Goal: Task Accomplishment & Management: Manage account settings

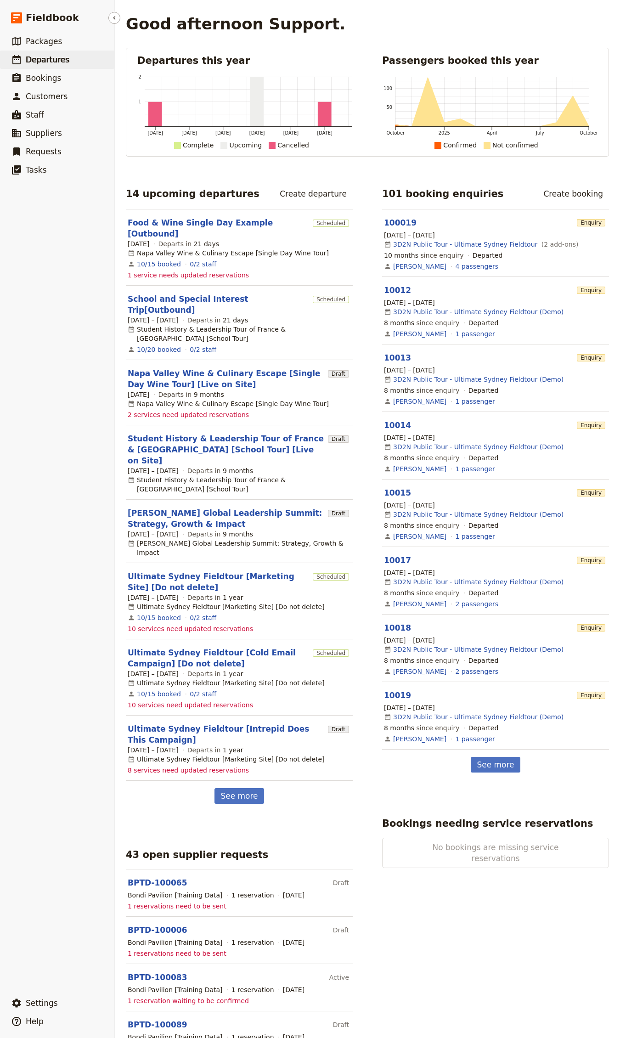
click at [74, 54] on link "​ Departures" at bounding box center [57, 60] width 114 height 18
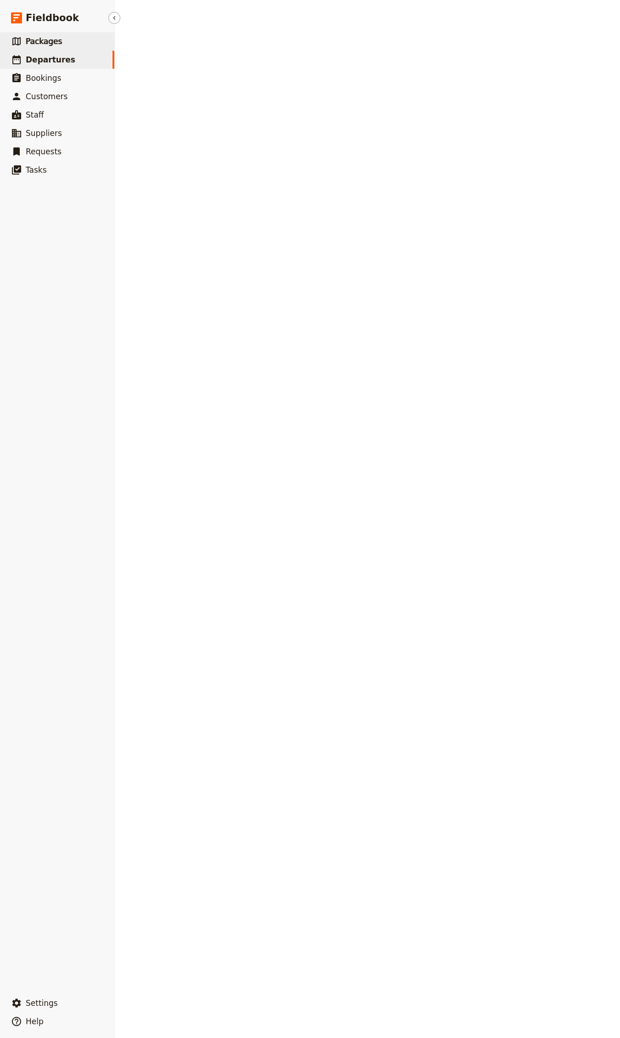
select select "CREATED_AT"
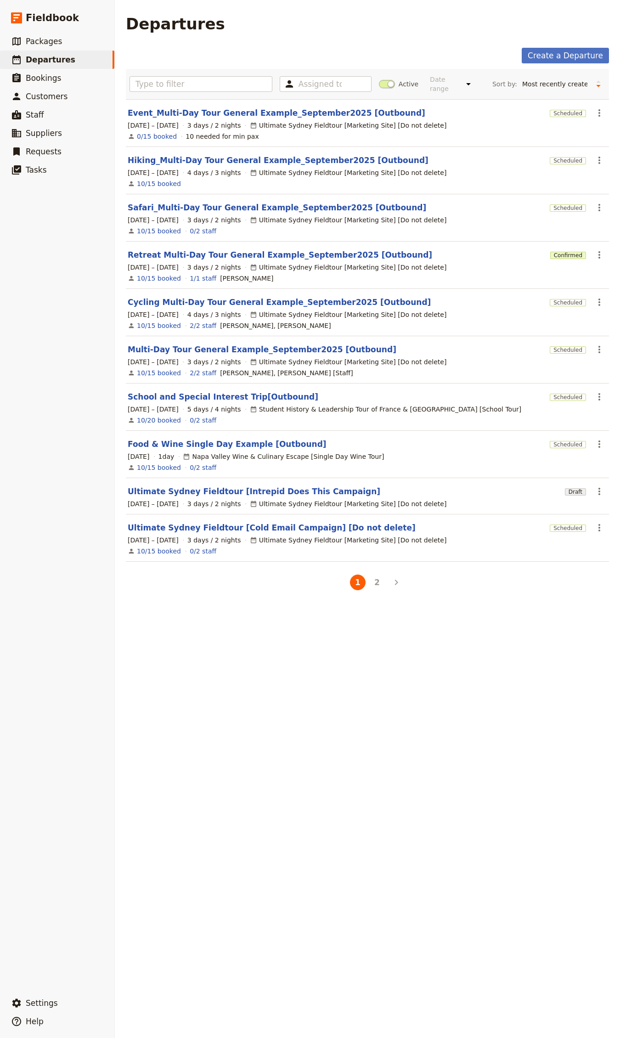
click at [217, 151] on section "Hiking_Multi-Day Tour General Example_September2025 [Outbound] Scheduled ​ [DAT…" at bounding box center [367, 170] width 483 height 47
click at [214, 156] on link "Hiking_Multi-Day Tour General Example_September2025 [Outbound]" at bounding box center [278, 160] width 301 height 11
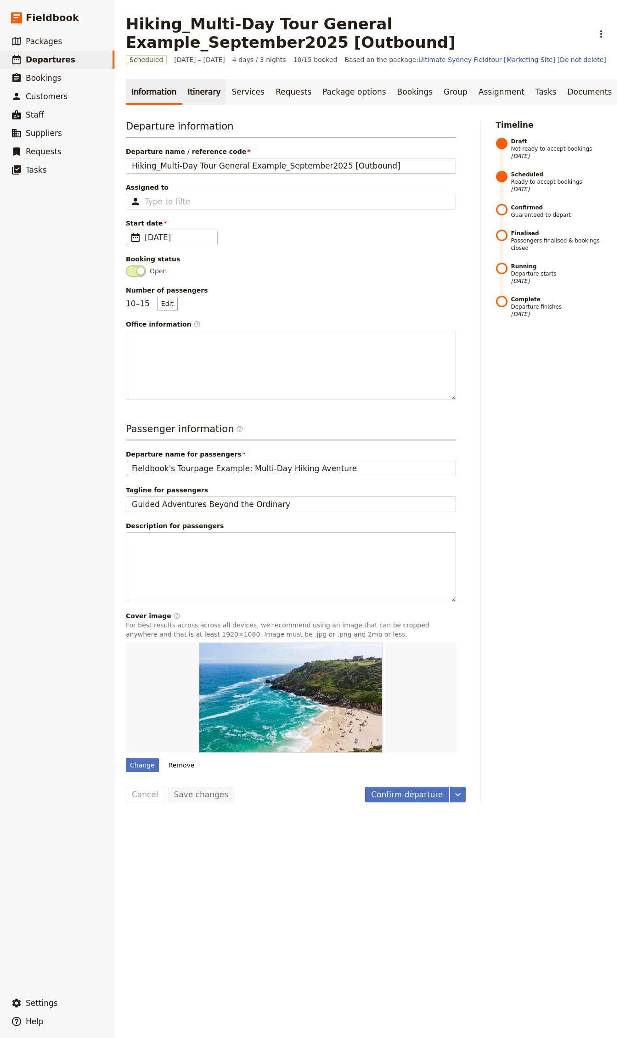
click at [190, 97] on link "Itinerary" at bounding box center [204, 92] width 44 height 26
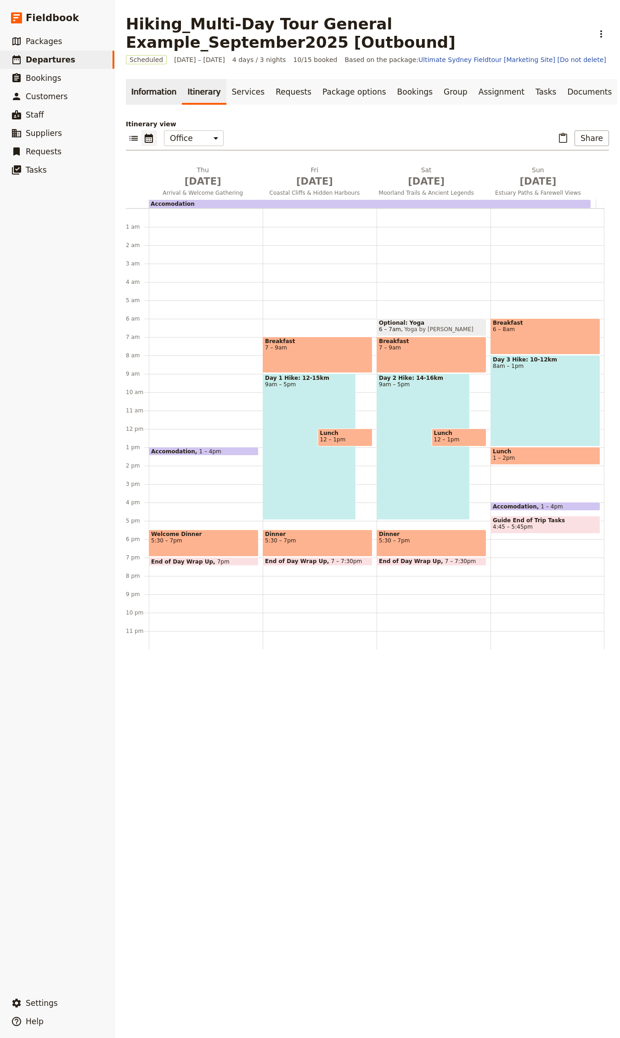
click at [153, 93] on link "Information" at bounding box center [154, 92] width 56 height 26
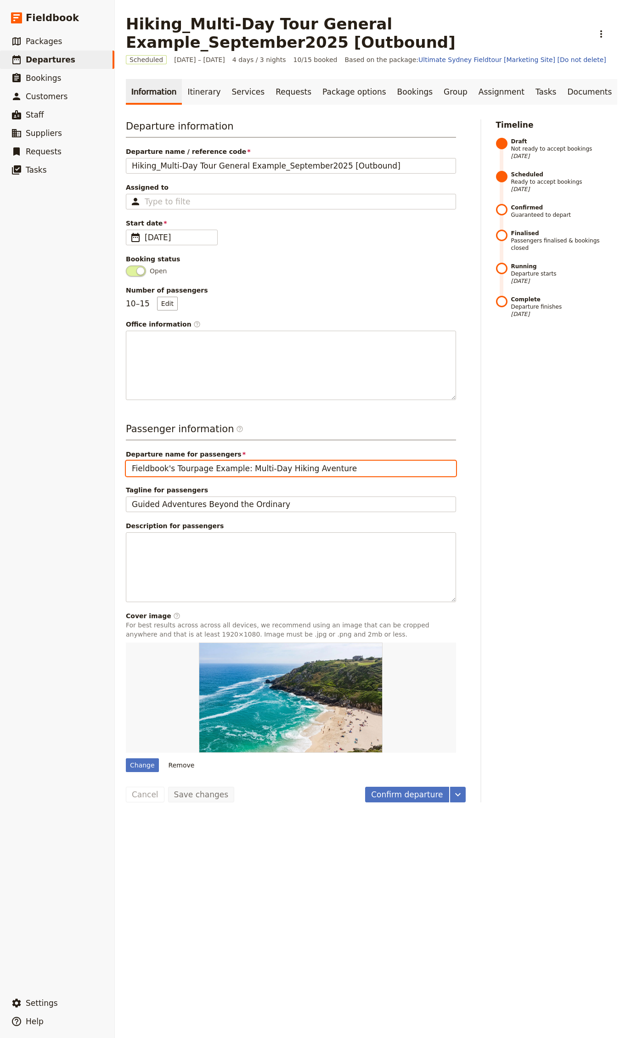
click at [188, 467] on input "Fieldbook's Tourpage Example: Multi-Day Hiking Aventure" at bounding box center [291, 469] width 330 height 16
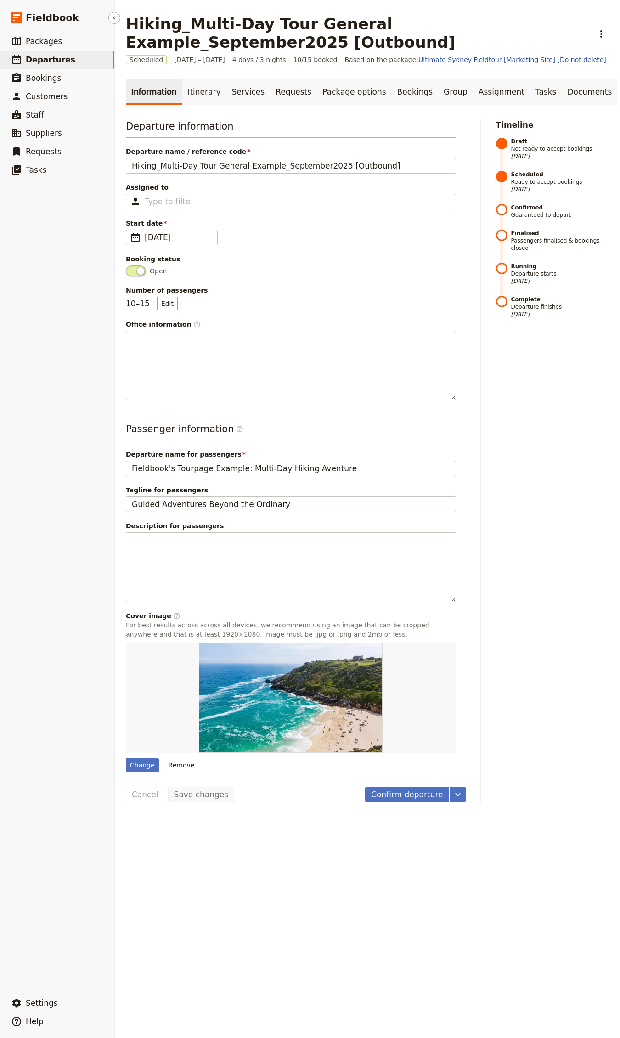
click at [59, 53] on link "​ Departures" at bounding box center [57, 60] width 114 height 18
select select "CREATED_AT"
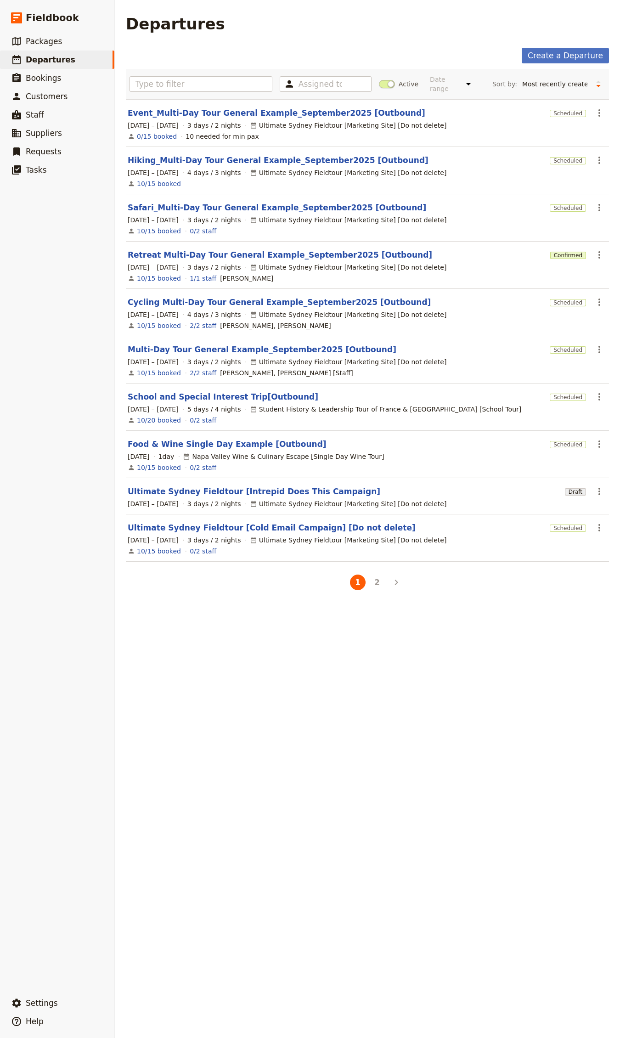
click at [230, 348] on link "Multi-Day Tour General Example_September2025 [Outbound]" at bounding box center [262, 349] width 269 height 11
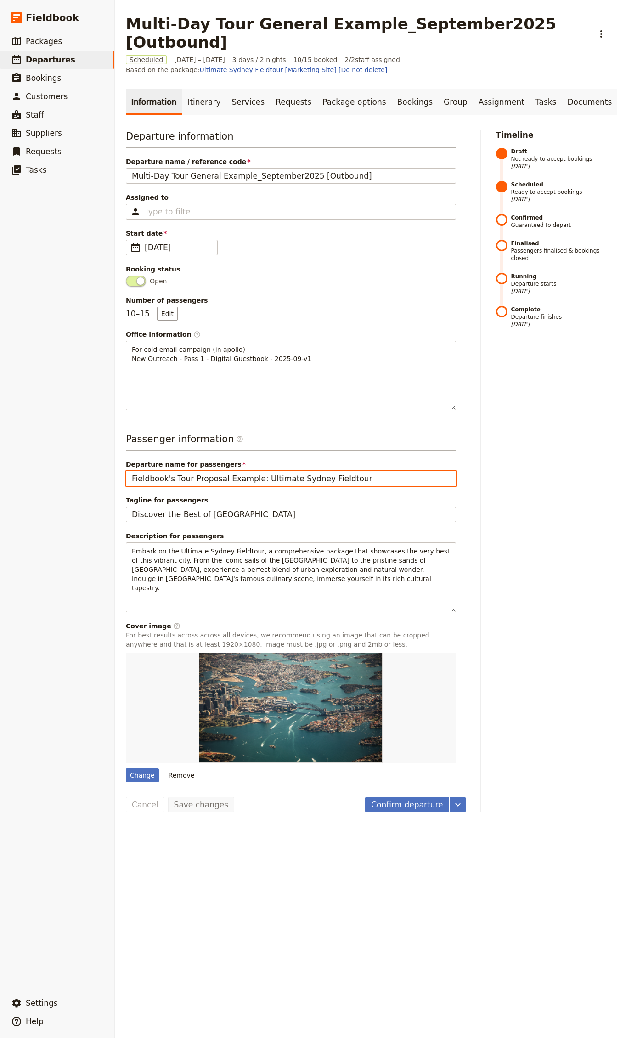
drag, startPoint x: 223, startPoint y: 461, endPoint x: 172, endPoint y: 458, distance: 50.6
click at [172, 471] on input "Fieldbook's Tour Proposal Example: Ultimate Sydney Fieldtour" at bounding box center [291, 479] width 330 height 16
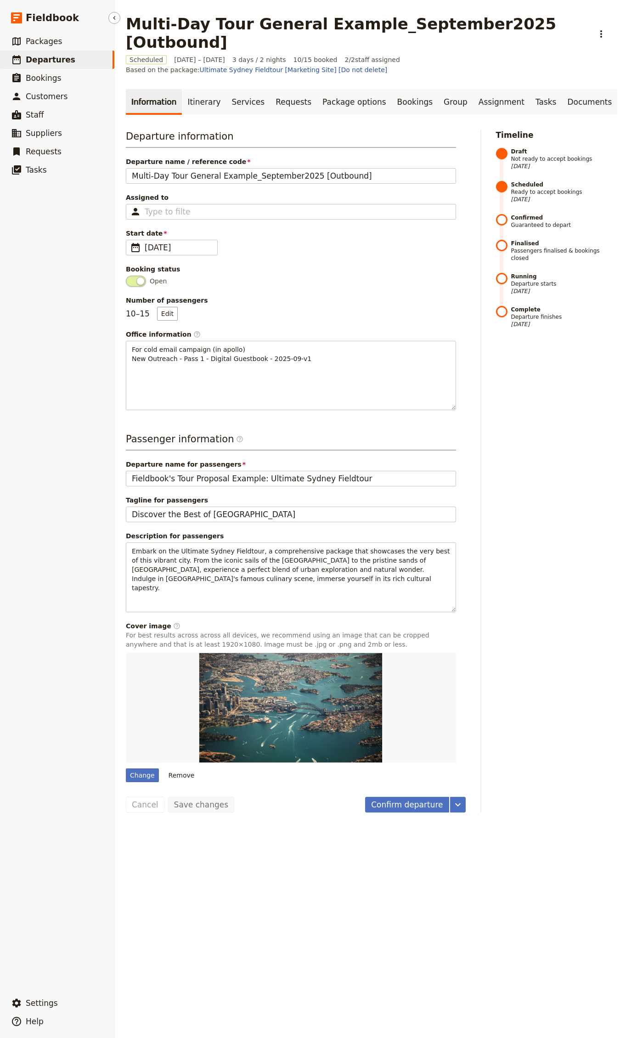
select select "CREATED_AT"
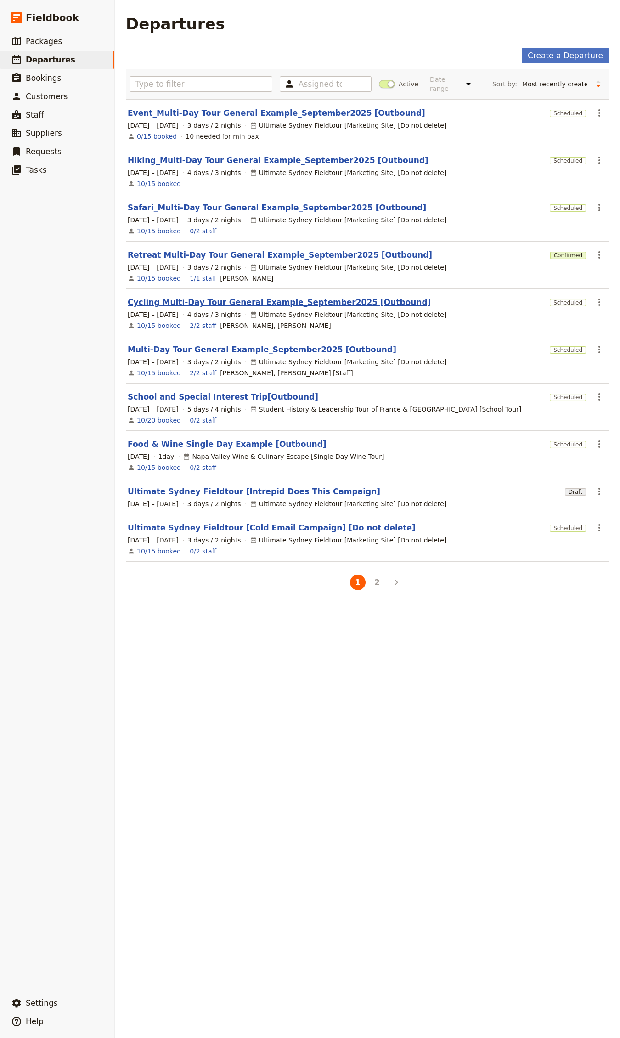
click at [197, 298] on link "Cycling Multi-Day Tour General Example_September2025 [Outbound]" at bounding box center [279, 302] width 303 height 11
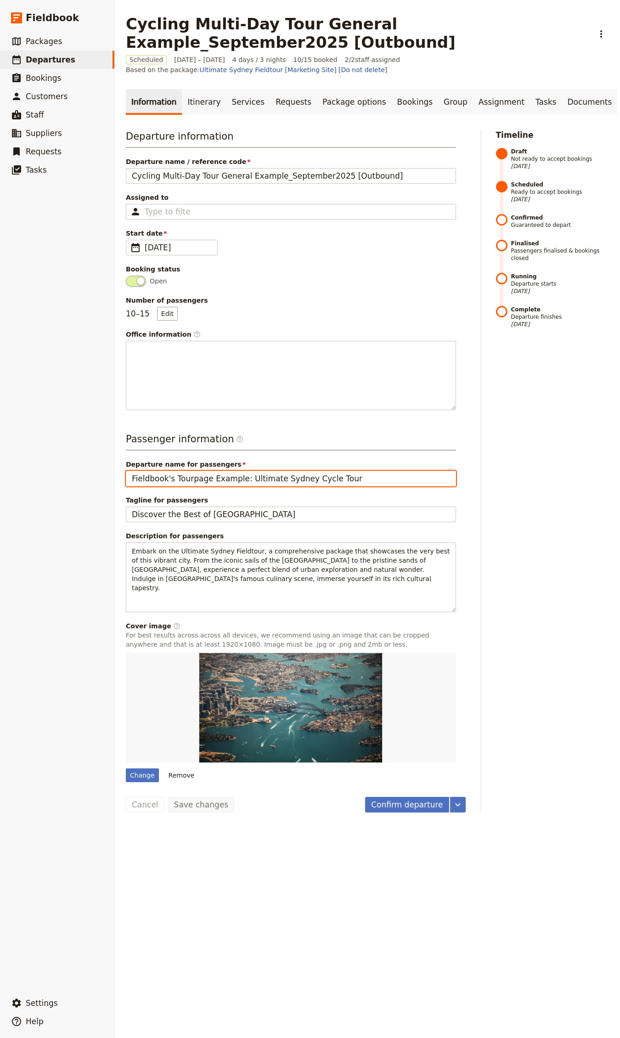
click at [182, 482] on input "Fieldbook's Tourpage Example: Ultimate Sydney Cycle Tour" at bounding box center [291, 479] width 330 height 16
paste input "Tour Proposal"
click at [176, 479] on input "Fieldbook's Tour Proposal Example: Ultimate Sydney Cycle Tour" at bounding box center [291, 479] width 330 height 16
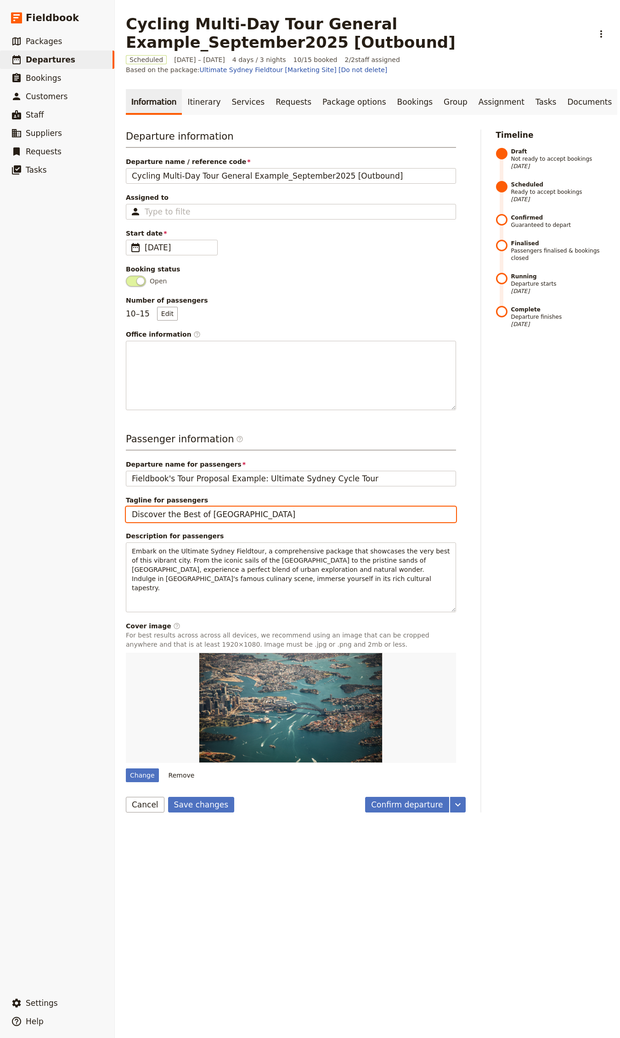
click at [232, 516] on input "Discover the Best of [GEOGRAPHIC_DATA]" at bounding box center [291, 515] width 330 height 16
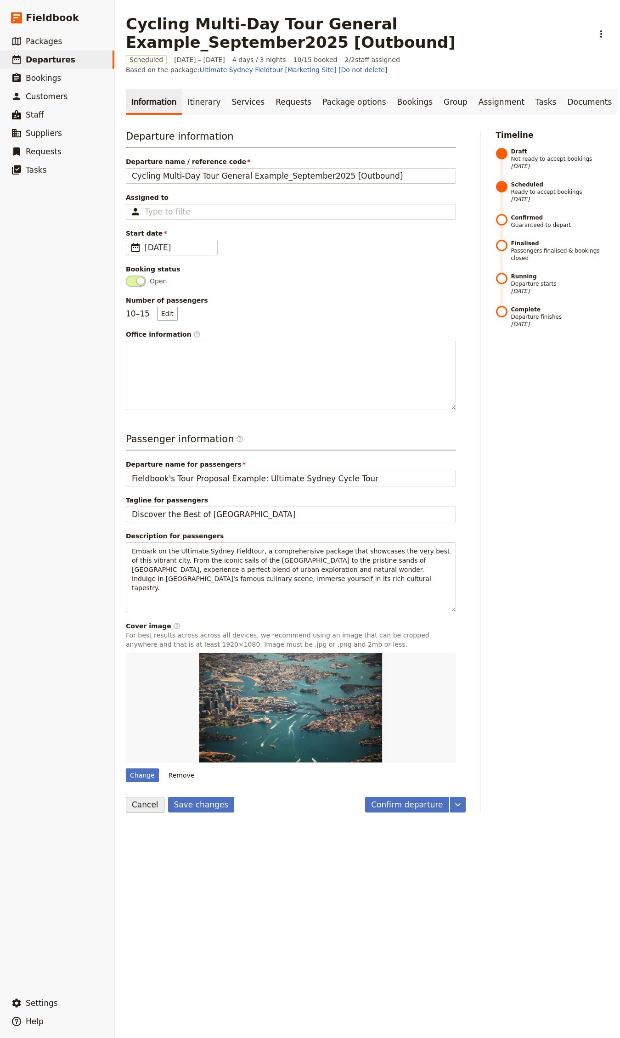
click at [143, 801] on button "Cancel" at bounding box center [145, 805] width 39 height 16
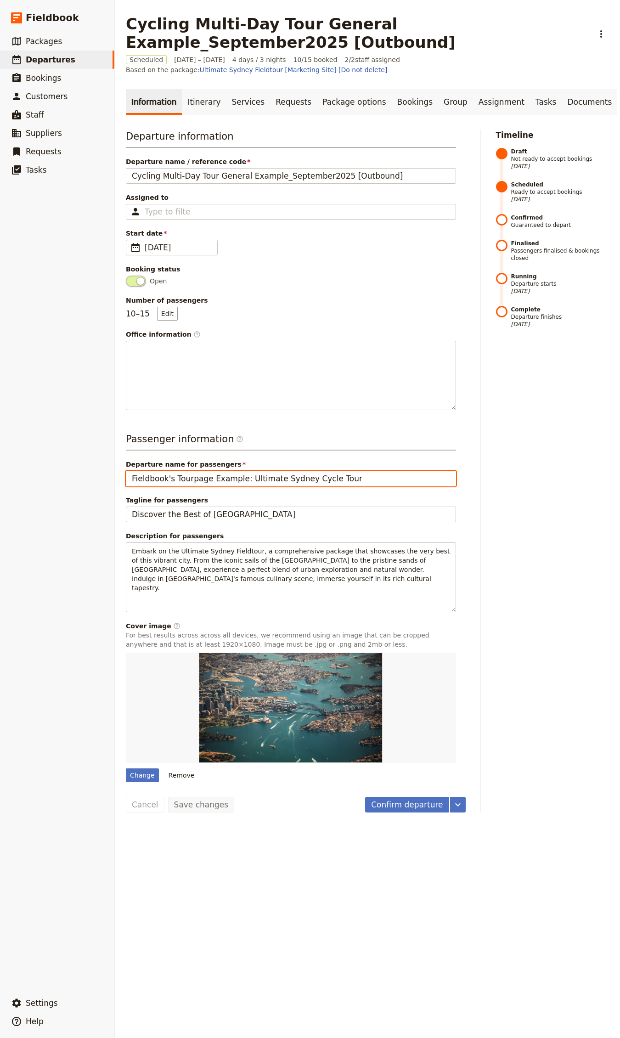
click at [193, 475] on input "Fieldbook's Tourpage Example: Ultimate Sydney Cycle Tour" at bounding box center [291, 479] width 330 height 16
paste input "Tour Proposal"
type input "Fieldbook's Tour Proposal Example: Ultimate Sydney Cycle Tour"
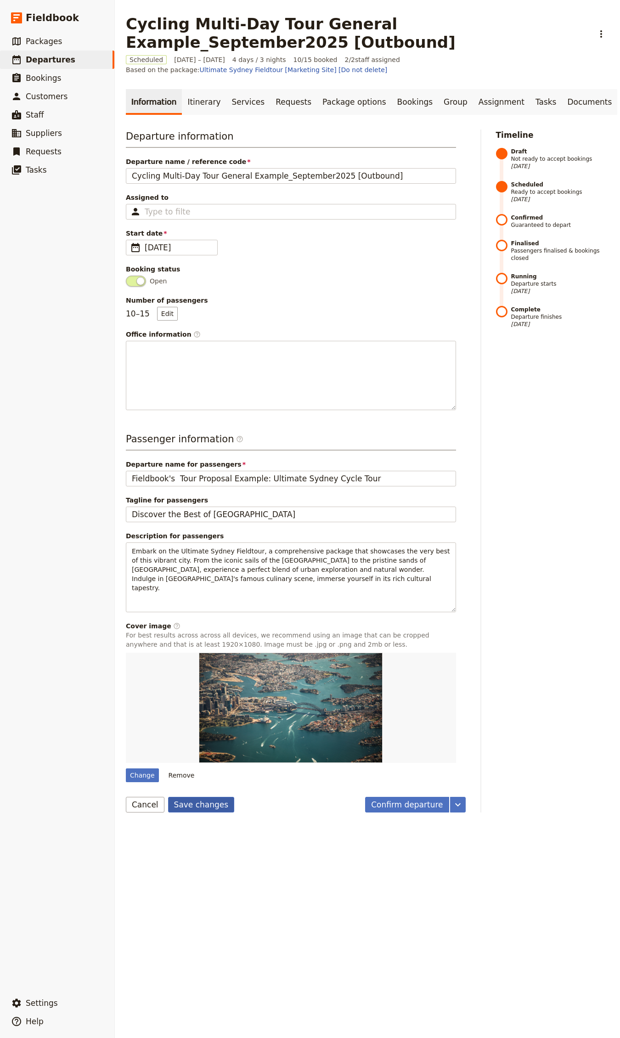
click at [188, 804] on button "Save changes" at bounding box center [201, 805] width 67 height 16
click at [84, 64] on link "​ Departures" at bounding box center [57, 60] width 114 height 18
select select "CREATED_AT"
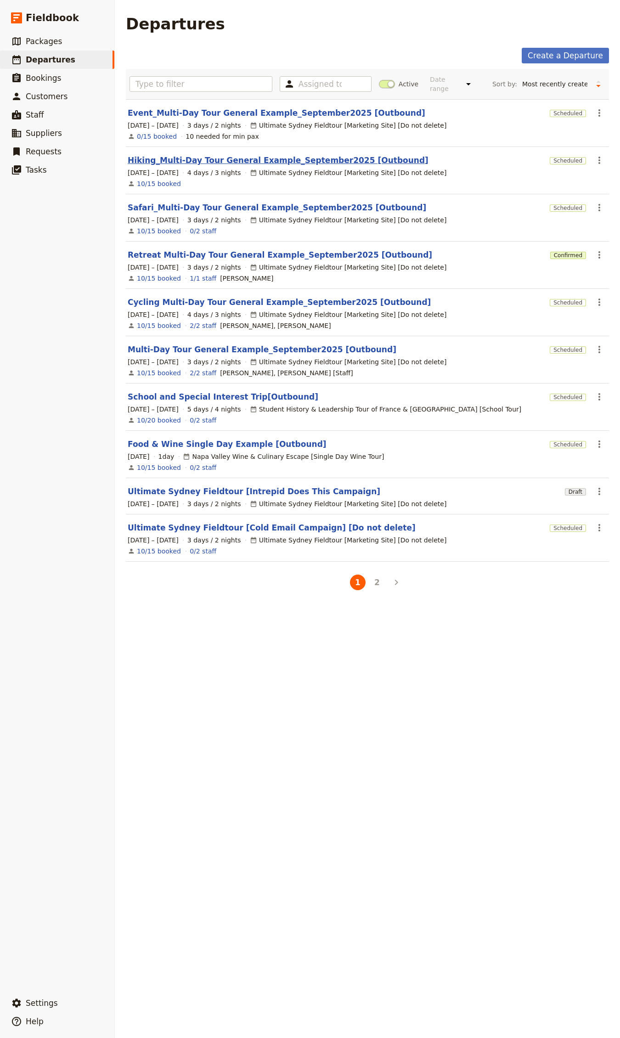
click at [176, 164] on link "Hiking_Multi-Day Tour General Example_September2025 [Outbound]" at bounding box center [278, 160] width 301 height 11
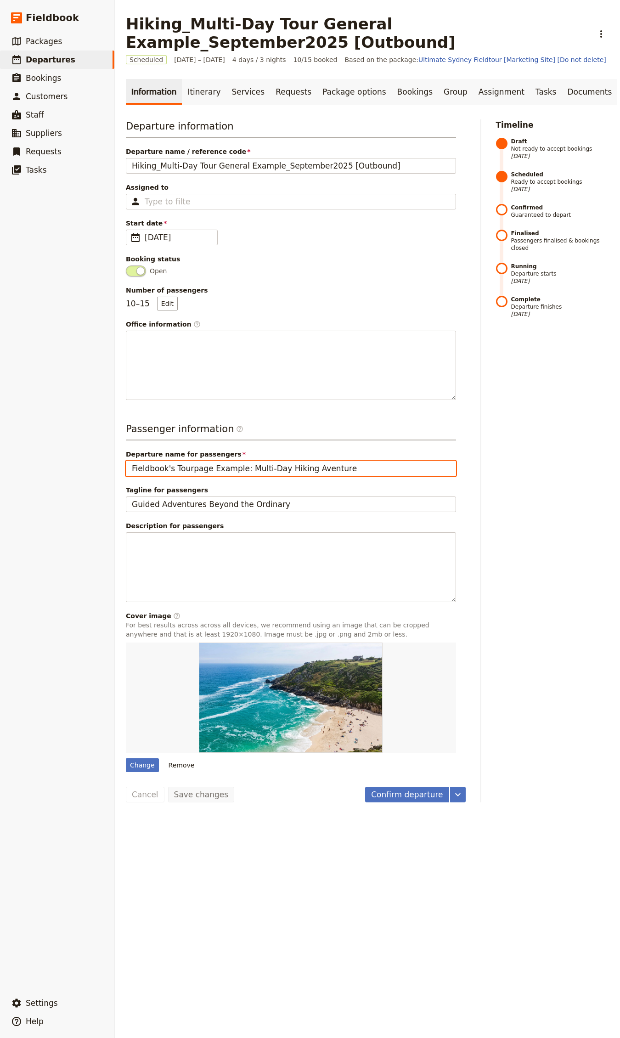
click at [178, 465] on input "Fieldbook's Tourpage Example: Multi-Day Hiking Aventure" at bounding box center [291, 469] width 330 height 16
paste input "Tour Proposal"
click at [325, 465] on input "Fieldbook's Tour Proposal Example: Multi-Day Hiking Aventure" at bounding box center [291, 469] width 330 height 16
type input "Fieldbook's Tour Proposal Example: Multi-Day Hiking Adventure"
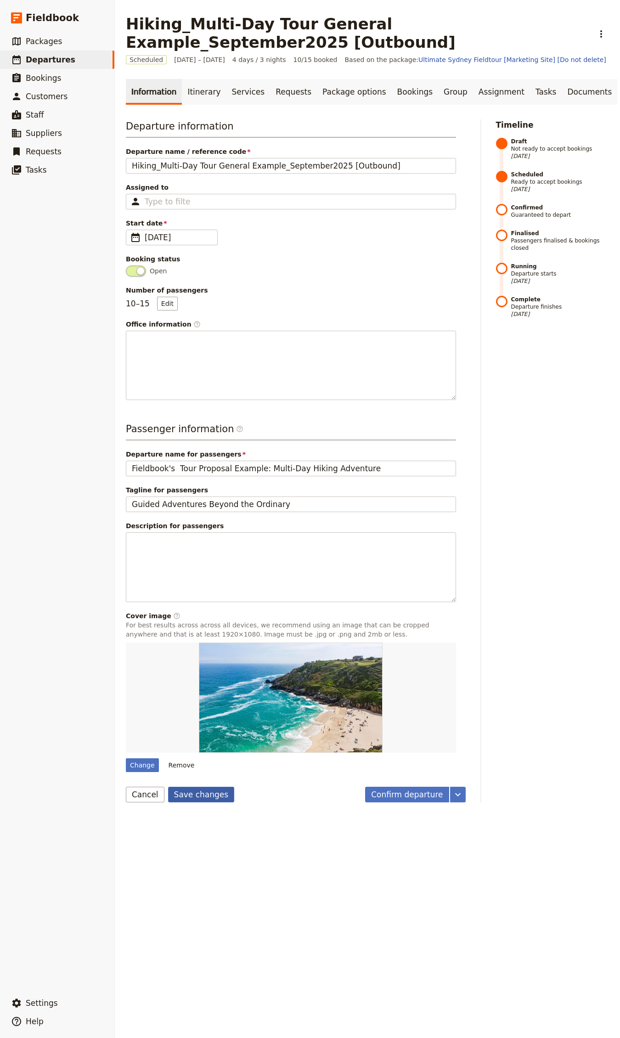
click at [190, 797] on button "Save changes" at bounding box center [201, 795] width 67 height 16
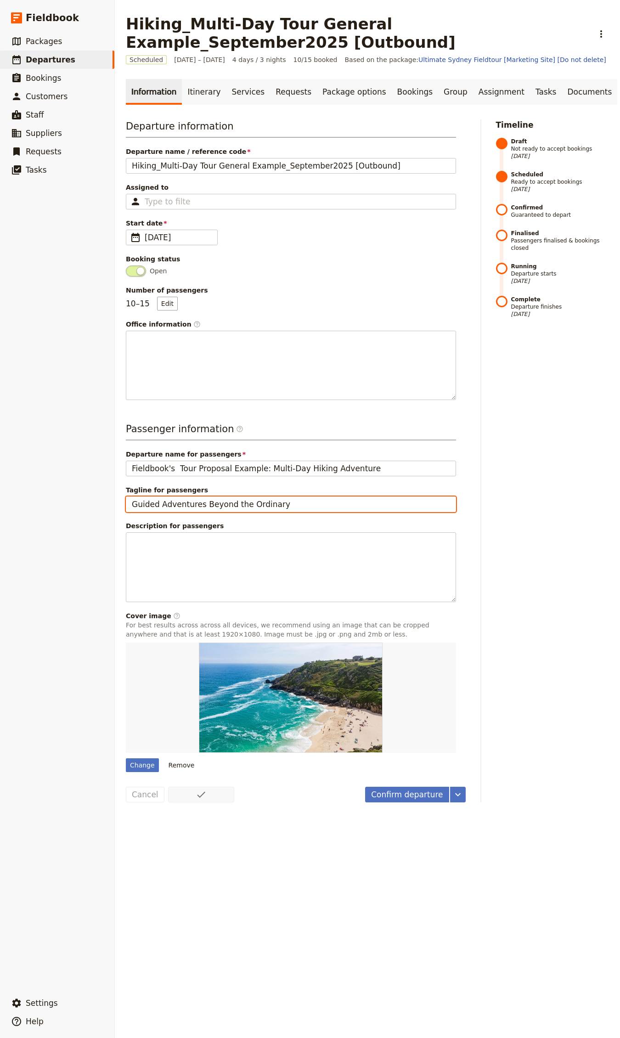
click at [212, 507] on input "Guided Adventures Beyond the Ordinary" at bounding box center [291, 505] width 330 height 16
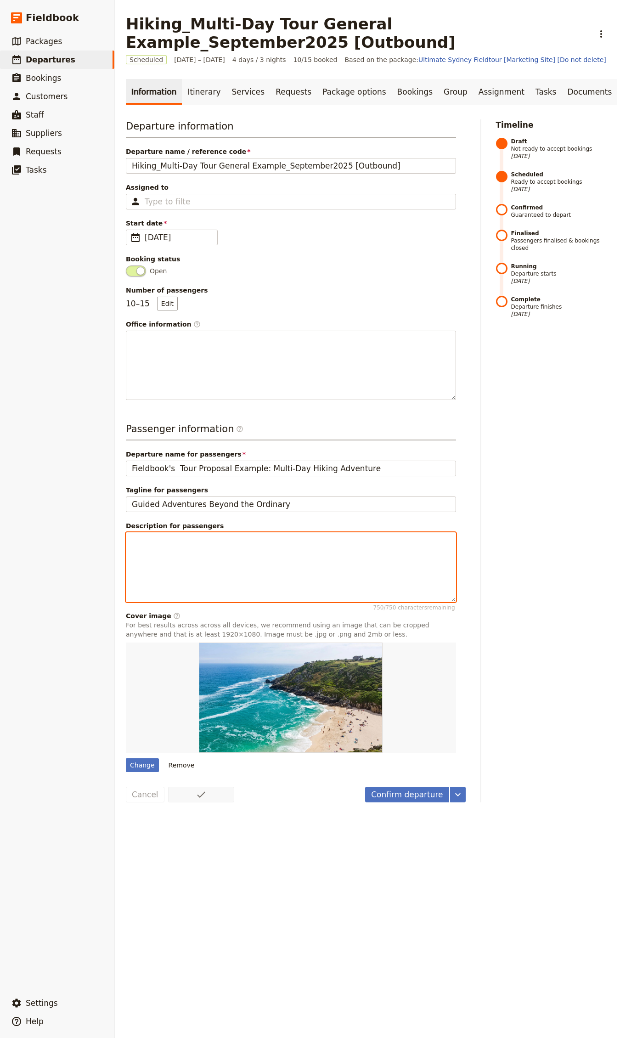
drag, startPoint x: 261, startPoint y: 569, endPoint x: 238, endPoint y: 556, distance: 26.3
click at [260, 568] on div at bounding box center [290, 567] width 329 height 68
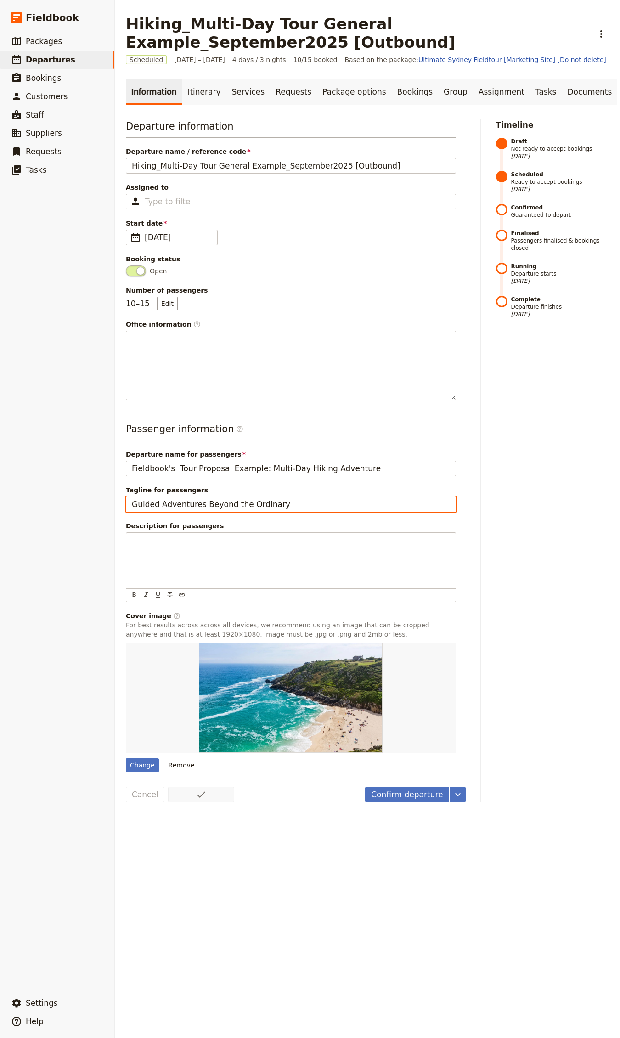
click at [153, 506] on input "Guided Adventures Beyond the Ordinary" at bounding box center [291, 505] width 330 height 16
type input "Hiking Adventures Beyond the Ordinary"
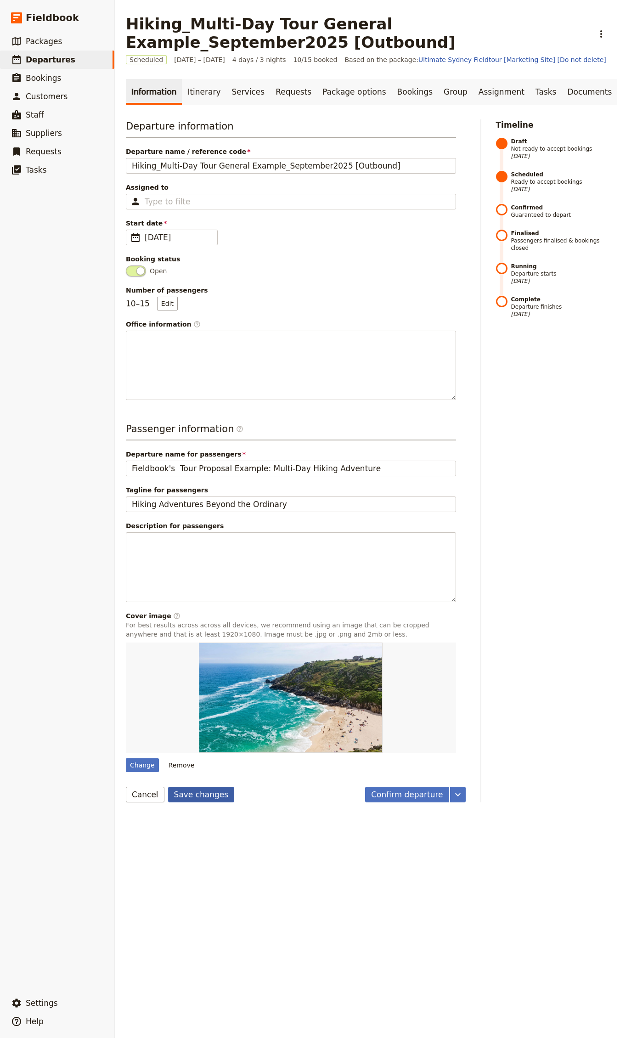
click at [200, 802] on button "Save changes" at bounding box center [201, 795] width 67 height 16
click at [147, 763] on div "Change" at bounding box center [142, 766] width 33 height 14
click at [126, 759] on input "Change" at bounding box center [125, 758] width 0 height 0
type input "C:\fakepath\[PERSON_NAME]-tOzv4pnTth8-unsplash.jpg"
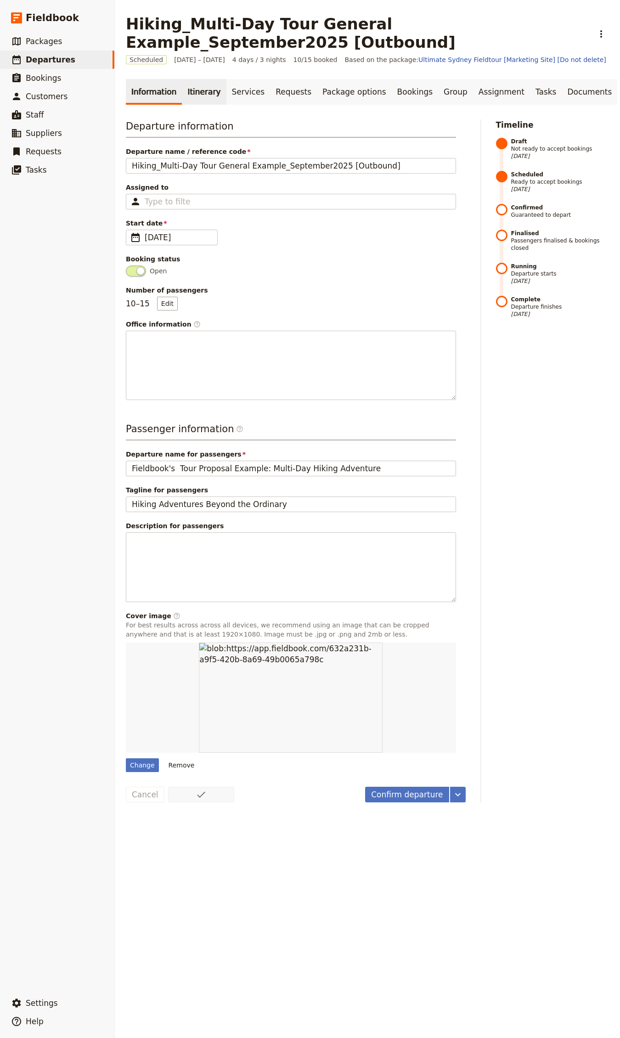
click at [202, 96] on link "Itinerary" at bounding box center [204, 92] width 44 height 26
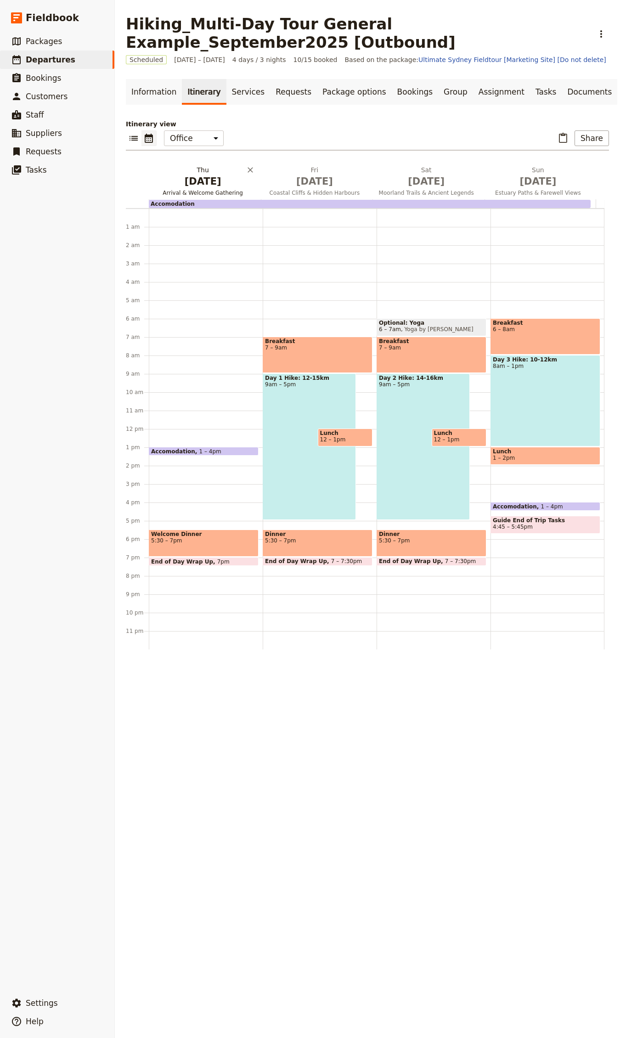
click at [193, 178] on span "[DATE]" at bounding box center [203, 182] width 101 height 14
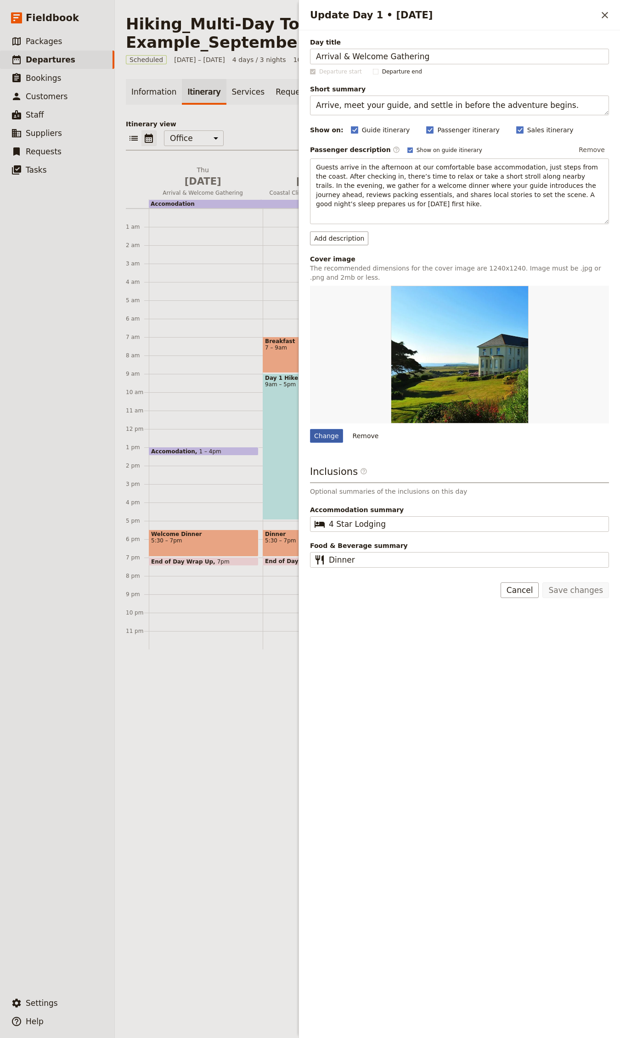
click at [328, 439] on div "Change" at bounding box center [326, 436] width 33 height 14
click at [310, 429] on input "Change" at bounding box center [310, 429] width 0 height 0
type input "C:\fakepath\nik-shuliahin-UPapS5-R_rk-unsplash.jpg"
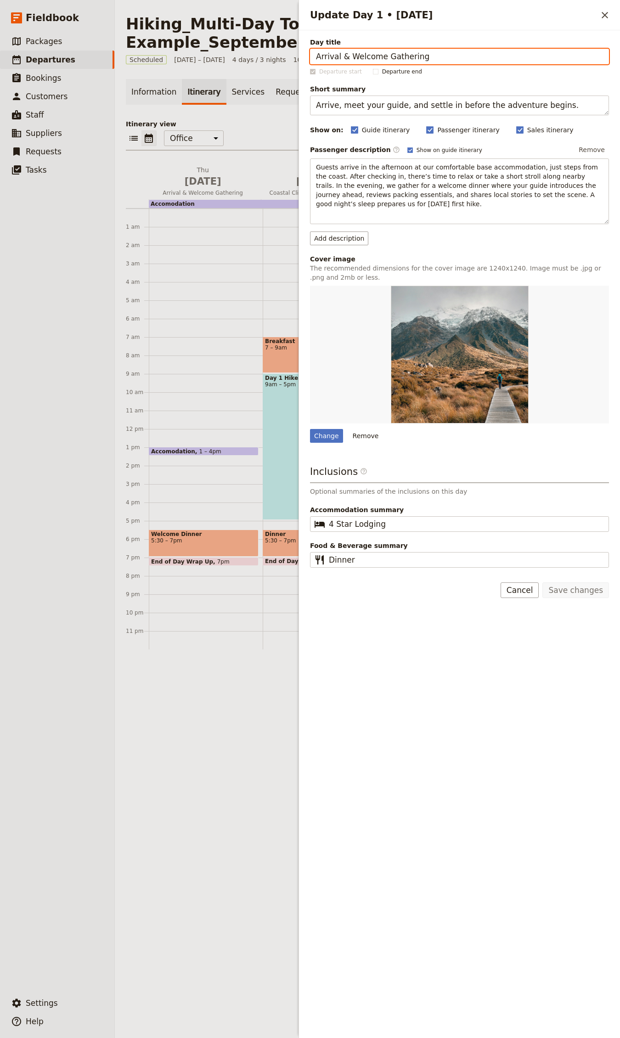
click at [263, 150] on div "​ ​ Office Guide Passenger Sales ​ Share" at bounding box center [367, 140] width 483 height 20
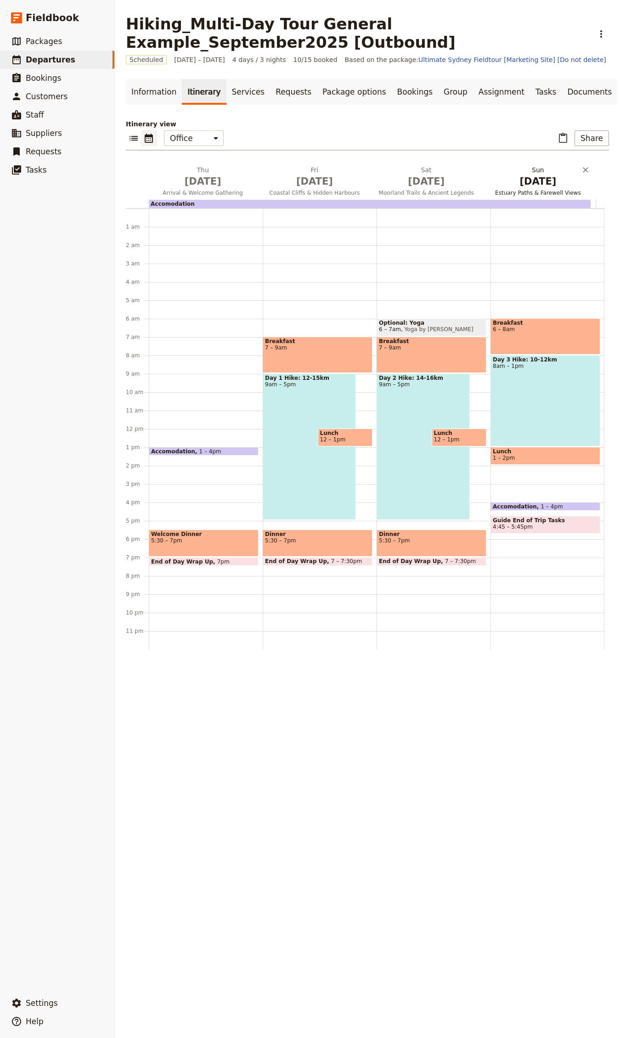
click at [495, 179] on span "[DATE]" at bounding box center [538, 182] width 101 height 14
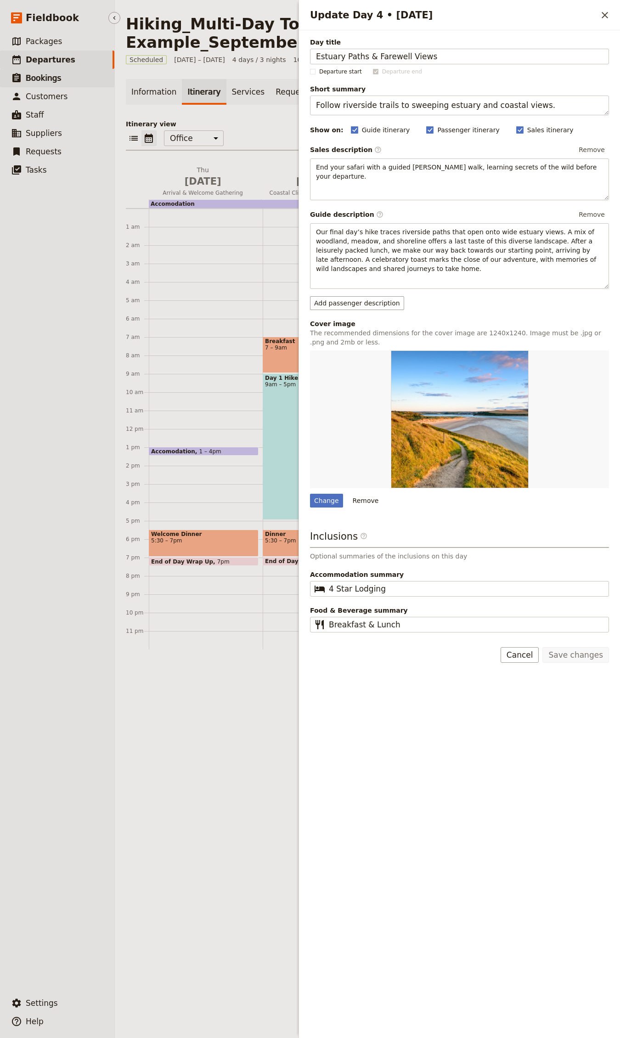
drag, startPoint x: 286, startPoint y: 134, endPoint x: 33, endPoint y: 85, distance: 257.8
click at [286, 134] on div "​ ​ Office Guide Passenger Sales ​ Share" at bounding box center [367, 140] width 483 height 20
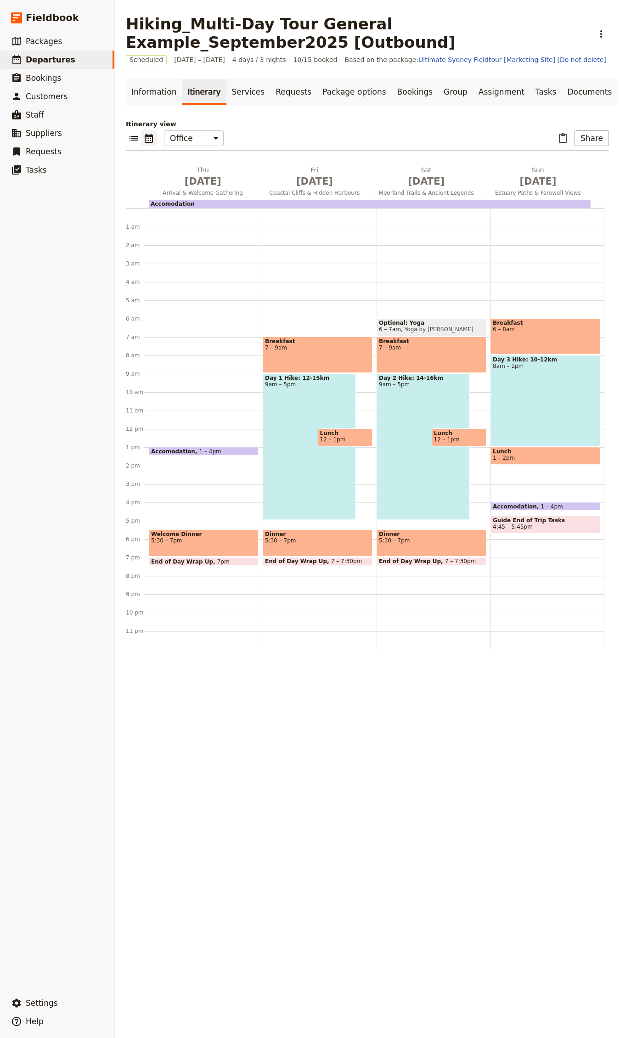
click at [304, 347] on span "7 – 9am" at bounding box center [317, 348] width 105 height 6
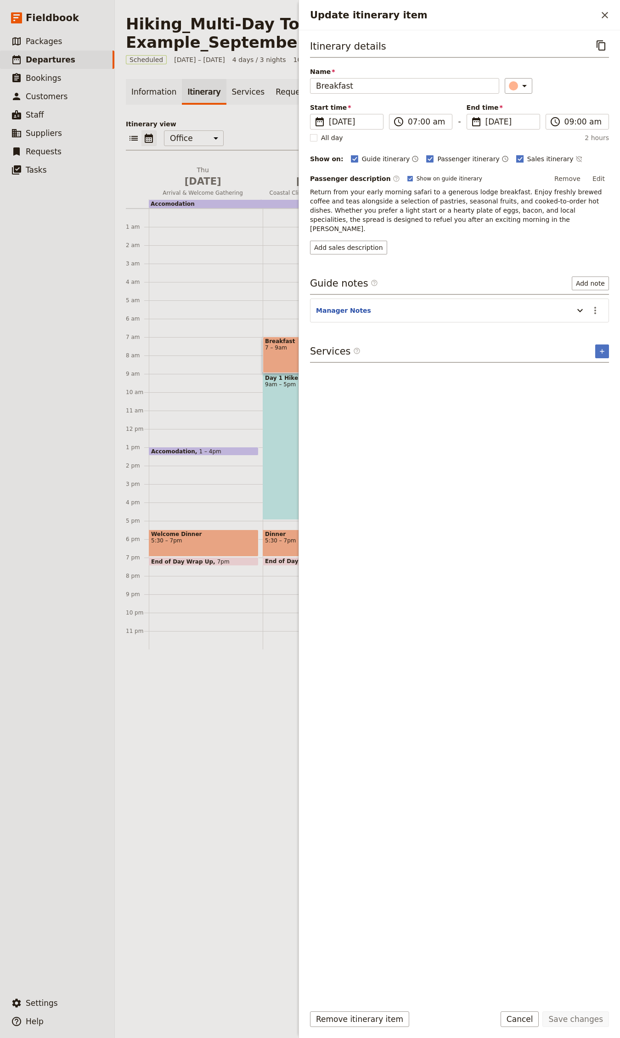
click at [516, 159] on rect "Update itinerary item" at bounding box center [519, 158] width 7 height 7
click at [516, 154] on input "Sales itinerary" at bounding box center [516, 154] width 0 height 0
checkbox input "false"
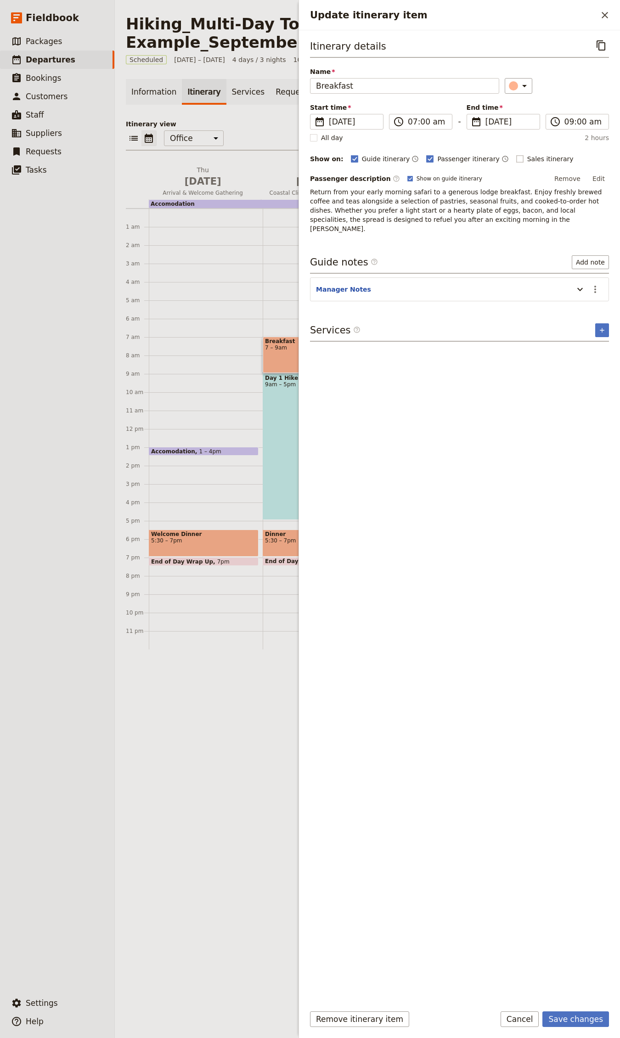
click at [543, 1012] on button "Save changes" at bounding box center [576, 1020] width 67 height 16
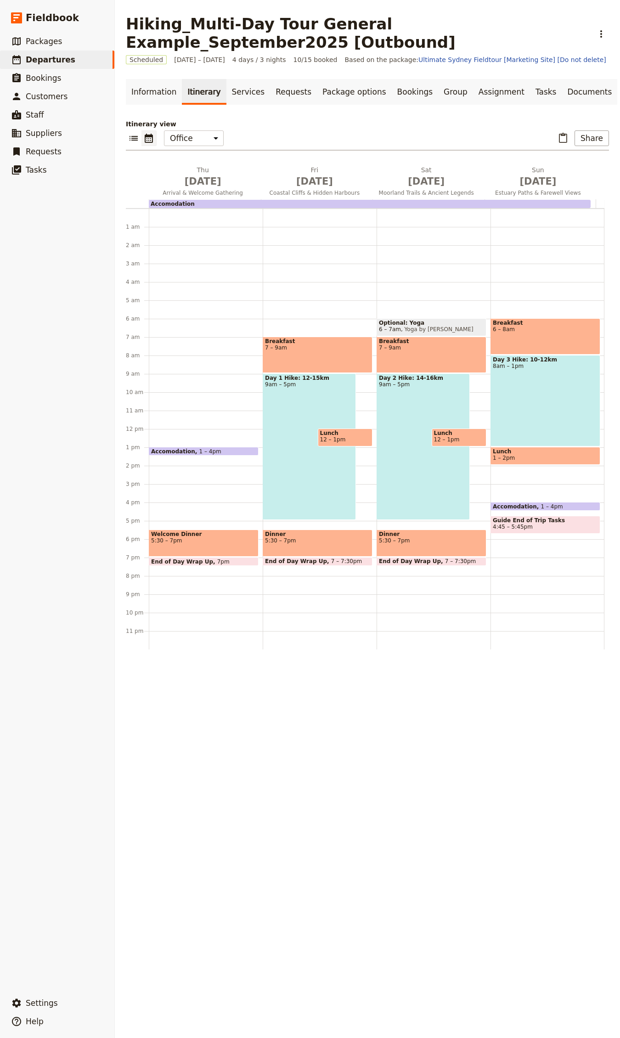
click at [304, 531] on span "Dinner" at bounding box center [317, 534] width 105 height 6
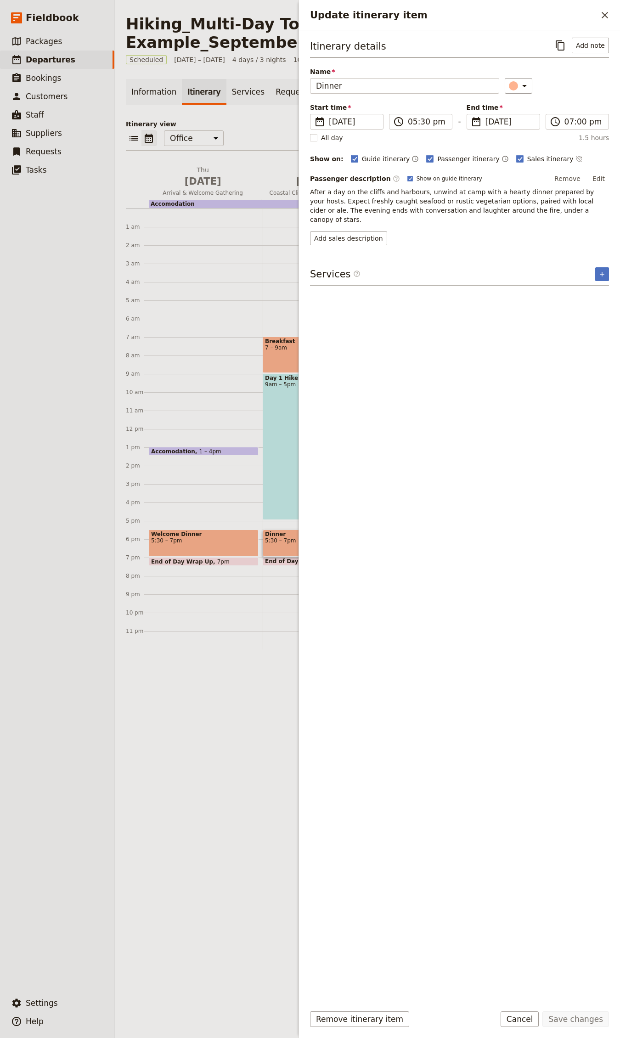
click at [233, 206] on div "Accomodation" at bounding box center [370, 204] width 442 height 8
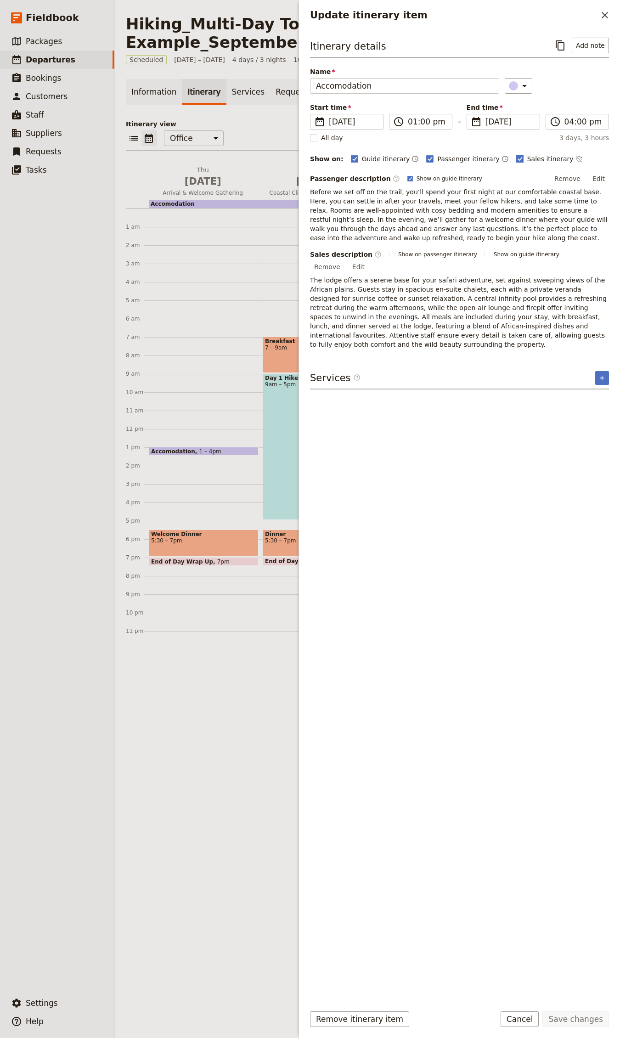
click at [530, 159] on span "Sales itinerary" at bounding box center [550, 158] width 46 height 9
click at [516, 154] on input "Sales itinerary" at bounding box center [516, 154] width 0 height 0
checkbox input "false"
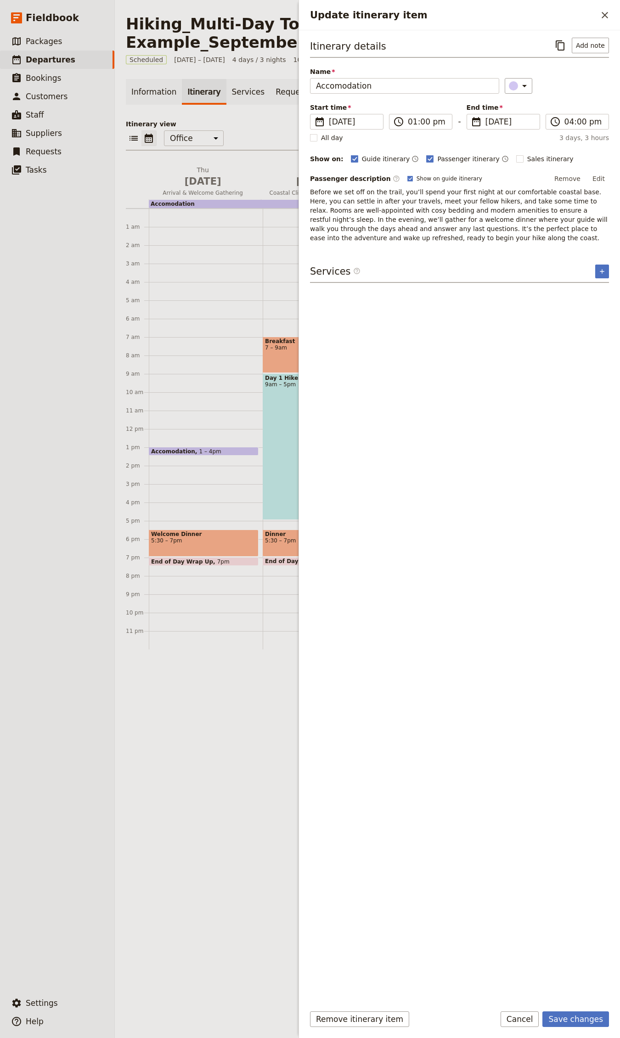
click at [543, 1012] on button "Save changes" at bounding box center [576, 1020] width 67 height 16
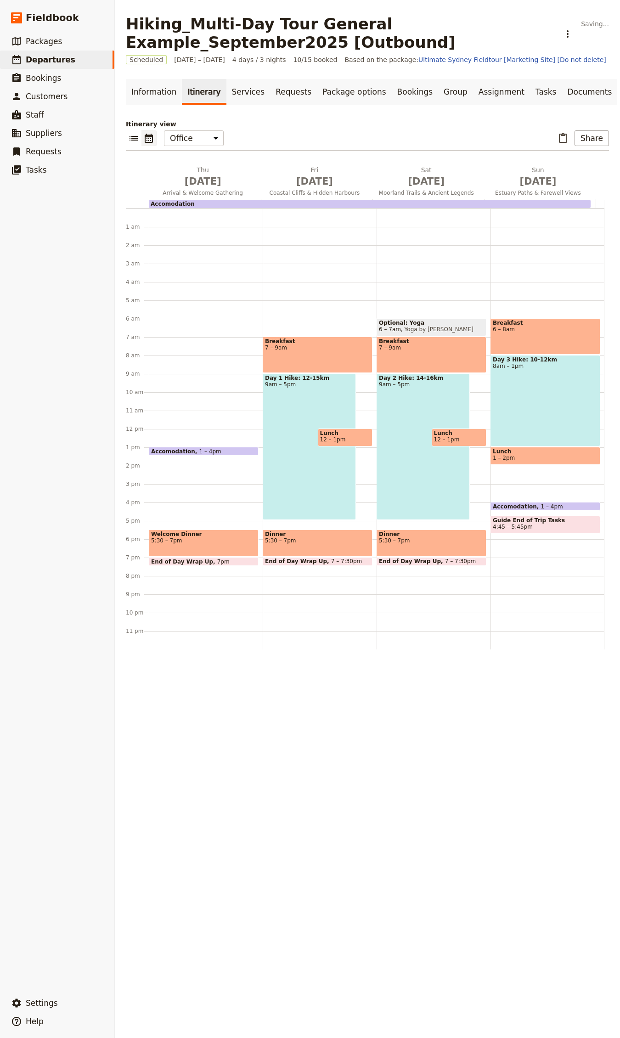
click at [336, 437] on span "12 – 1pm" at bounding box center [333, 440] width 26 height 6
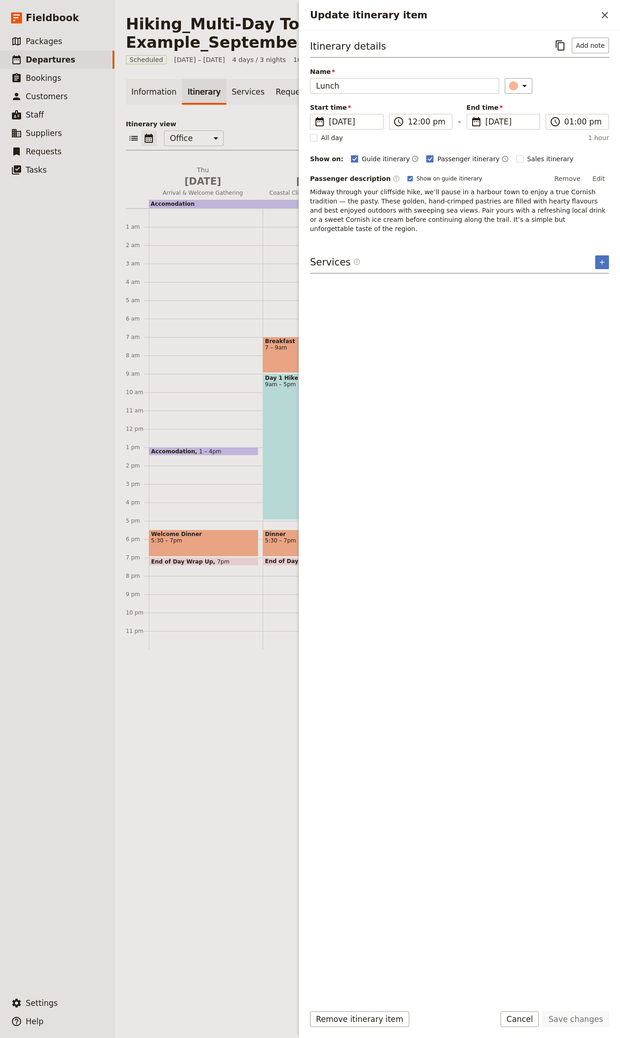
click at [287, 350] on span "7 – 9am" at bounding box center [317, 348] width 105 height 6
click at [300, 397] on div "Itinerary details ​ Name Breakfast ​ Start time ​ [DATE] [DATE] [DATE] 07:00 ​ …" at bounding box center [459, 514] width 321 height 968
click at [296, 400] on div "Day 1 Hike: 12-15km 9am – 5pm" at bounding box center [309, 447] width 93 height 147
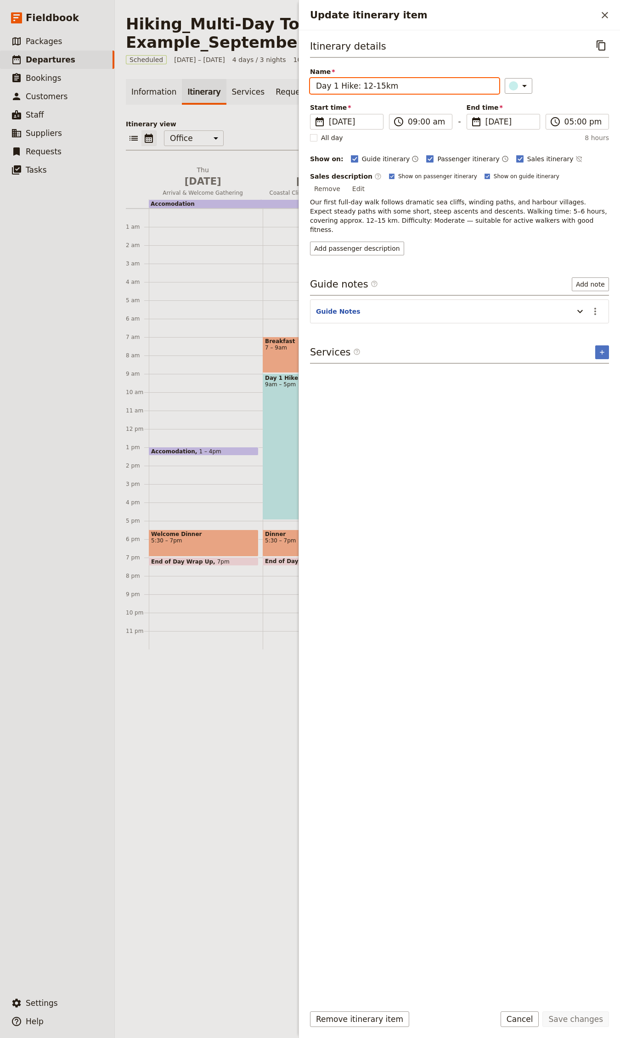
click at [365, 87] on input "Day 1 Hike: 12-15km" at bounding box center [404, 86] width 189 height 16
drag, startPoint x: 346, startPoint y: 84, endPoint x: 430, endPoint y: 82, distance: 84.1
click at [430, 82] on input "Day 1 Hike: 12-15km" at bounding box center [404, 86] width 189 height 16
click at [399, 83] on input "Day 1 Hike: 12-15km" at bounding box center [404, 86] width 189 height 16
drag, startPoint x: 402, startPoint y: 84, endPoint x: 359, endPoint y: 83, distance: 42.7
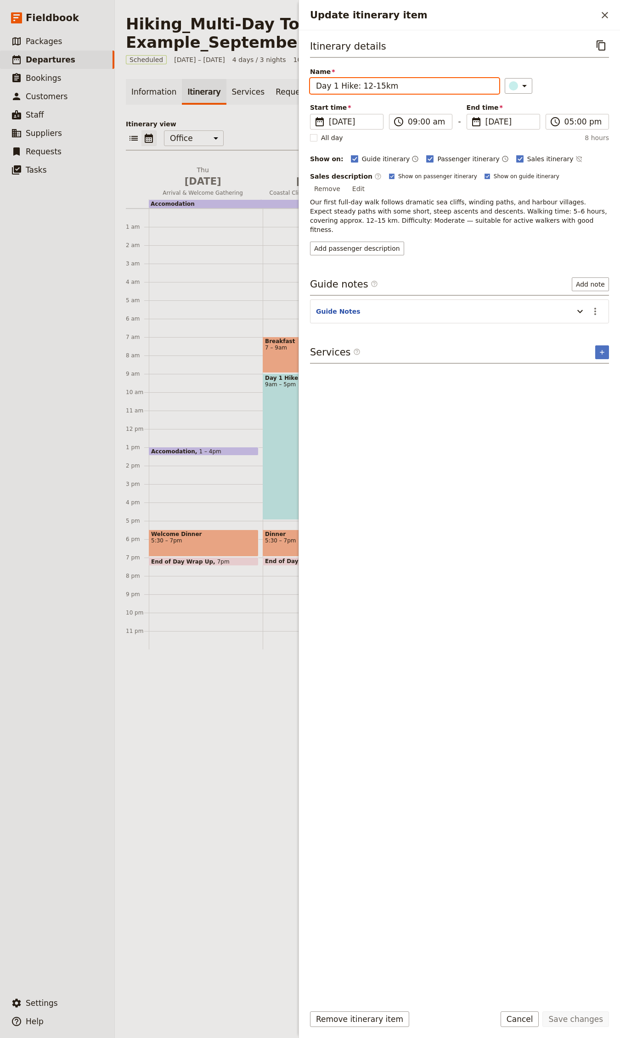
click at [359, 83] on input "Day 1 Hike: 12-15km" at bounding box center [404, 86] width 189 height 16
type input "Hike"
click at [419, 208] on span "Our first full-day walk follows dramatic sea cliffs, winding paths, and harbour…" at bounding box center [459, 215] width 299 height 35
click at [369, 182] on button "Edit" at bounding box center [358, 189] width 21 height 14
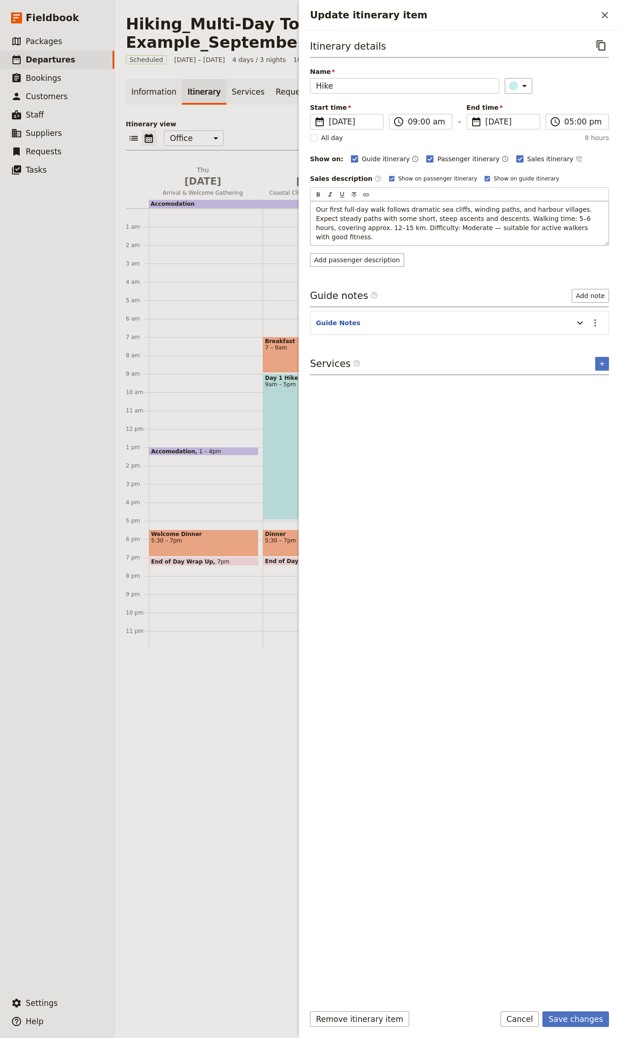
click at [570, 231] on span "Our first full-day walk follows dramatic sea cliffs, winding paths, and harbour…" at bounding box center [455, 223] width 278 height 35
click at [479, 219] on span "Our first full-day walk follows dramatic sea cliffs, winding paths, and harbour…" at bounding box center [455, 223] width 278 height 35
drag, startPoint x: 418, startPoint y: 215, endPoint x: 548, endPoint y: 299, distance: 154.8
click at [418, 215] on p "Our first full-day walk follows dramatic sea cliffs, winding paths, and harbour…" at bounding box center [459, 223] width 287 height 37
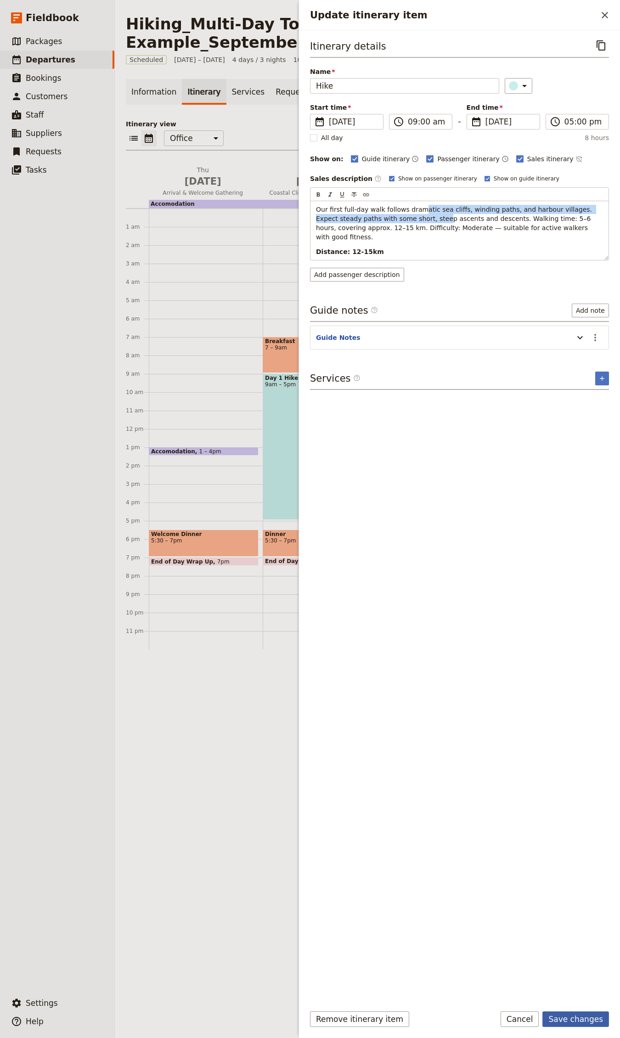
click at [580, 1017] on button "Save changes" at bounding box center [576, 1020] width 67 height 16
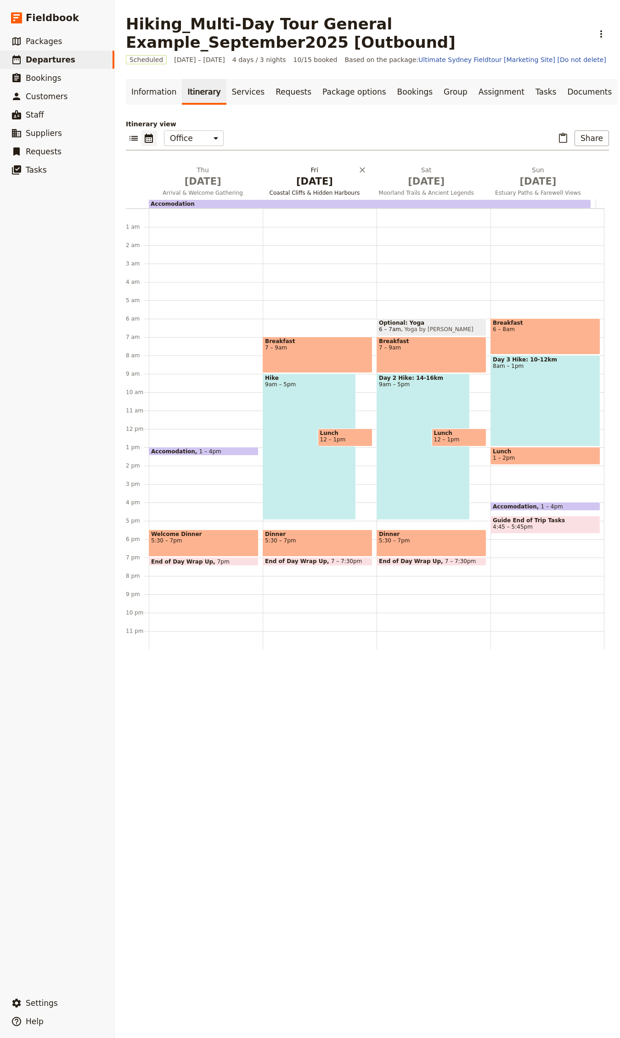
click at [325, 192] on span "Coastal Cliffs & Hidden Harbours" at bounding box center [315, 192] width 108 height 7
click at [435, 178] on span "[DATE]" at bounding box center [426, 182] width 101 height 14
click at [428, 176] on span "[DATE]" at bounding box center [426, 182] width 101 height 14
click at [432, 183] on span "[DATE]" at bounding box center [426, 182] width 101 height 14
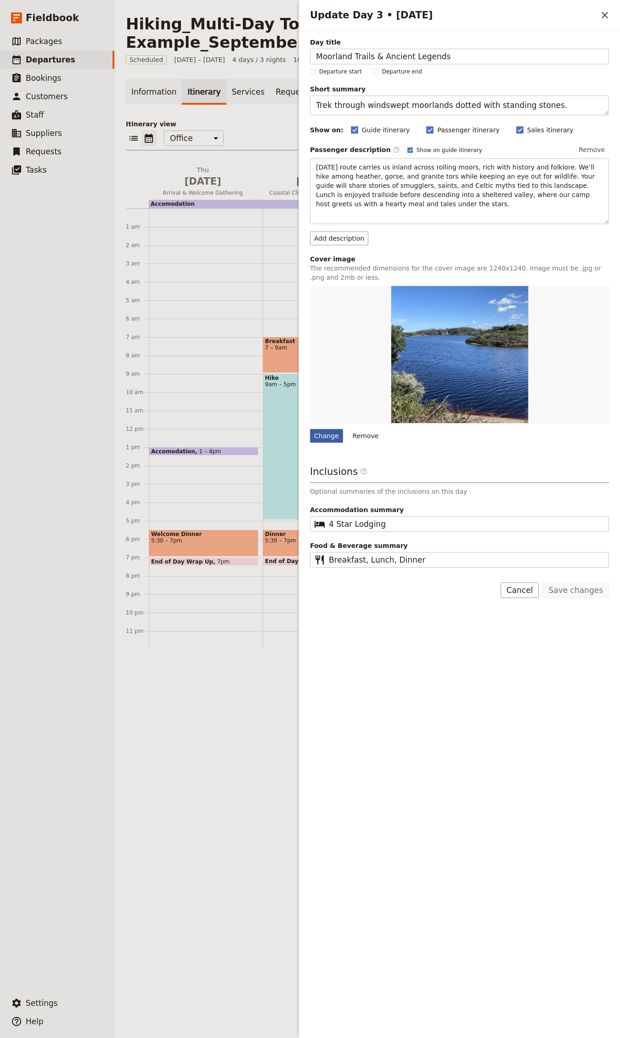
click at [326, 437] on div "Change" at bounding box center [326, 436] width 33 height 14
click at [310, 429] on input "Change" at bounding box center [310, 429] width 0 height 0
type input "C:\fakepath\[PERSON_NAME]-3yJgBmOzxPw-unsplash.jpg"
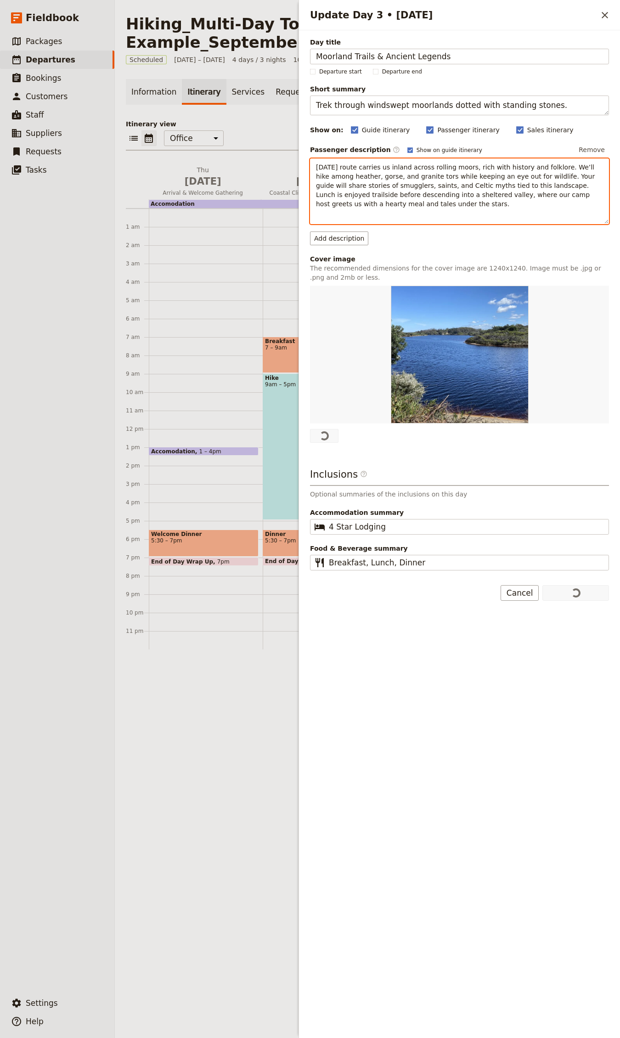
click at [395, 218] on div "[DATE] route carries us inland across rolling moors, rich with history and folk…" at bounding box center [459, 192] width 299 height 66
click at [457, 187] on span "[DATE] route carries us inland across rolling moors, rich with history and folk…" at bounding box center [456, 186] width 281 height 44
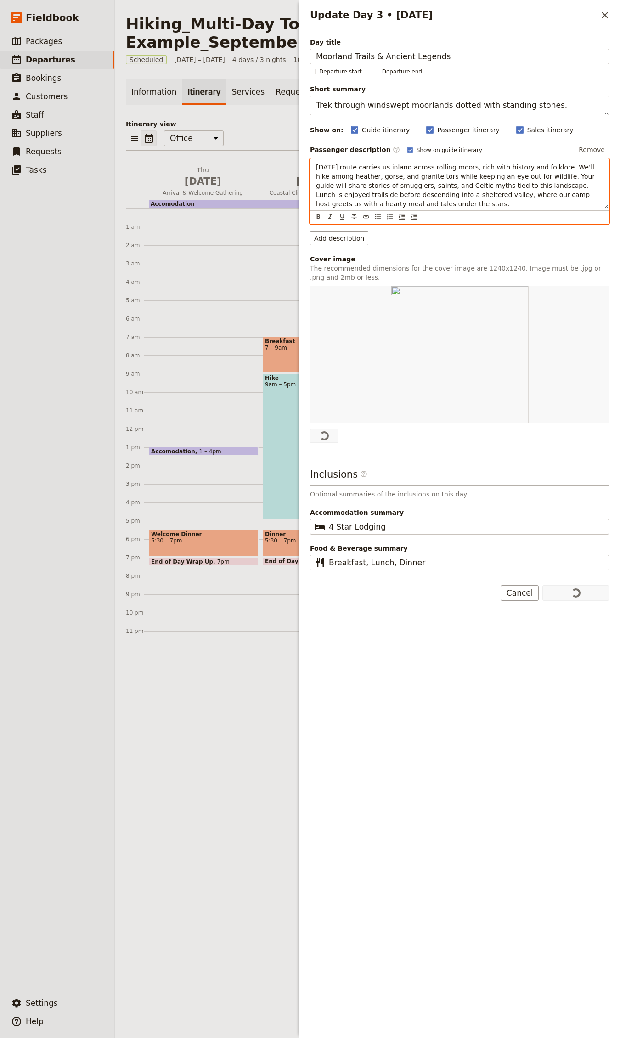
click at [216, 202] on div "Accomodation" at bounding box center [370, 204] width 442 height 8
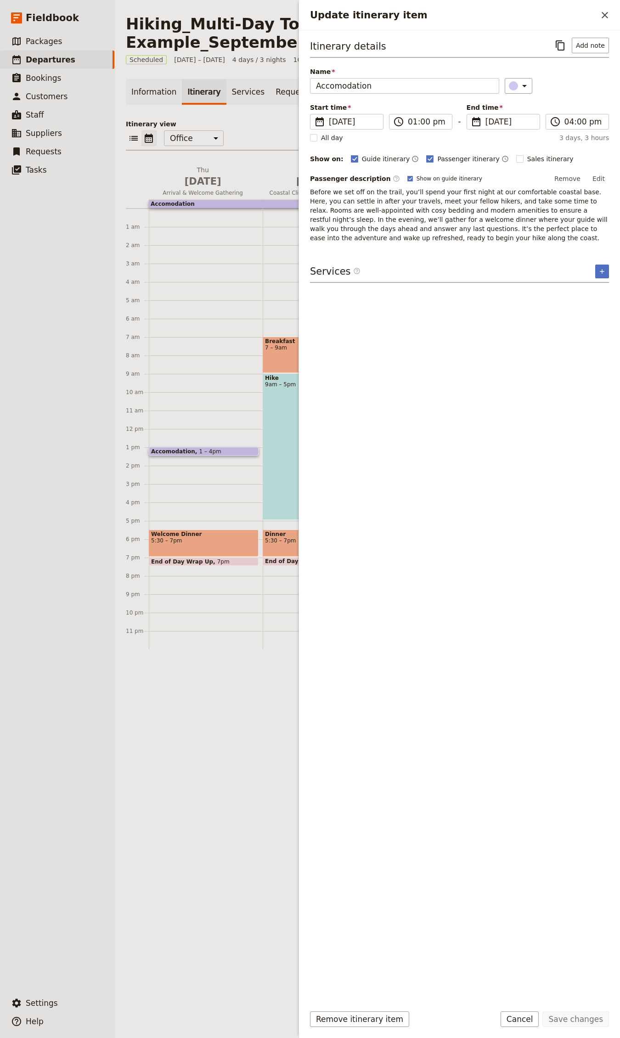
click at [199, 453] on span "1 – 4pm" at bounding box center [210, 451] width 22 height 6
click at [186, 491] on div "Accomodation 1 – 4pm Welcome Dinner 5:30 – 7pm End of Day Wrap Up 7pm" at bounding box center [206, 429] width 114 height 441
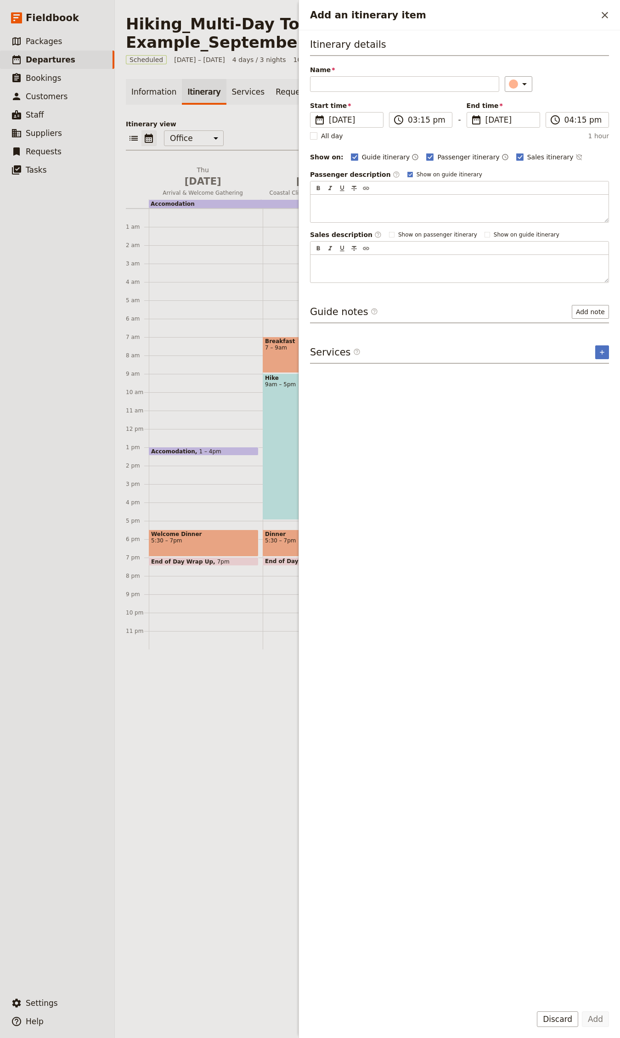
click at [192, 470] on div "Accomodation 1 – 4pm Welcome Dinner 5:30 – 7pm End of Day Wrap Up 7pm" at bounding box center [206, 429] width 114 height 441
click at [603, 14] on icon "Close drawer" at bounding box center [605, 15] width 11 height 11
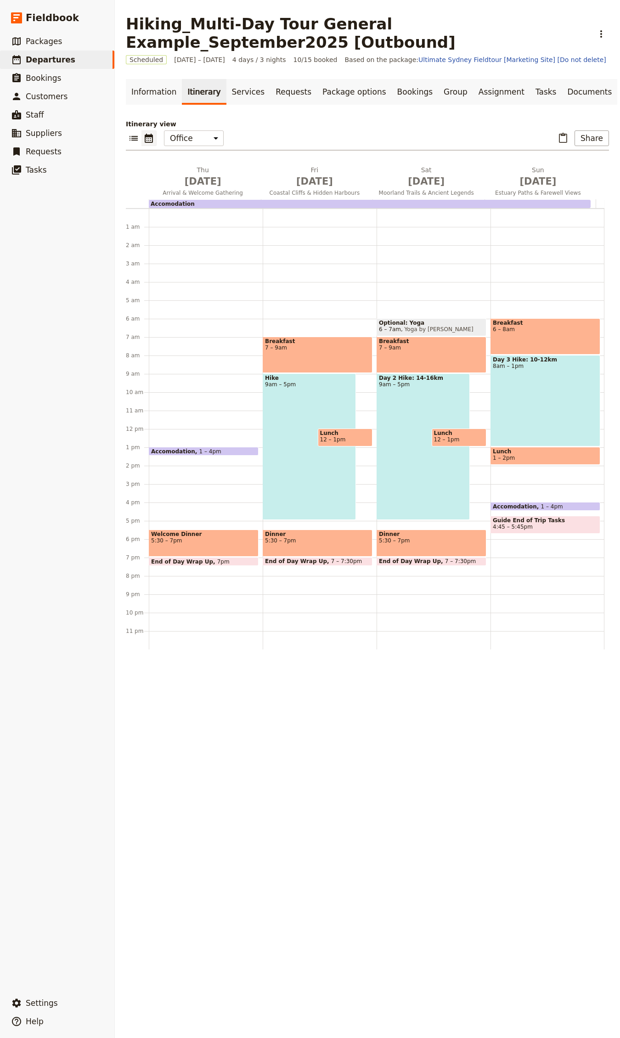
click at [201, 491] on div "Accomodation 1 – 4pm Welcome Dinner 5:30 – 7pm End of Day Wrap Up 7pm" at bounding box center [206, 429] width 114 height 441
click at [197, 486] on div "Accomodation 1 – 4pm Welcome Dinner 5:30 – 7pm End of Day Wrap Up 7pm" at bounding box center [206, 429] width 114 height 441
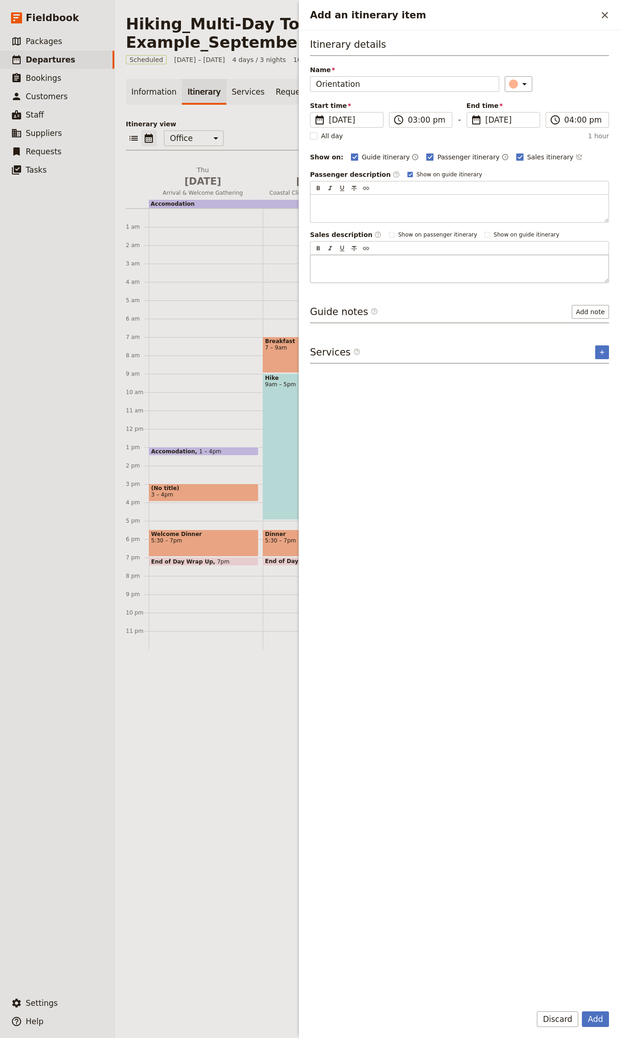
type input "Orientation"
click at [367, 269] on div "Add an itinerary item" at bounding box center [460, 269] width 298 height 28
click at [387, 269] on div "Add an itinerary item" at bounding box center [460, 269] width 298 height 28
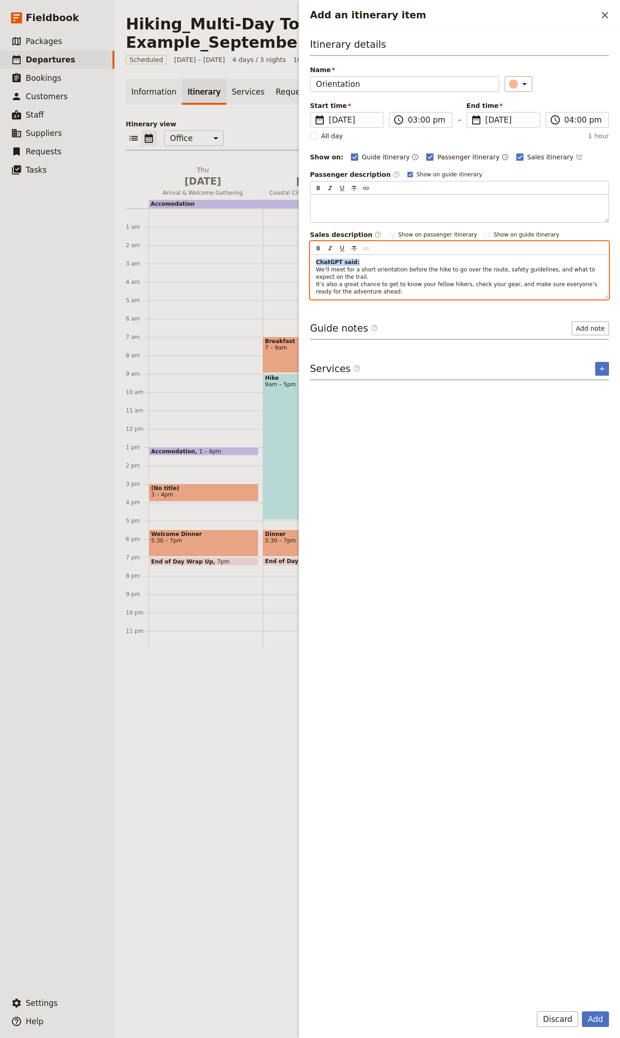
drag, startPoint x: 374, startPoint y: 266, endPoint x: 232, endPoint y: 264, distance: 142.0
click at [232, 264] on div "Hiking_Multi-Day Tour General Example_September2025 [Outbound] ​ Scheduled [DAT…" at bounding box center [367, 519] width 505 height 1038
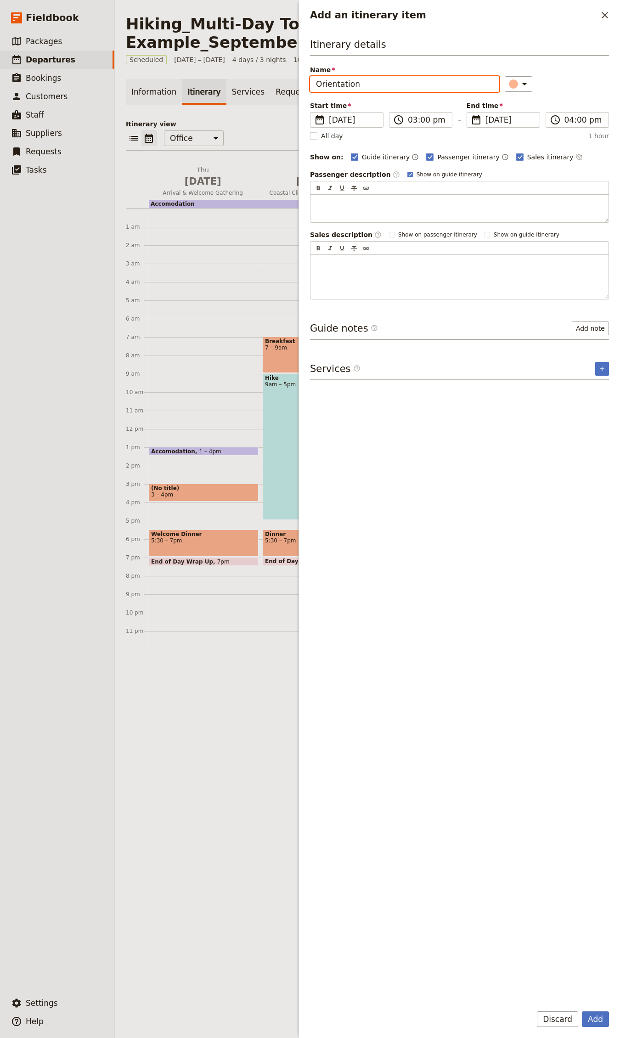
click at [472, 366] on div "Services ​ ​" at bounding box center [459, 371] width 299 height 18
click at [500, 329] on div "Guide notes ​ Add note" at bounding box center [459, 331] width 299 height 18
click at [571, 1021] on button "Discard" at bounding box center [557, 1020] width 41 height 16
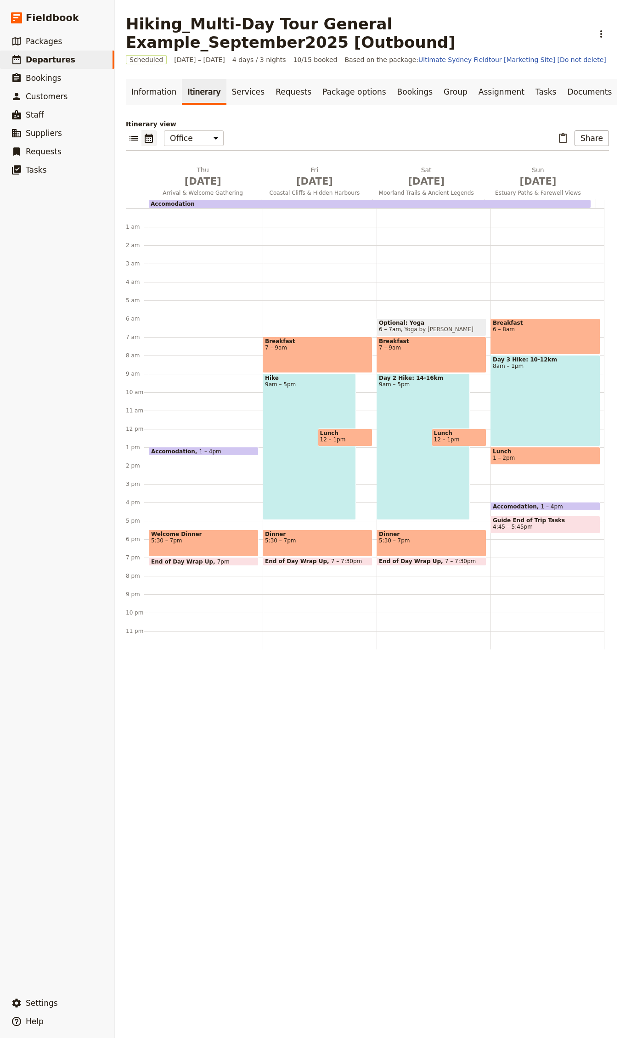
click at [227, 482] on div "Accomodation 1 – 4pm Welcome Dinner 5:30 – 7pm End of Day Wrap Up 7pm" at bounding box center [206, 429] width 114 height 441
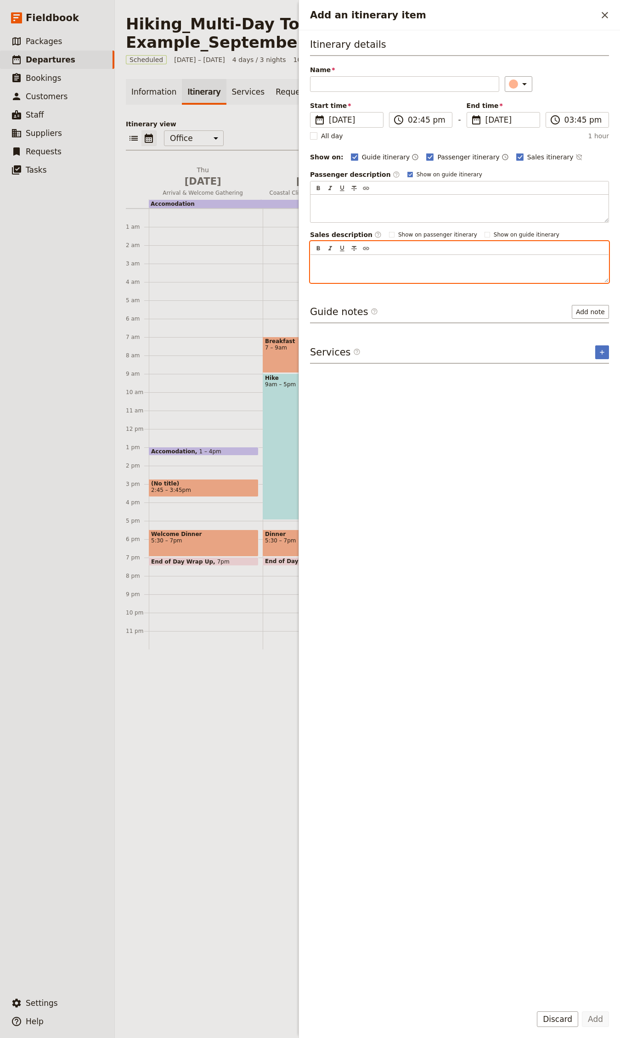
click at [402, 271] on div "Add an itinerary item" at bounding box center [460, 269] width 298 height 28
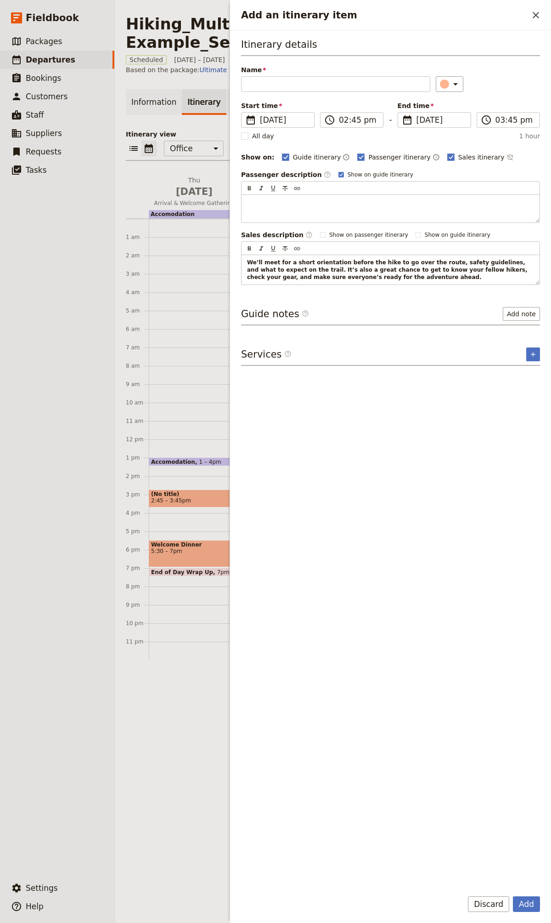
click at [416, 315] on div "Guide notes ​ Add note" at bounding box center [390, 316] width 299 height 18
drag, startPoint x: 532, startPoint y: 17, endPoint x: 504, endPoint y: 37, distance: 34.9
click at [533, 16] on icon "Close drawer" at bounding box center [536, 15] width 11 height 11
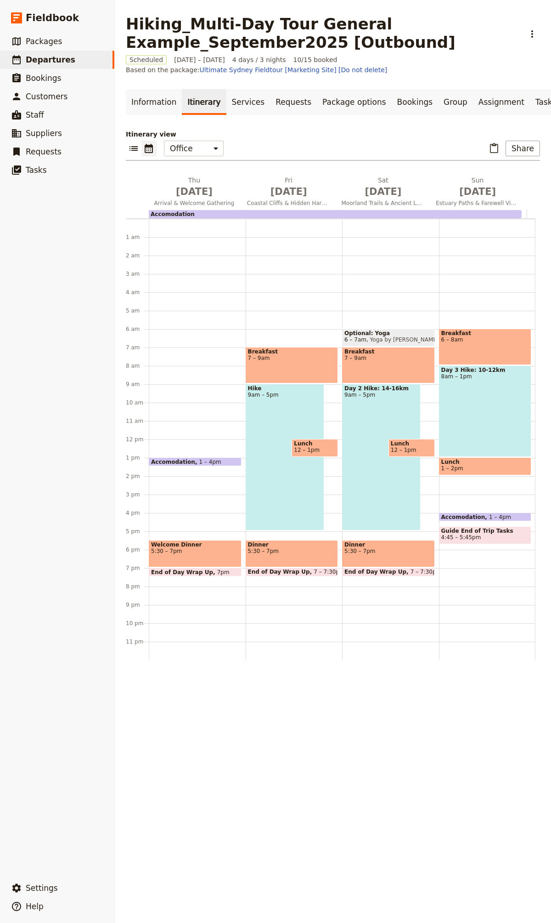
click at [189, 548] on span "Welcome Dinner" at bounding box center [195, 544] width 88 height 6
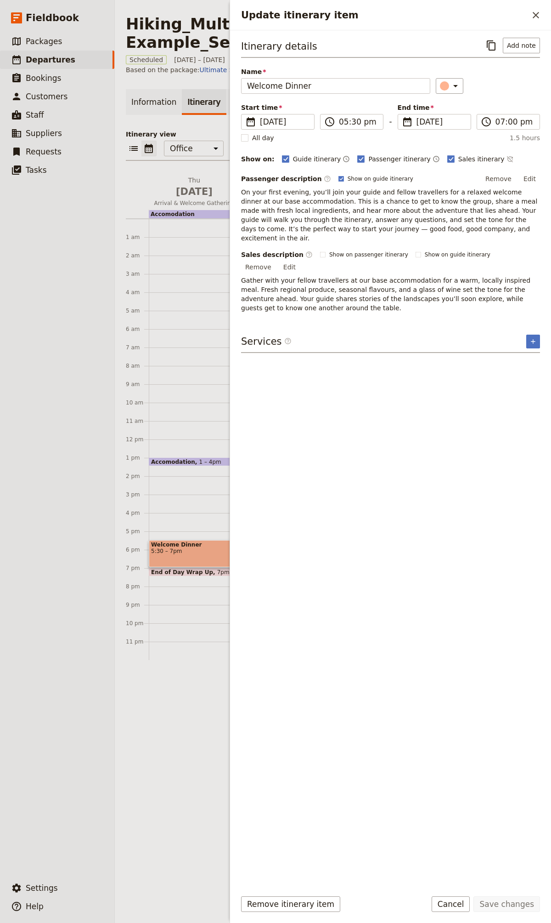
click at [183, 521] on div "Accomodation 1 – 4pm Welcome Dinner 5:30 – 7pm End of Day Wrap Up 7pm" at bounding box center [197, 439] width 97 height 441
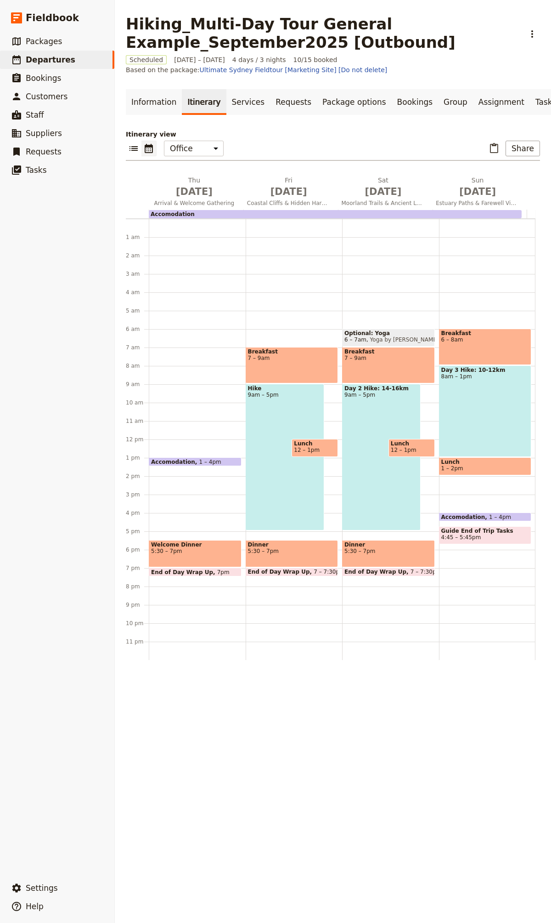
click at [201, 502] on div "Accomodation 1 – 4pm Welcome Dinner 5:30 – 7pm End of Day Wrap Up 7pm" at bounding box center [197, 439] width 97 height 441
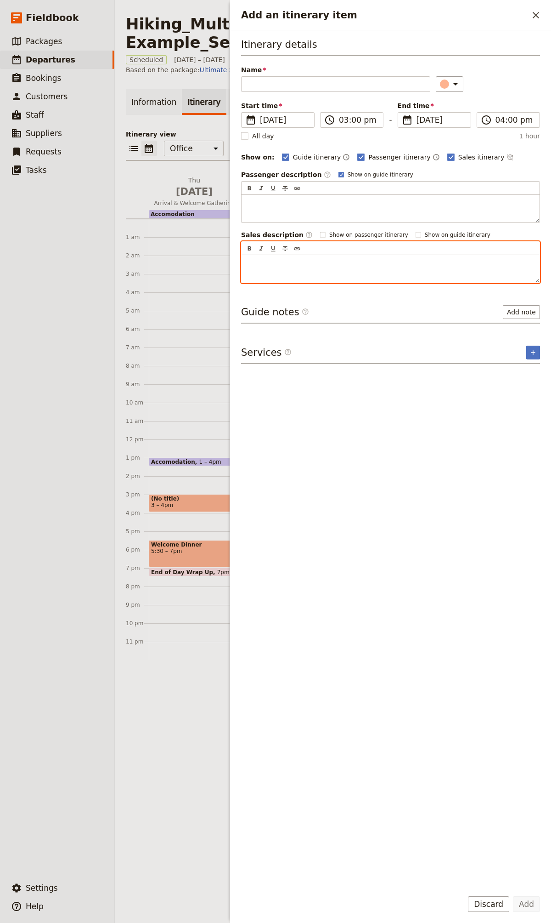
click at [350, 253] on div "​ ​ ​ ​ ​" at bounding box center [391, 248] width 298 height 13
click at [346, 262] on p "Add an itinerary item" at bounding box center [390, 263] width 287 height 9
paste div "Add an itinerary item"
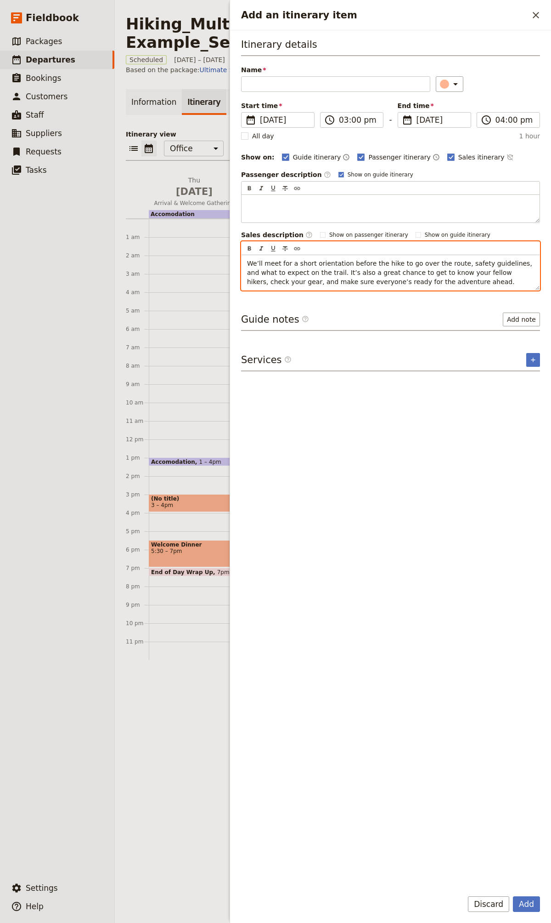
click at [485, 288] on div "We’ll meet for a short orientation before the hike to go over the route, safety…" at bounding box center [391, 272] width 298 height 35
click at [482, 282] on p "We’ll meet for a short orientation before the hike to go over the route, safety…" at bounding box center [390, 273] width 287 height 28
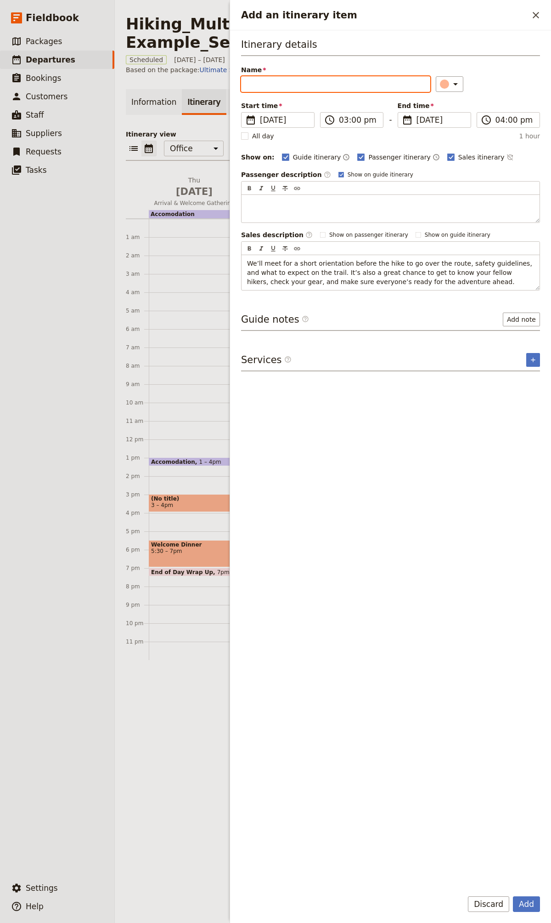
click at [351, 85] on input "Name" at bounding box center [335, 84] width 189 height 16
type input "Orientation"
click at [451, 151] on div "Itinerary details Name Orientation ​ Start time ​ [DATE] [DATE] [DATE] 15:00 ​ …" at bounding box center [390, 164] width 299 height 253
click at [459, 154] on span "Sales itinerary" at bounding box center [482, 157] width 46 height 9
click at [448, 153] on input "Sales itinerary" at bounding box center [447, 152] width 0 height 0
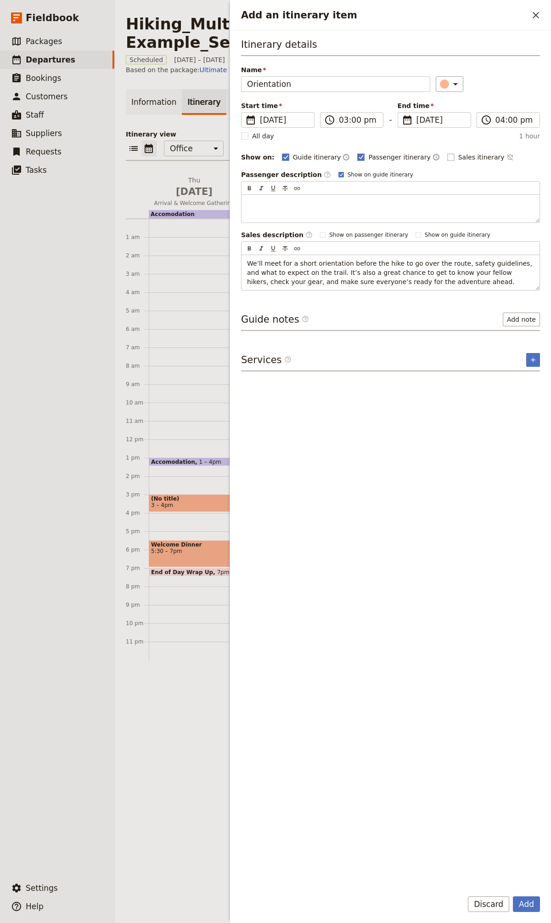
checkbox input "false"
click at [513, 896] on button "Add" at bounding box center [526, 904] width 27 height 16
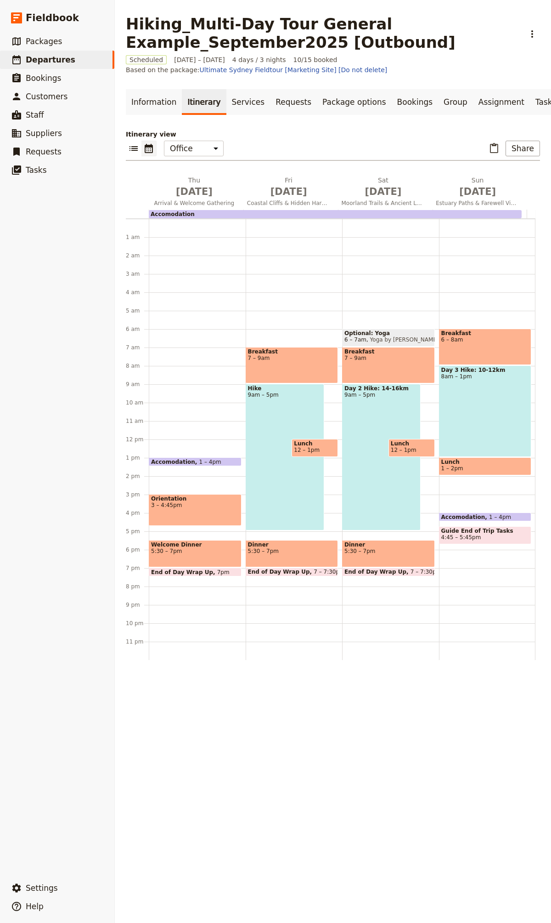
click at [293, 554] on span "5:30 – 7pm" at bounding box center [292, 551] width 88 height 6
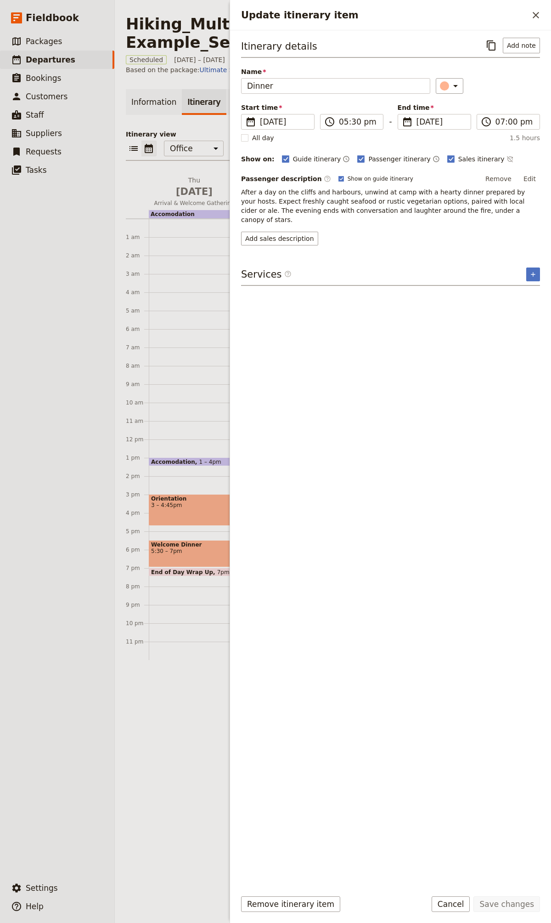
click at [290, 200] on span "After a day on the cliffs and harbours, unwind at camp with a hearty dinner pre…" at bounding box center [384, 205] width 286 height 35
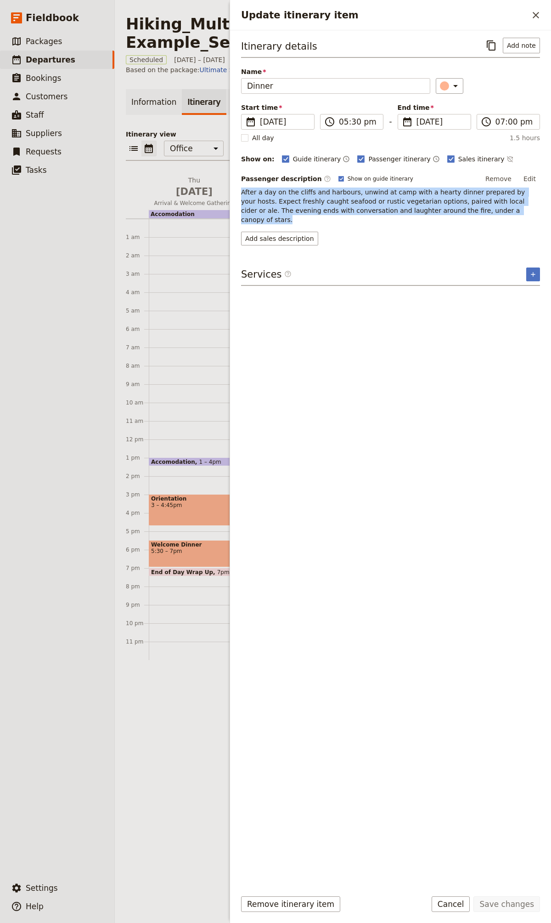
click at [290, 200] on span "After a day on the cliffs and harbours, unwind at camp with a hearty dinner pre…" at bounding box center [384, 205] width 286 height 35
copy span "After a day on the cliffs and harbours, unwind at camp with a hearty dinner pre…"
click at [272, 232] on button "Add sales description" at bounding box center [279, 239] width 77 height 14
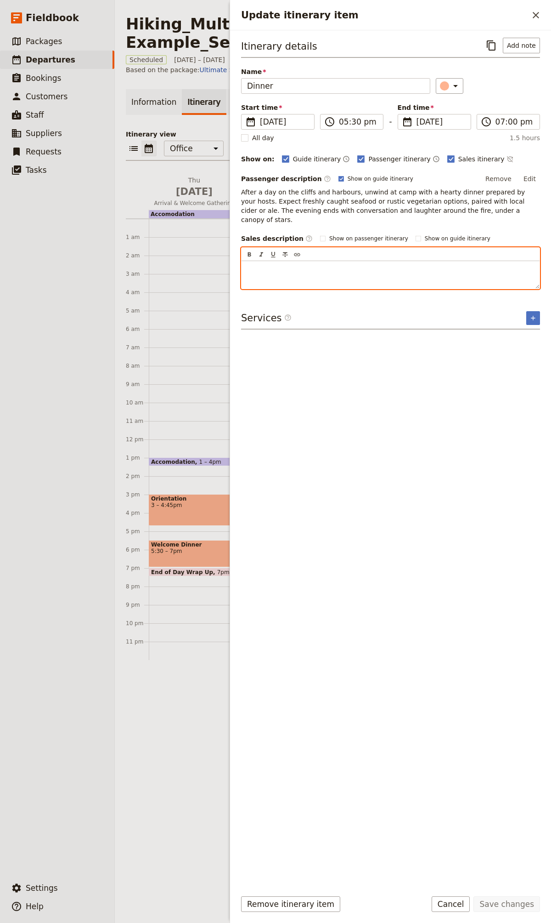
click at [296, 250] on div "​ ​ ​ ​ ​" at bounding box center [391, 254] width 298 height 13
click at [295, 266] on div "Update itinerary item" at bounding box center [391, 275] width 298 height 28
paste div "Update itinerary item"
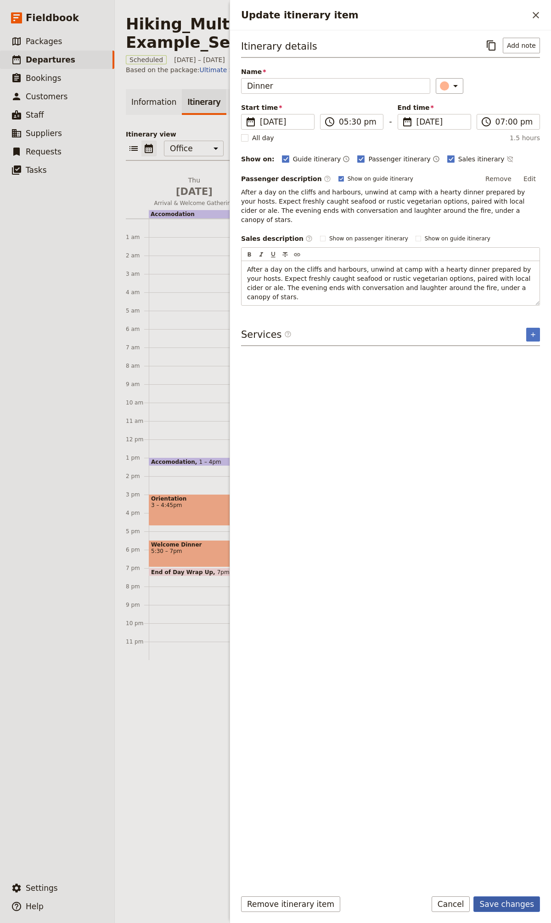
click at [499, 897] on button "Save changes" at bounding box center [507, 904] width 67 height 16
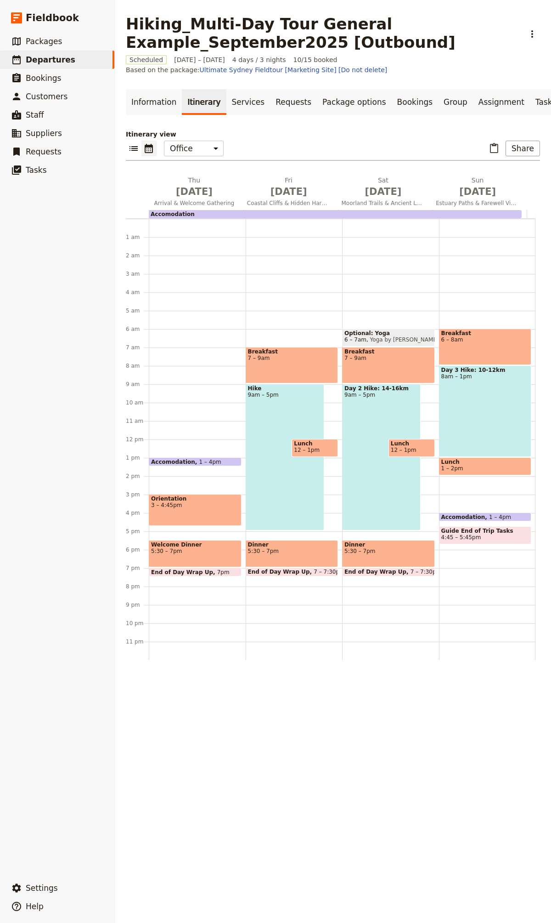
click at [367, 361] on span "7 – 9am" at bounding box center [389, 358] width 88 height 6
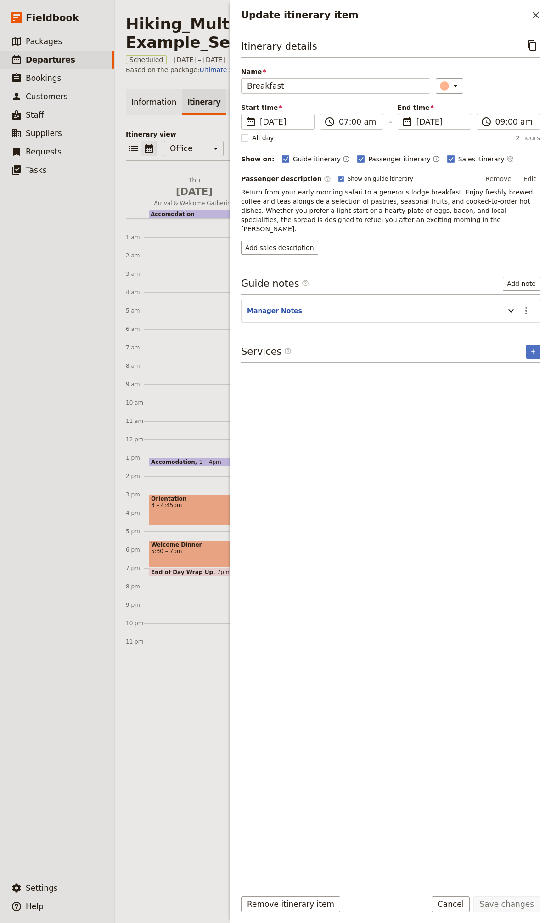
click at [367, 366] on div "Update itinerary item ​ Itinerary details ​ Name Breakfast ​ Start time ​ [DATE…" at bounding box center [391, 461] width 322 height 923
click at [448, 155] on label "Sales itinerary" at bounding box center [476, 158] width 57 height 9
click at [447, 154] on input "Sales itinerary" at bounding box center [447, 154] width 0 height 0
checkbox input "false"
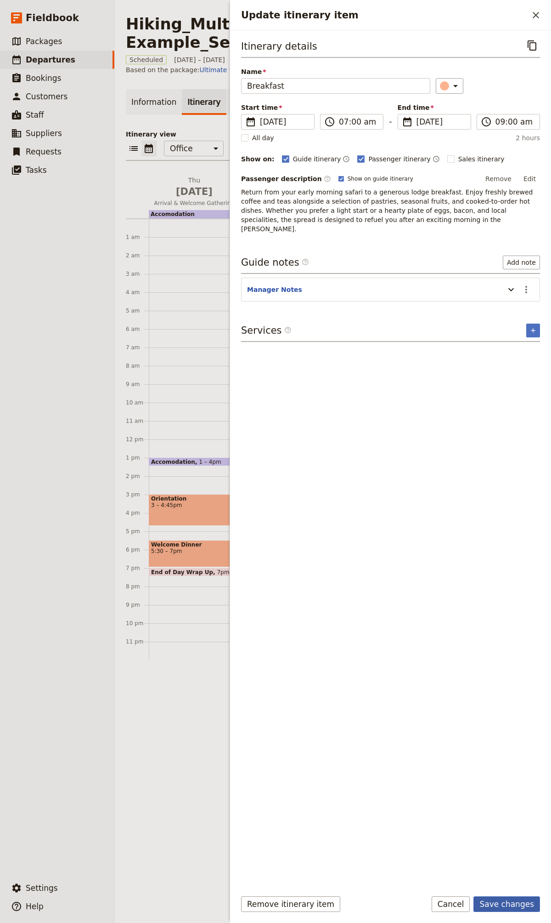
click at [502, 897] on button "Save changes" at bounding box center [507, 904] width 67 height 16
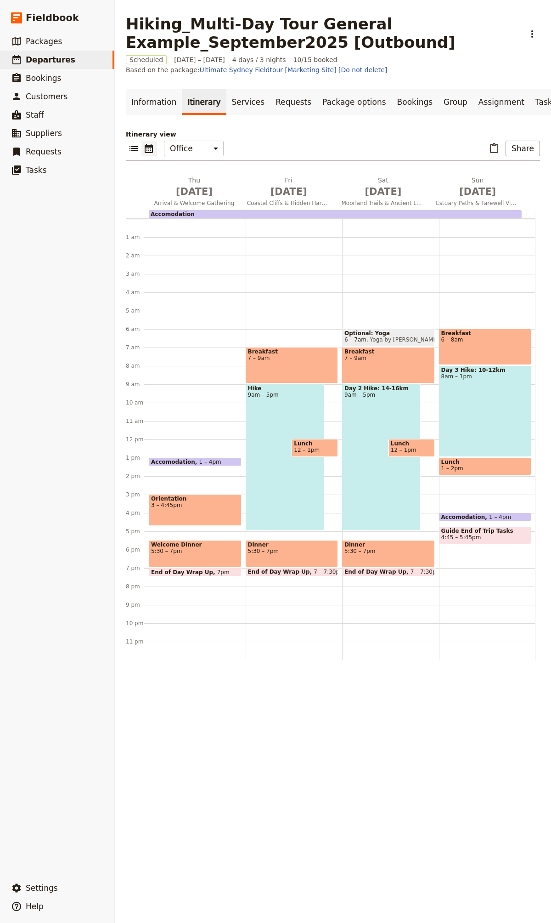
click at [394, 343] on span "Yoga by [PERSON_NAME]" at bounding box center [403, 339] width 73 height 6
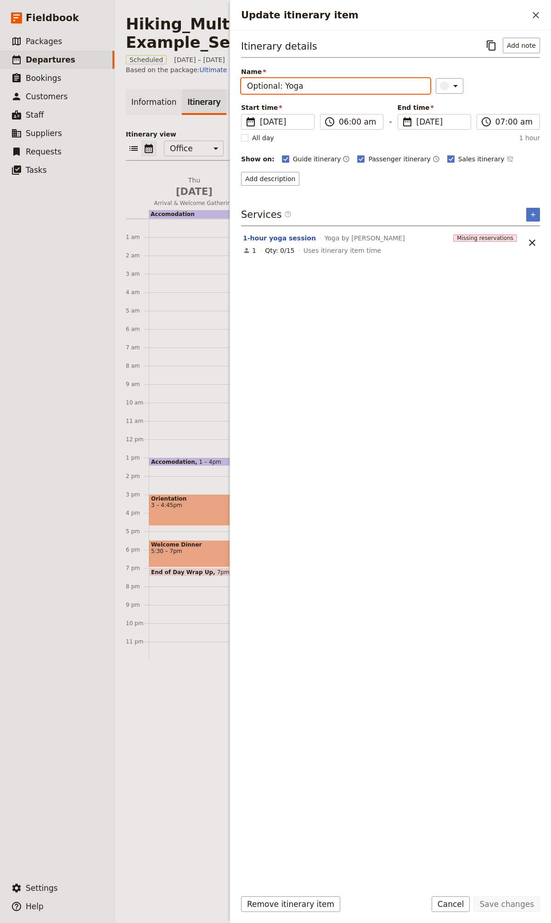
click at [282, 87] on input "Optional: Yoga" at bounding box center [335, 86] width 189 height 16
type input "Yoga"
click at [255, 173] on button "Add description" at bounding box center [270, 179] width 58 height 14
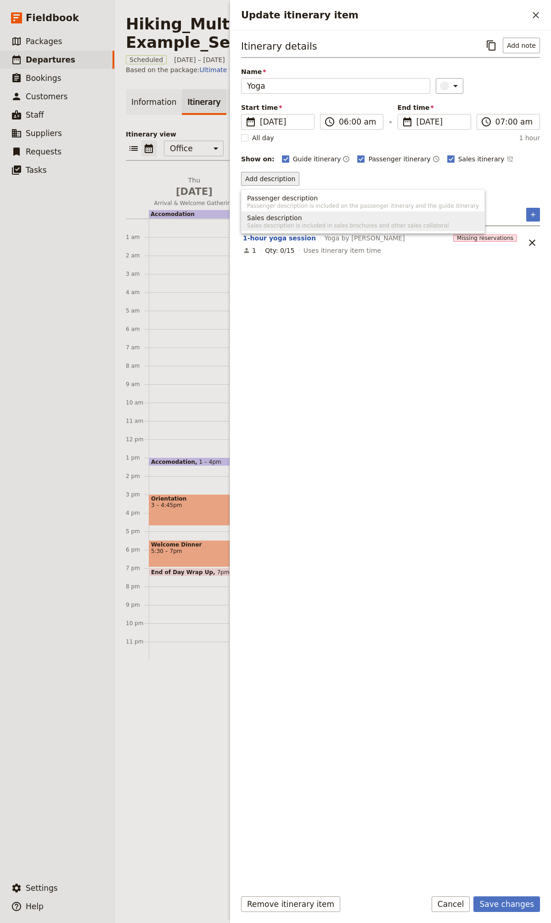
click at [303, 221] on button "Sales description Sales description is included in sales brochures and other sa…" at bounding box center [363, 221] width 243 height 20
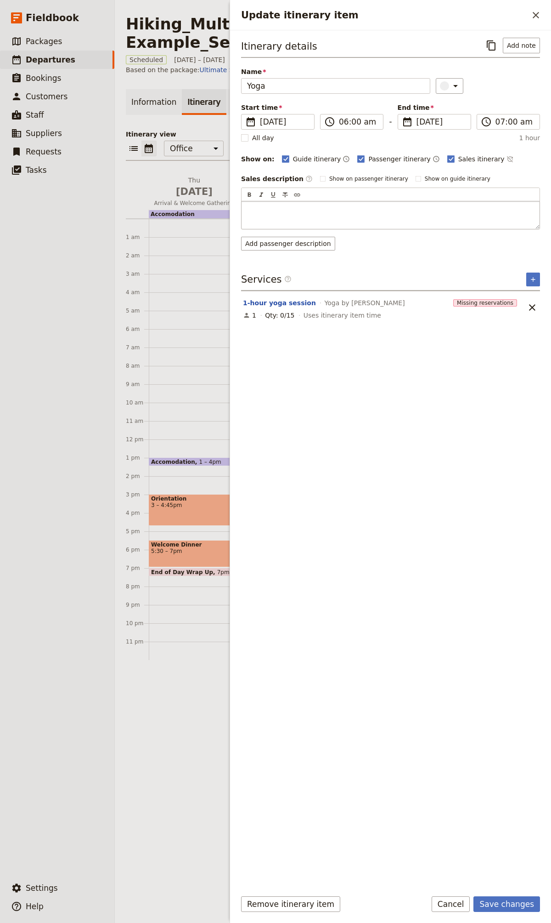
click at [299, 205] on p "Update itinerary item" at bounding box center [390, 209] width 287 height 9
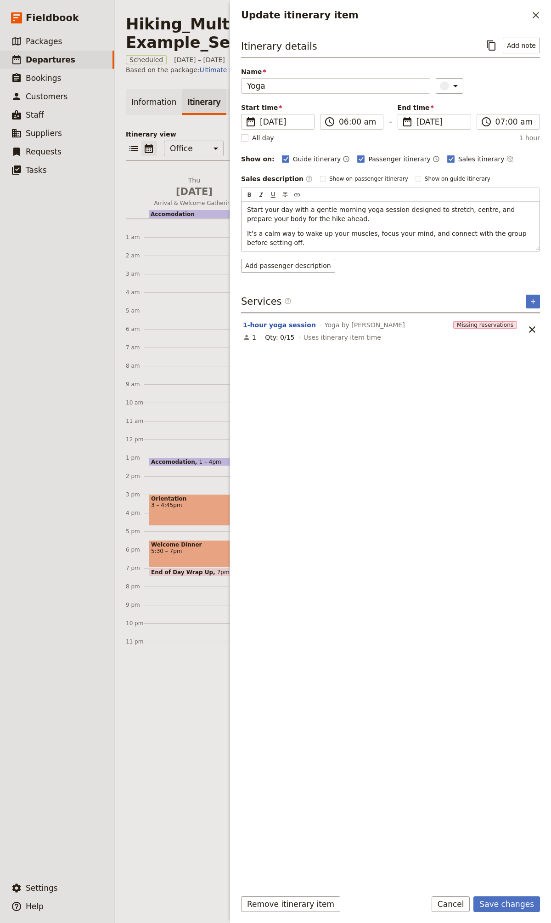
click at [355, 217] on p "Start your day with a gentle morning yoga session designed to stretch, centre, …" at bounding box center [390, 214] width 287 height 18
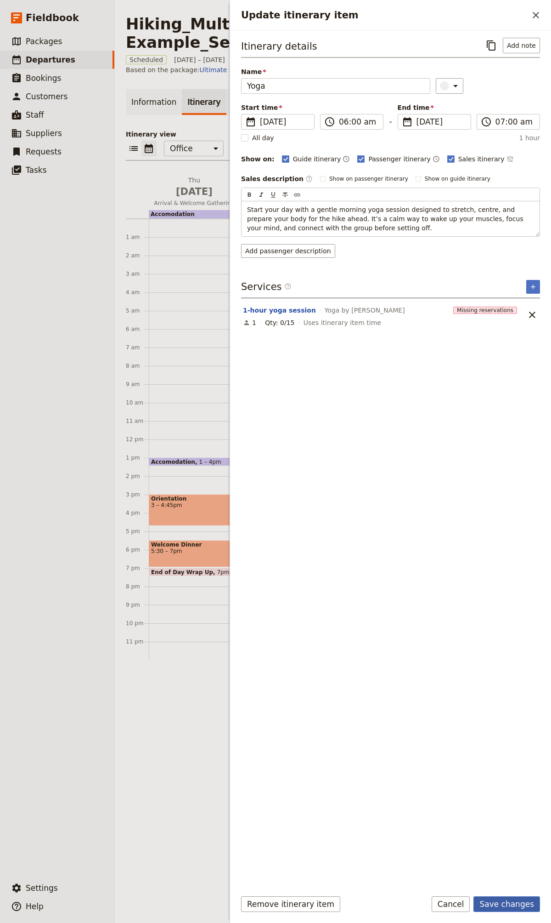
click at [506, 898] on button "Save changes" at bounding box center [507, 904] width 67 height 16
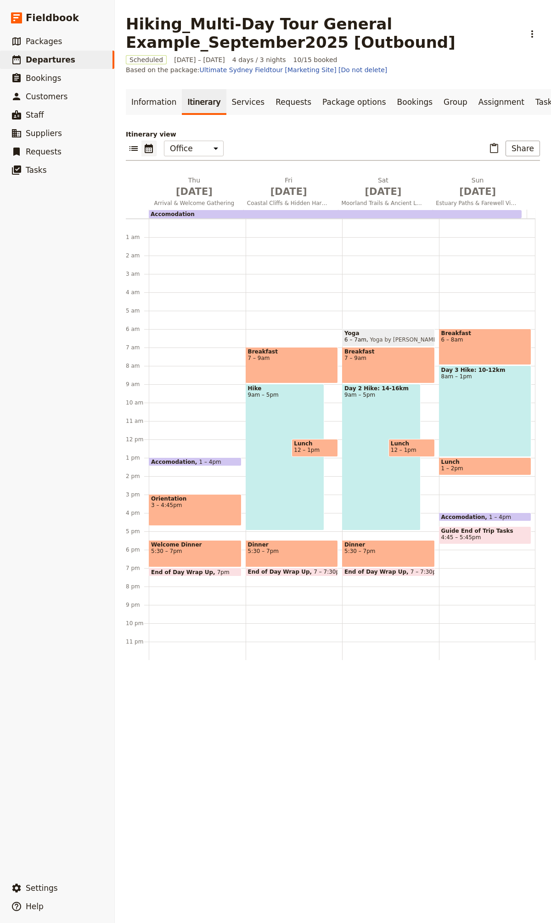
click at [362, 464] on div "Day 2 Hike: 14-16km 9am – 5pm" at bounding box center [381, 457] width 79 height 147
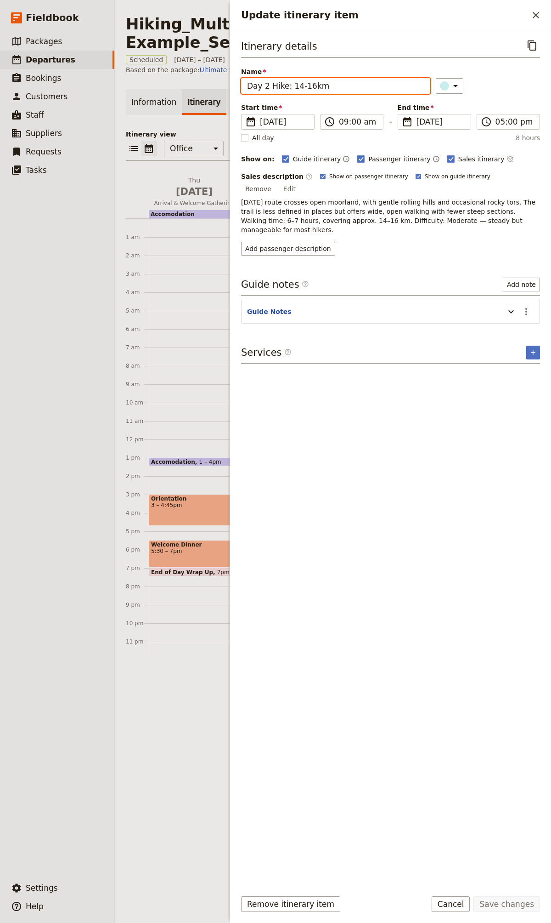
drag, startPoint x: 271, startPoint y: 83, endPoint x: 231, endPoint y: 83, distance: 40.0
click at [231, 83] on div "Itinerary details ​ Name Day 2 Hike: 14-16km ​ Start time ​ [DATE] [DATE] [DATE…" at bounding box center [390, 456] width 321 height 852
drag, startPoint x: 294, startPoint y: 87, endPoint x: 267, endPoint y: 86, distance: 26.7
click at [267, 86] on input "Hike: 14-16km" at bounding box center [335, 86] width 189 height 16
type input "Hike"
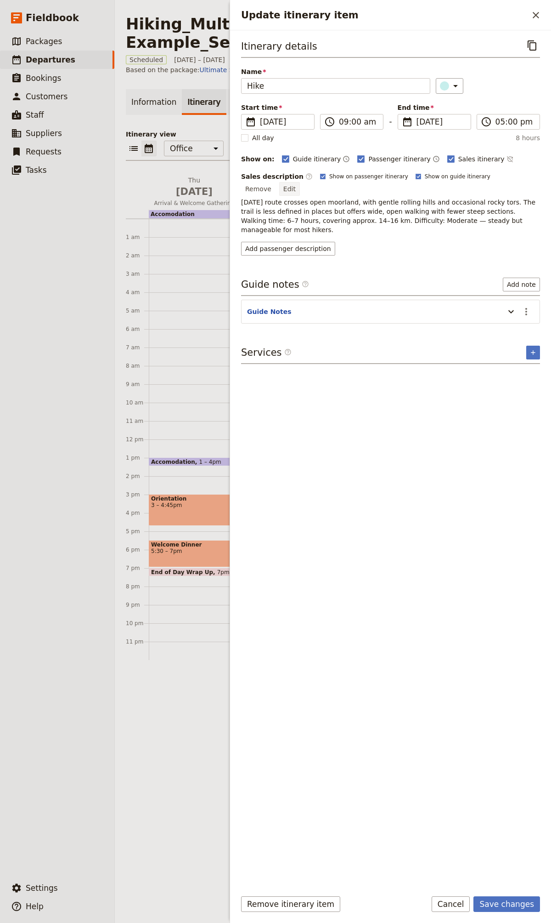
click at [300, 182] on button "Edit" at bounding box center [289, 189] width 21 height 14
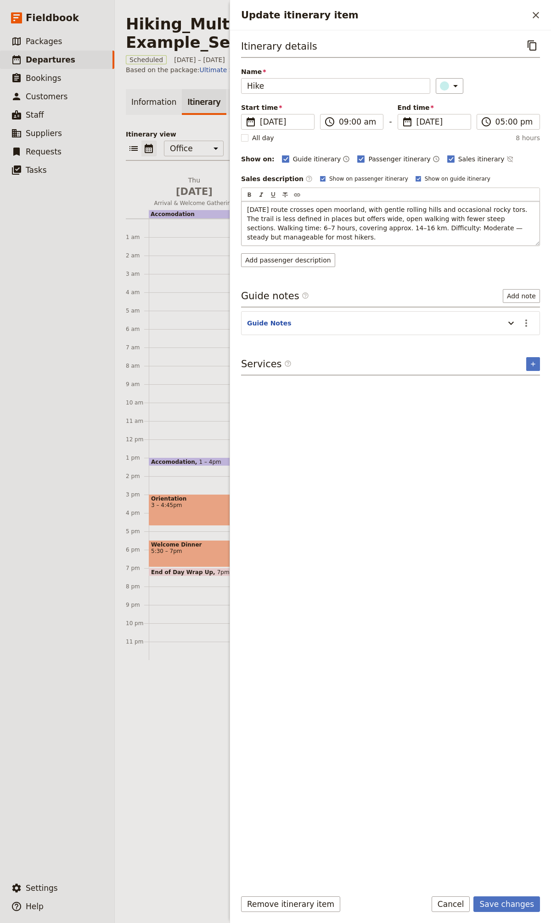
click at [376, 235] on p "[DATE] route crosses open moorland, with gentle rolling hills and occasional ro…" at bounding box center [390, 223] width 287 height 37
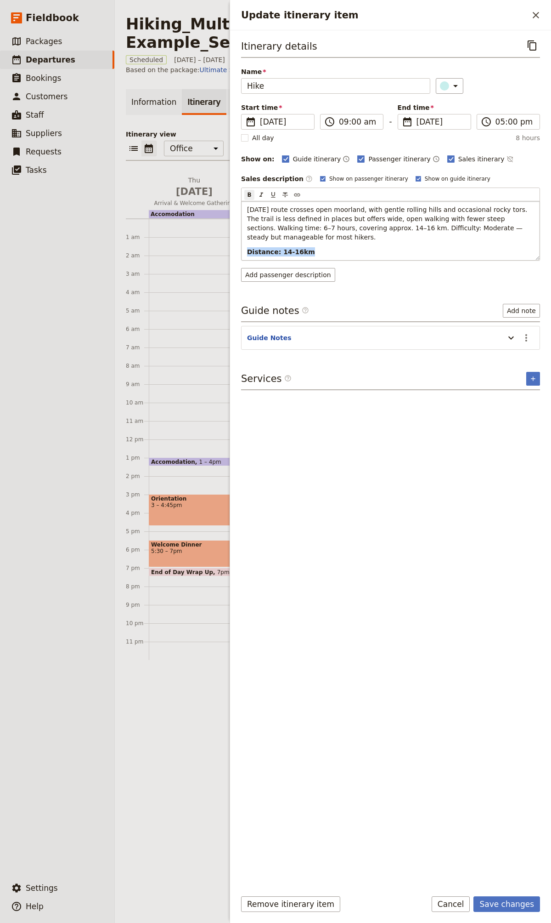
click at [290, 250] on strong "Distance: 14-16km" at bounding box center [281, 251] width 68 height 7
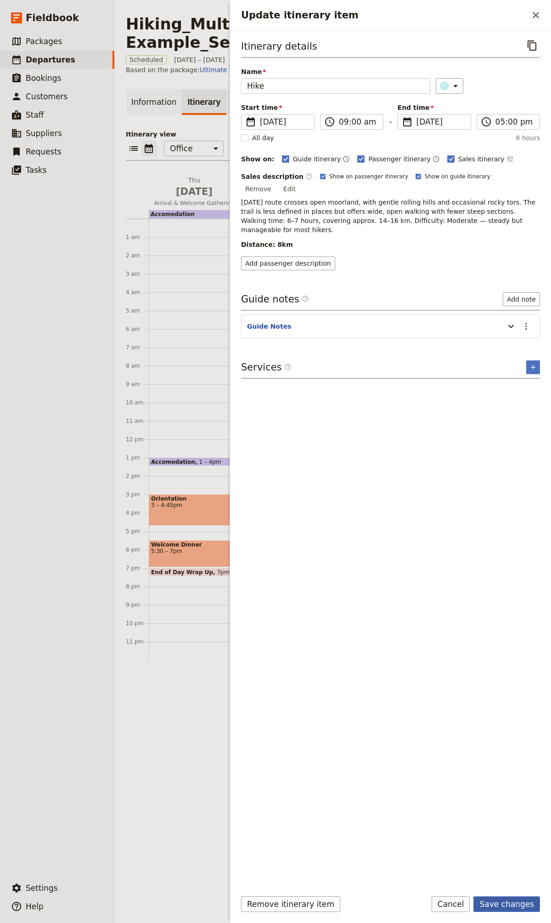
click at [488, 903] on button "Save changes" at bounding box center [507, 904] width 67 height 16
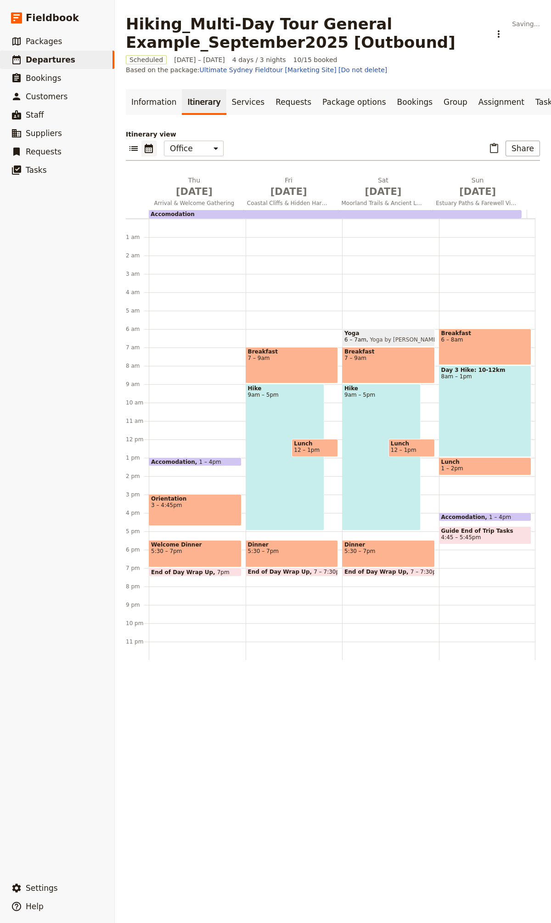
click at [246, 498] on div "Hike 9am – 5pm" at bounding box center [285, 457] width 79 height 147
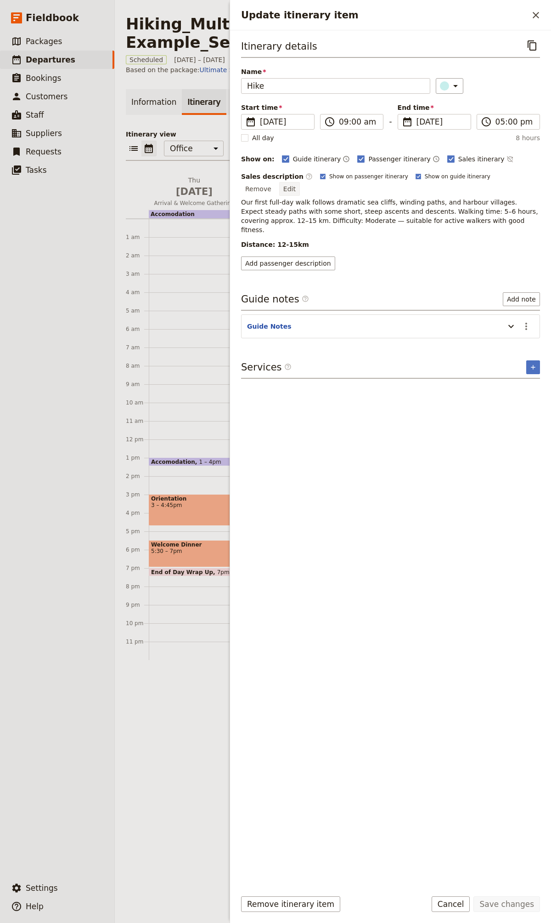
click at [300, 182] on button "Edit" at bounding box center [289, 189] width 21 height 14
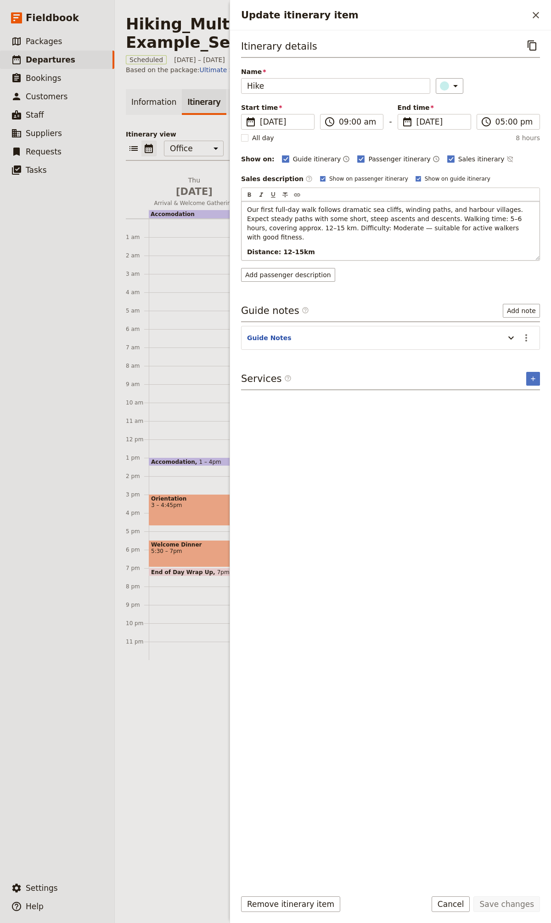
click at [285, 248] on strong "Distance: 12-15km" at bounding box center [281, 251] width 68 height 7
click at [494, 897] on button "Save changes" at bounding box center [507, 904] width 67 height 16
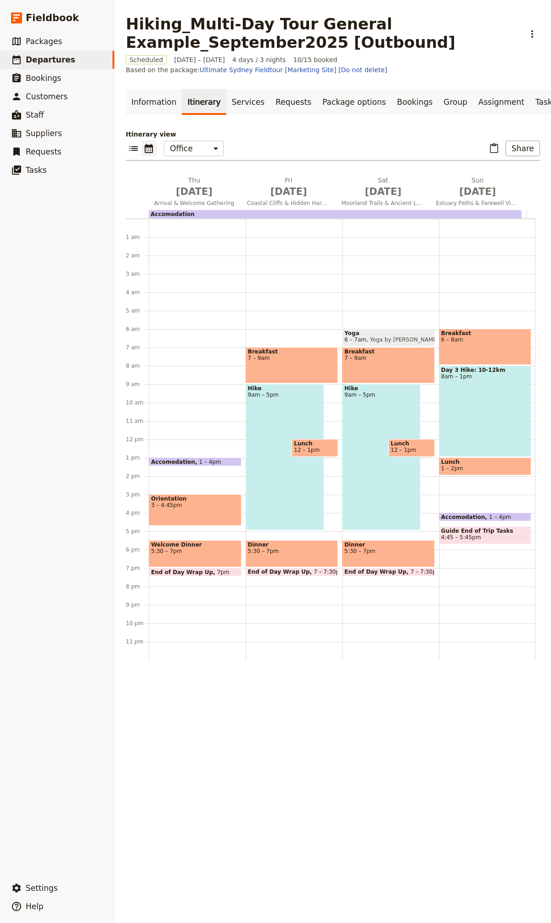
click at [477, 398] on div "Day 3 Hike: 10-12km 8am – 1pm" at bounding box center [485, 410] width 93 height 91
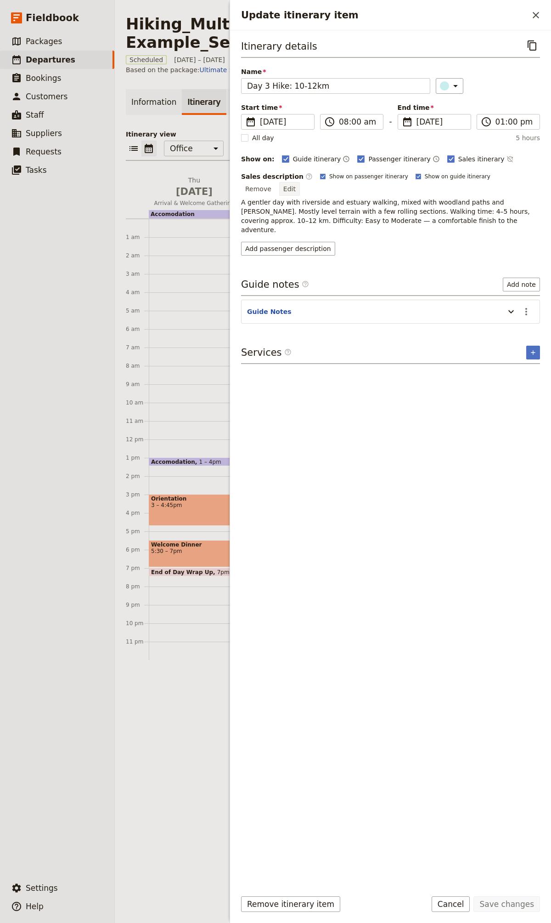
click at [300, 182] on button "Edit" at bounding box center [289, 189] width 21 height 14
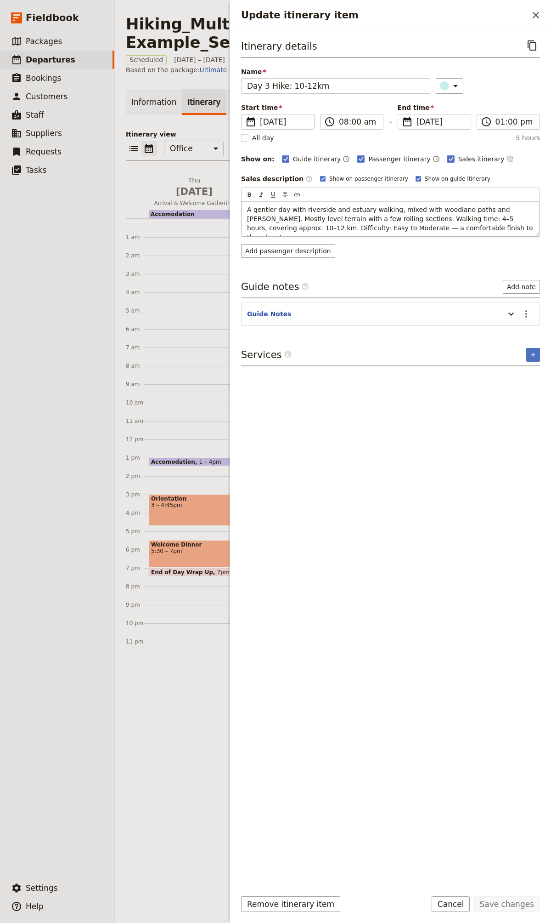
click at [467, 224] on p "A gentler day with riverside and estuary walking, mixed with woodland paths and…" at bounding box center [390, 223] width 287 height 37
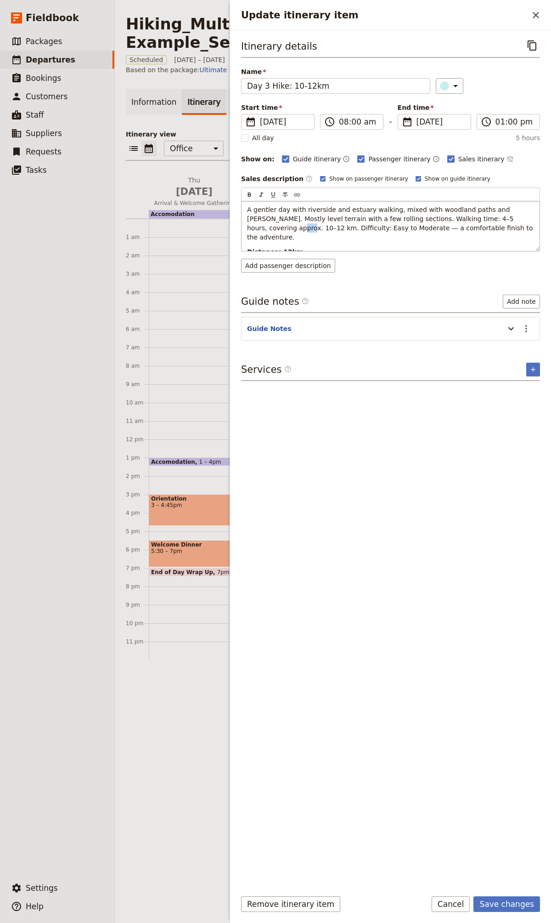
drag, startPoint x: 513, startPoint y: 219, endPoint x: 521, endPoint y: 220, distance: 8.3
click at [521, 220] on span "A gentler day with riverside and estuary walking, mixed with woodland paths and…" at bounding box center [391, 223] width 288 height 35
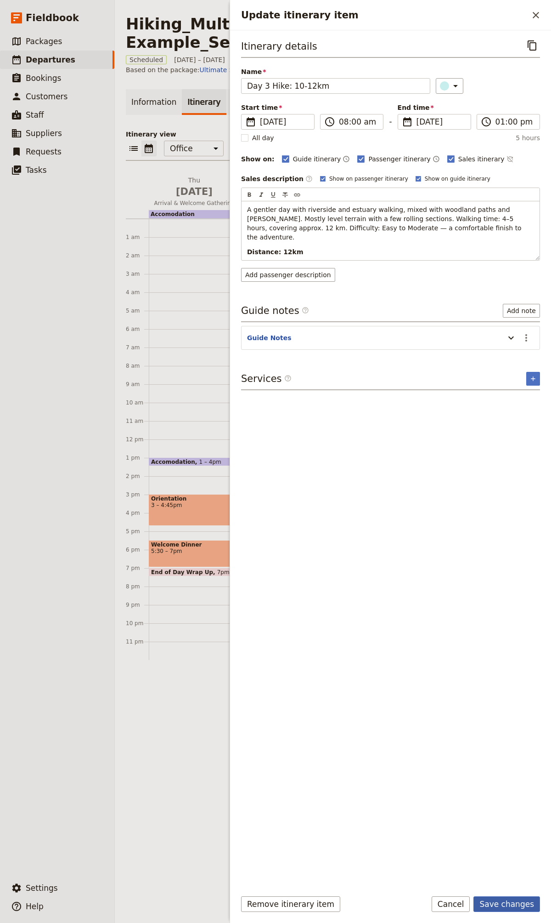
click at [505, 902] on button "Save changes" at bounding box center [507, 904] width 67 height 16
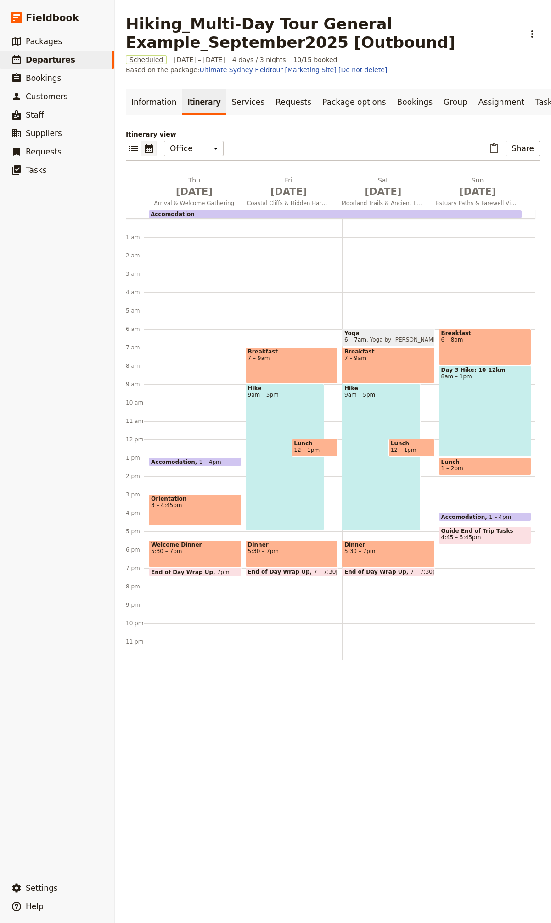
click at [461, 396] on div "Day 3 Hike: 10-12km 8am – 1pm" at bounding box center [485, 410] width 93 height 91
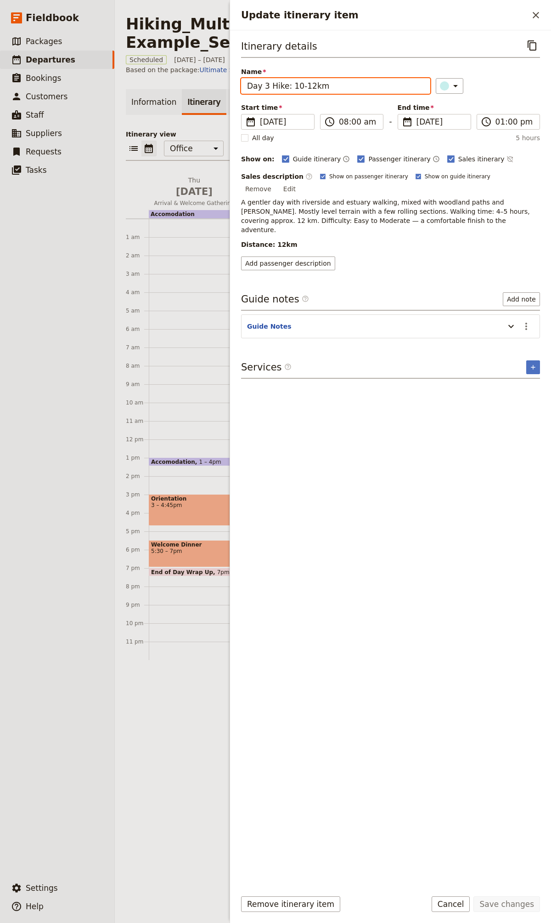
drag, startPoint x: 271, startPoint y: 86, endPoint x: 200, endPoint y: 80, distance: 70.5
click at [200, 80] on div "Hiking_Multi-Day Tour General Example_September2025 [Outbound] ​ Scheduled [DAT…" at bounding box center [333, 461] width 437 height 923
drag, startPoint x: 262, startPoint y: 86, endPoint x: 336, endPoint y: 86, distance: 74.0
click at [336, 86] on input "Hike: 10-12km" at bounding box center [335, 86] width 189 height 16
type input "Hike"
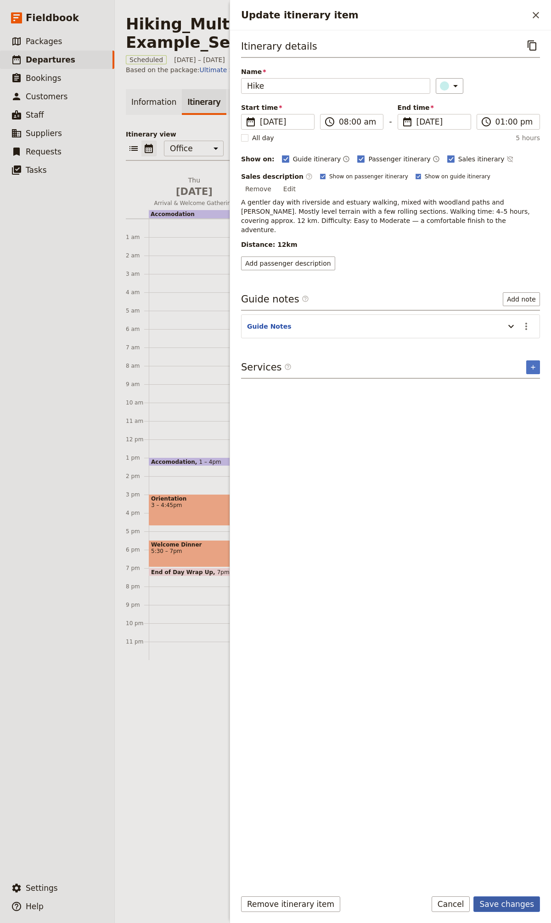
click at [522, 899] on button "Save changes" at bounding box center [507, 904] width 67 height 16
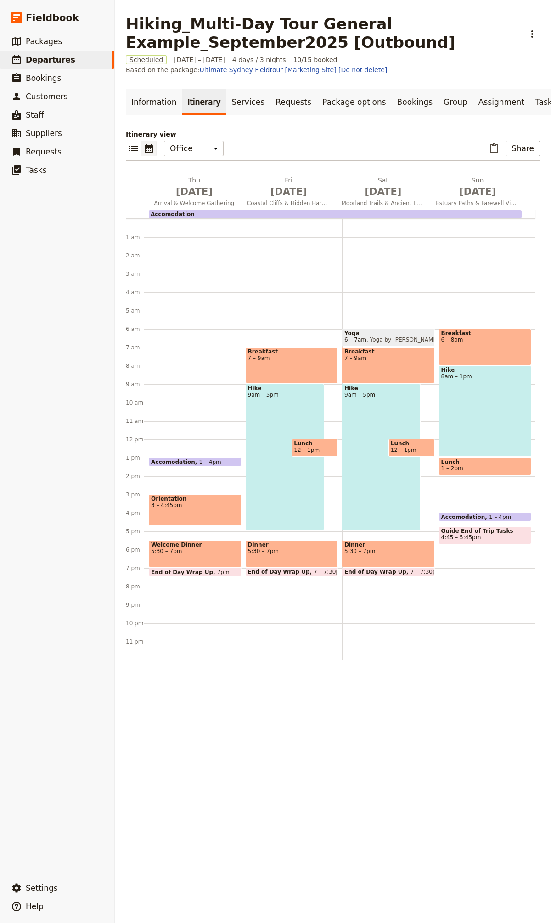
click at [454, 343] on span "6 – 8am" at bounding box center [486, 339] width 88 height 6
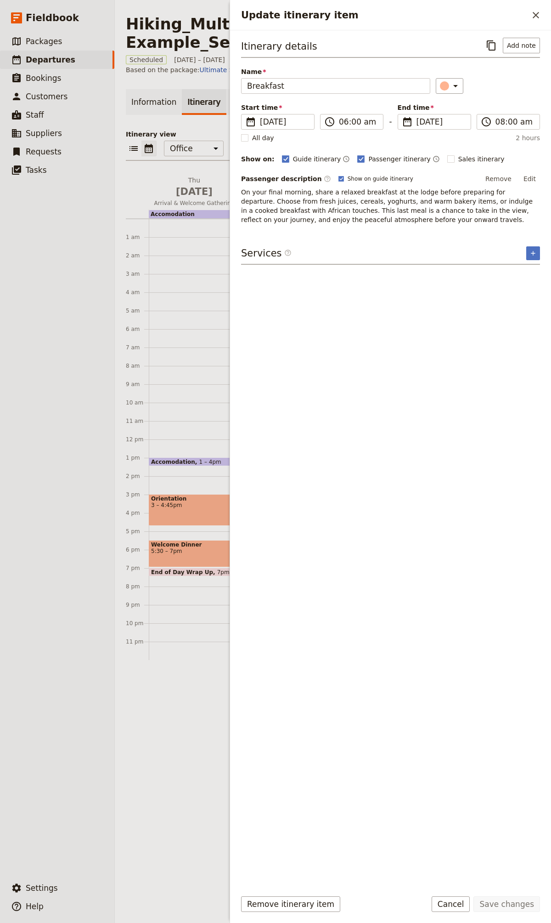
click at [193, 304] on div "Accomodation 1 – 4pm Orientation 3 – 4:45pm Welcome Dinner 5:30 – 7pm End of Da…" at bounding box center [197, 439] width 97 height 441
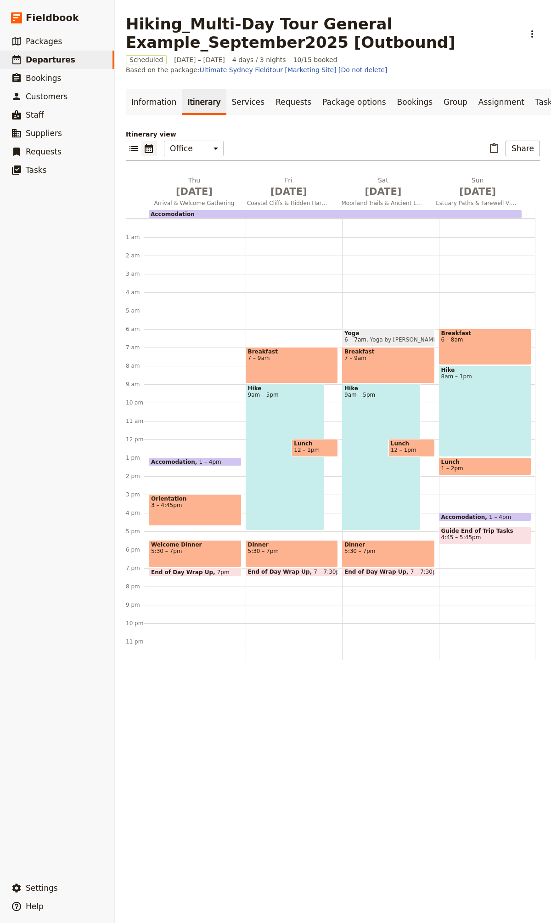
click at [449, 488] on div "Breakfast 6 – 8am Hike 8am – 1pm Lunch 1 – 2pm Accomodation 1 – 4pm Guide End o…" at bounding box center [487, 439] width 97 height 441
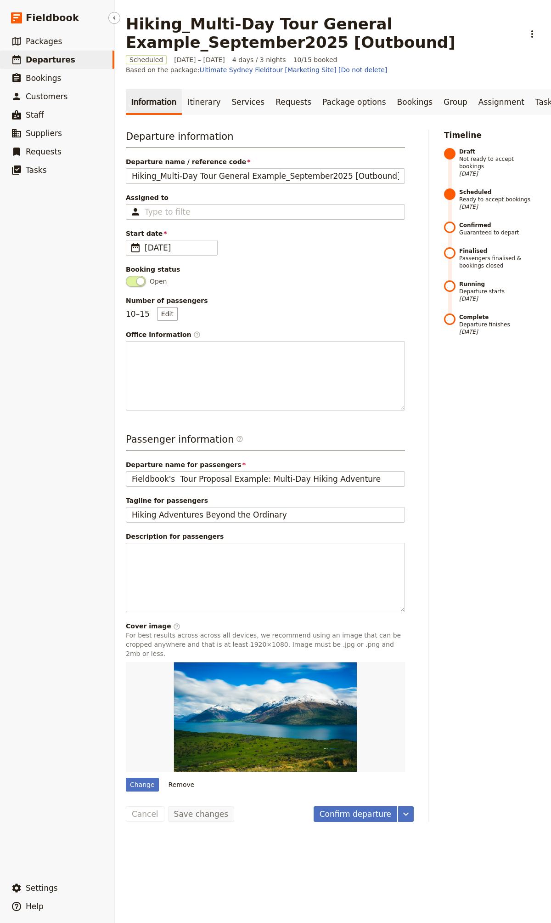
click at [71, 62] on link "​ Departures" at bounding box center [57, 60] width 114 height 18
select select "CREATED_AT"
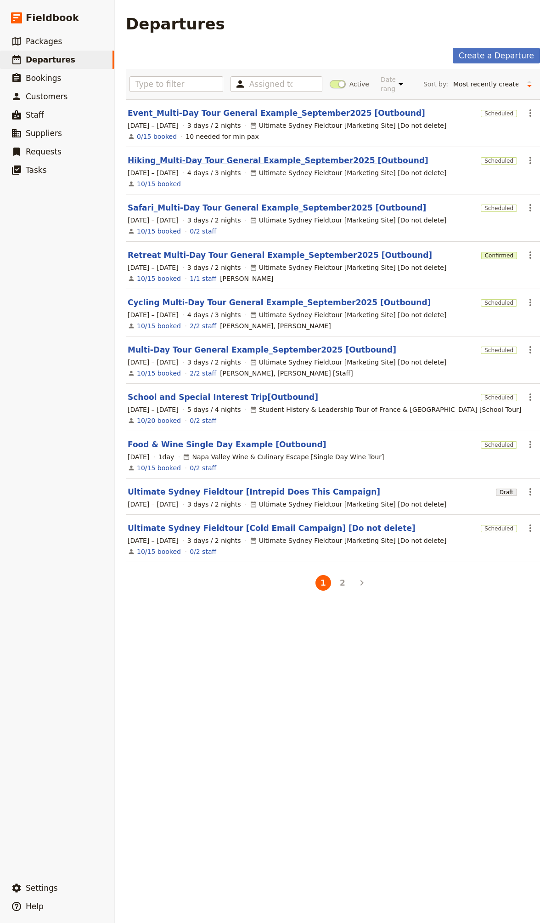
click at [199, 161] on link "Hiking_Multi-Day Tour General Example_September2025 [Outbound]" at bounding box center [278, 160] width 301 height 11
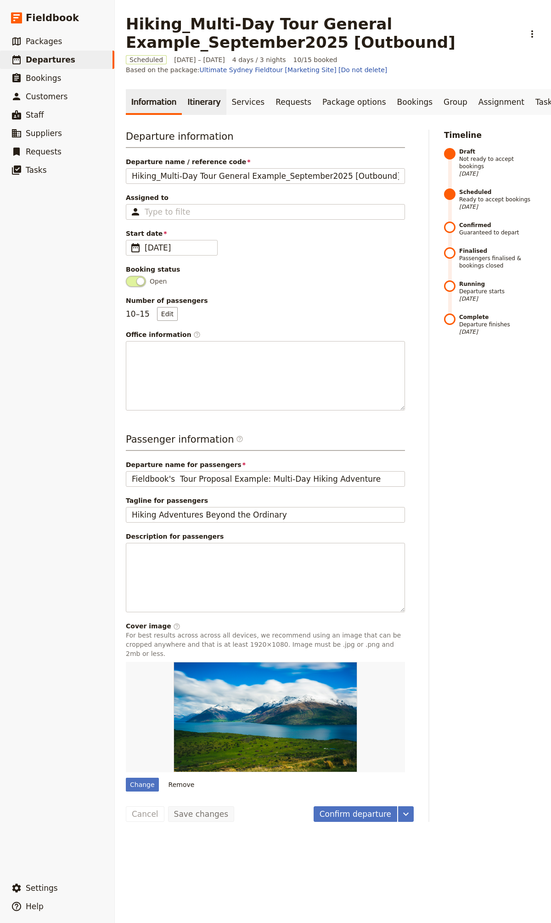
click at [195, 95] on link "Itinerary" at bounding box center [204, 102] width 44 height 26
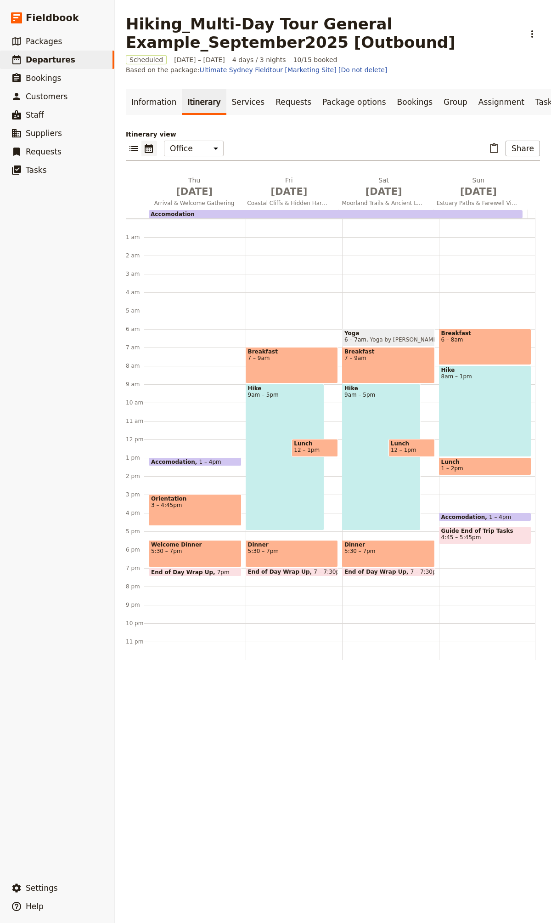
click at [468, 464] on span "Lunch" at bounding box center [486, 462] width 88 height 6
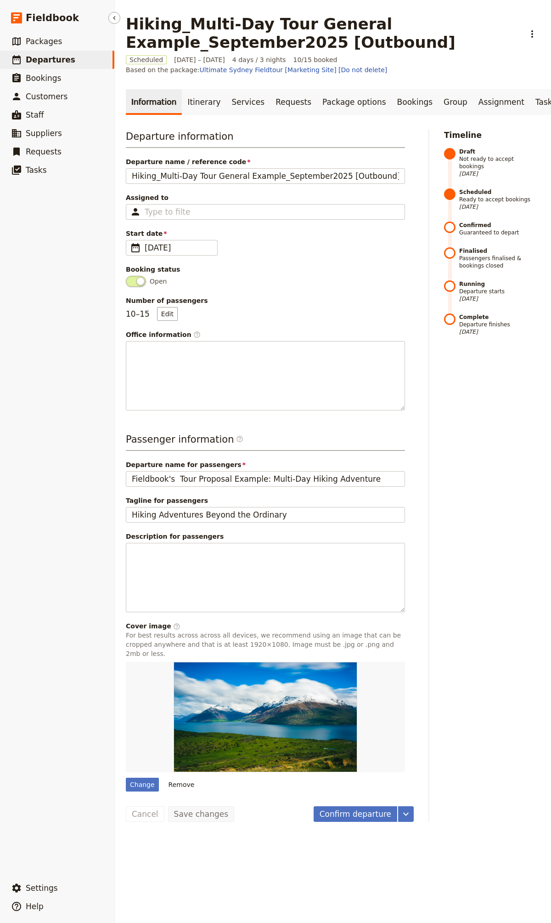
click at [98, 61] on link "​ Departures" at bounding box center [57, 60] width 114 height 18
select select "CREATED_AT"
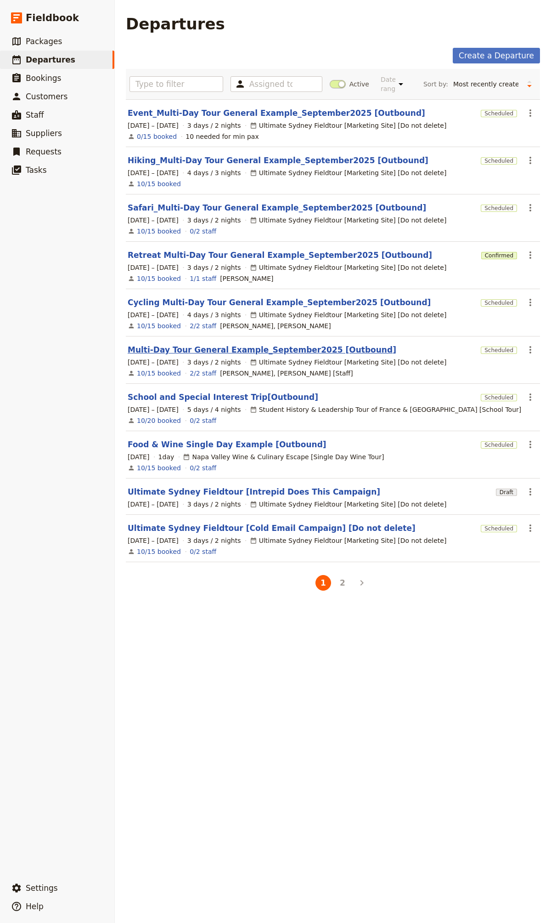
click at [222, 352] on link "Multi-Day Tour General Example_September2025 [Outbound]" at bounding box center [262, 349] width 269 height 11
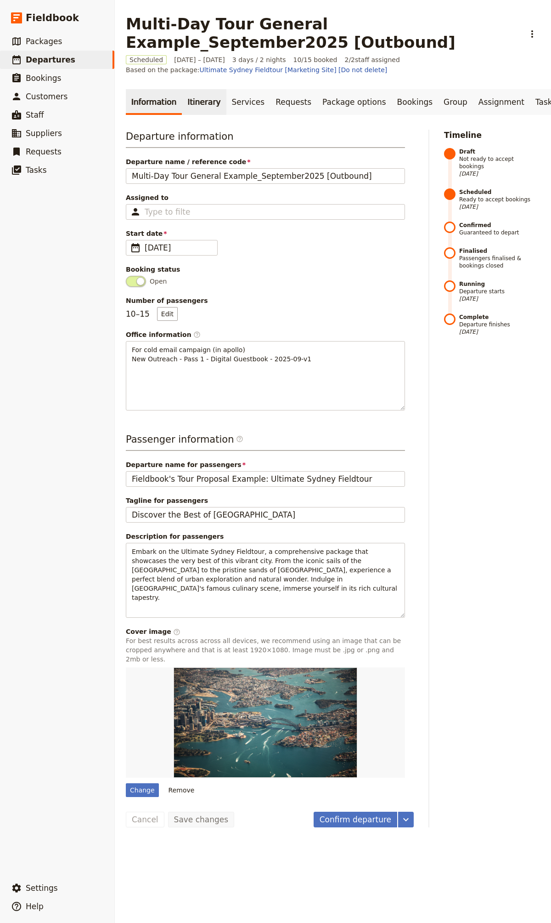
click at [201, 94] on link "Itinerary" at bounding box center [204, 102] width 44 height 26
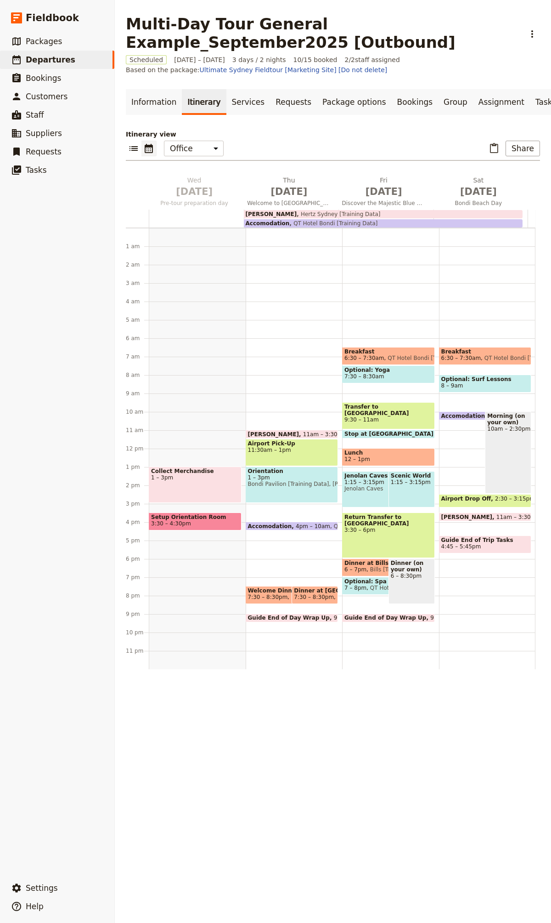
click at [476, 501] on span "Airport Drop Off" at bounding box center [469, 498] width 54 height 6
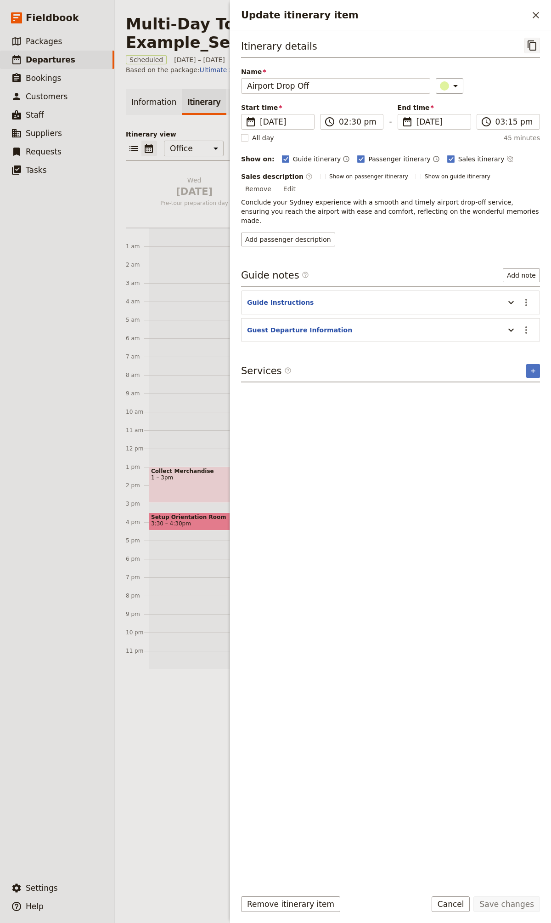
click at [529, 45] on icon "Copy itinerary item" at bounding box center [532, 45] width 11 height 11
click at [532, 14] on icon "Close drawer" at bounding box center [536, 15] width 11 height 11
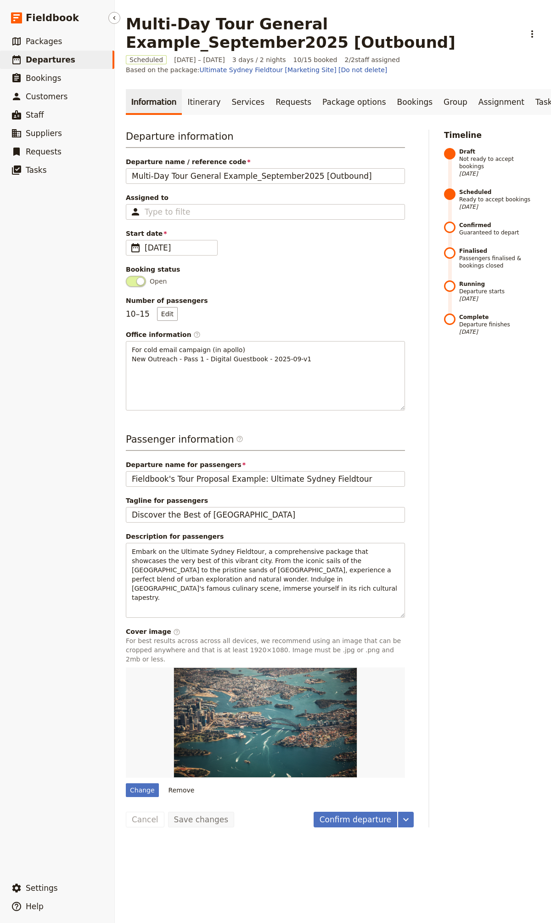
select select "CREATED_AT"
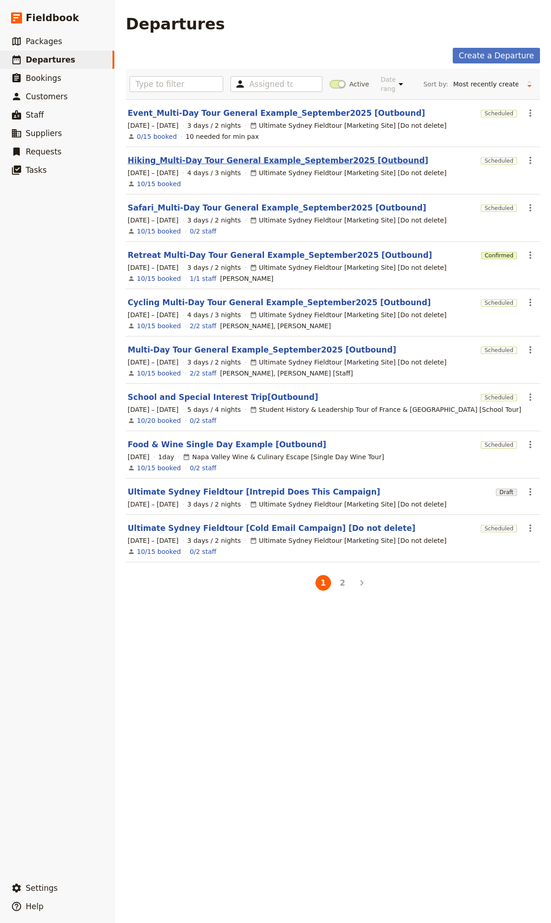
click at [196, 158] on link "Hiking_Multi-Day Tour General Example_September2025 [Outbound]" at bounding box center [278, 160] width 301 height 11
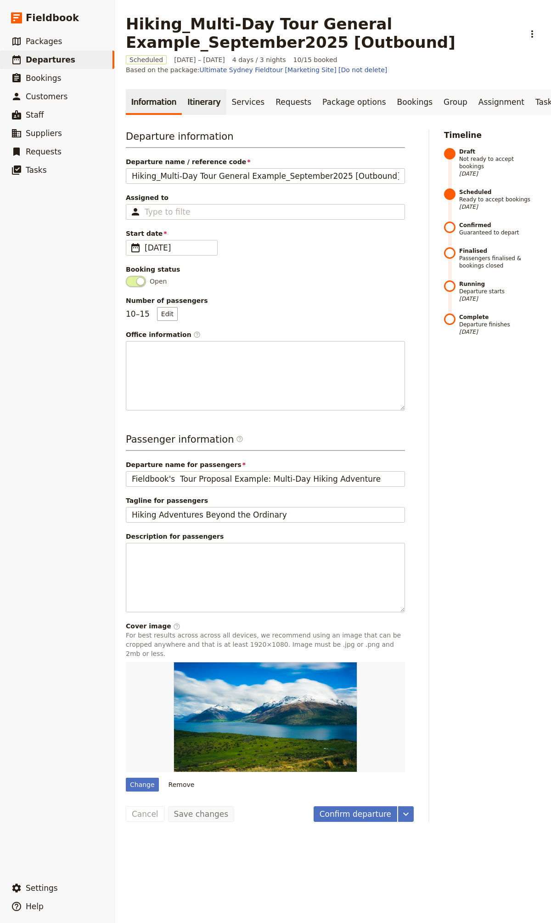
click at [192, 101] on link "Itinerary" at bounding box center [204, 102] width 44 height 26
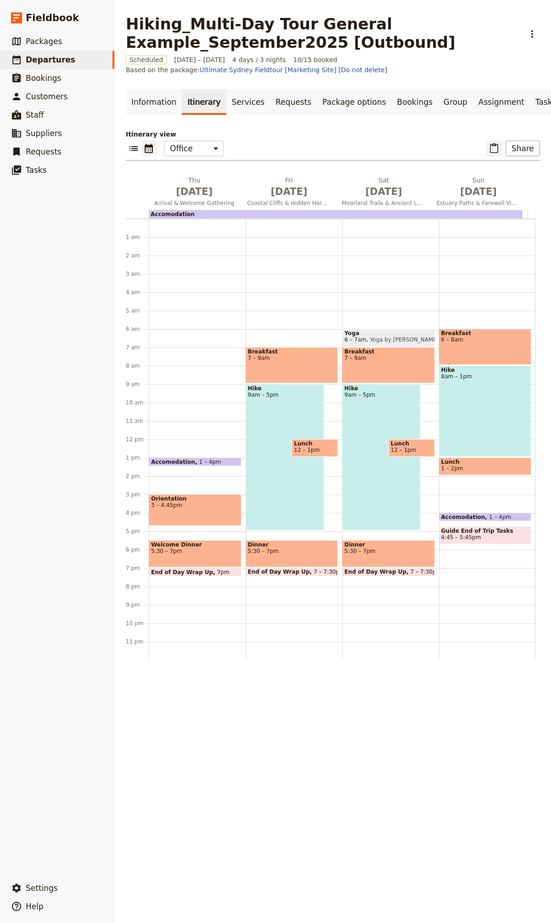
click at [489, 150] on icon "Paste itinerary item" at bounding box center [494, 148] width 11 height 11
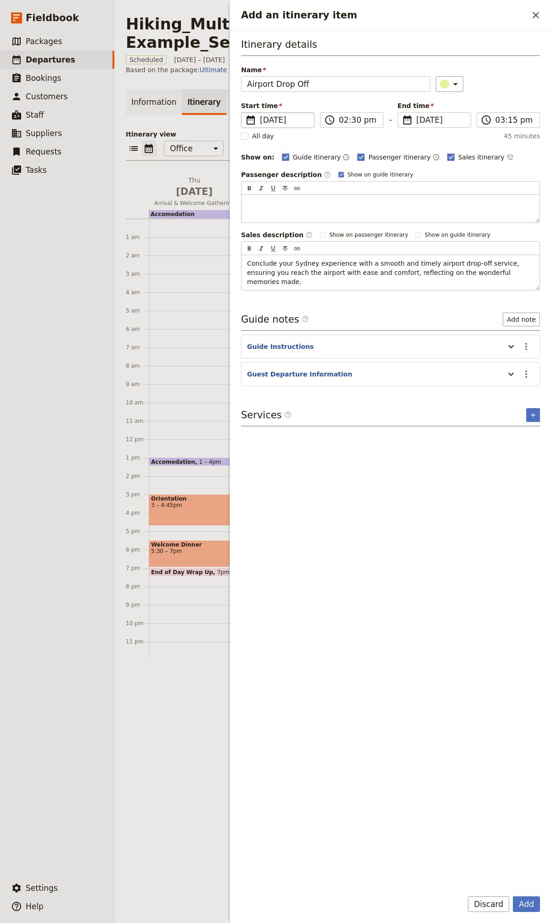
click at [284, 126] on fieldset "​ [DATE] [DATE]" at bounding box center [278, 120] width 74 height 16
click at [245, 113] on input "[DATE]" at bounding box center [245, 112] width 0 height 0
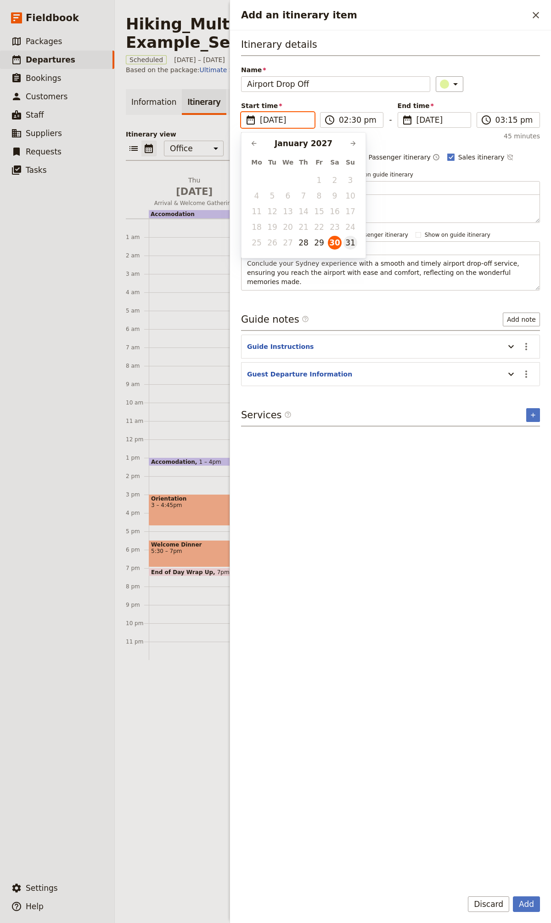
click at [351, 246] on button "31" at bounding box center [351, 243] width 14 height 14
type input "[DATE]"
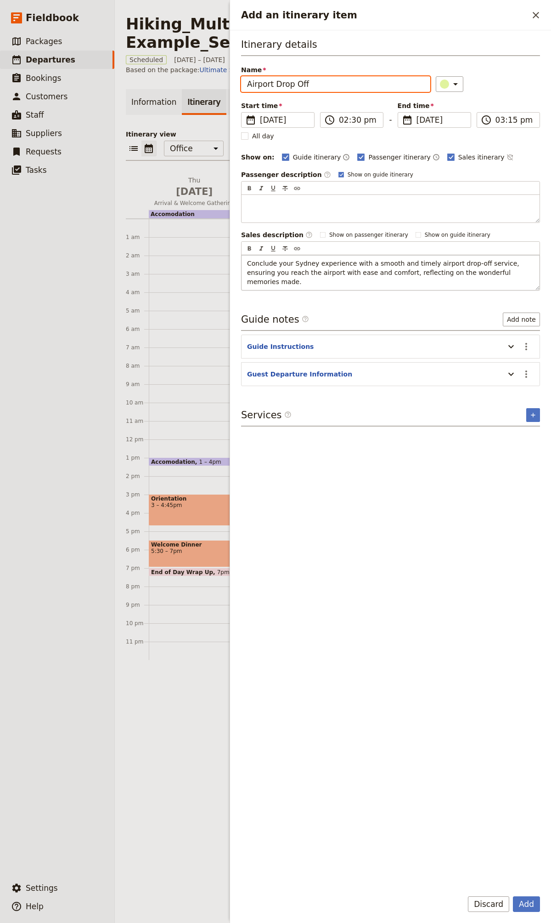
type input "[DATE]"
click at [303, 263] on span "Conclude your Sydney experience with a smooth and timely airport drop-off servi…" at bounding box center [384, 273] width 274 height 26
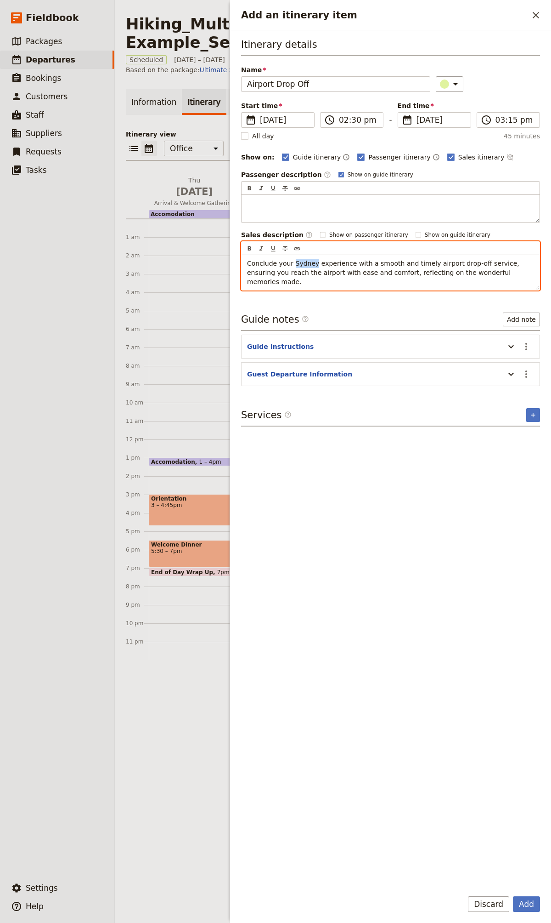
click at [303, 263] on span "Conclude your Sydney experience with a smooth and timely airport drop-off servi…" at bounding box center [384, 273] width 274 height 26
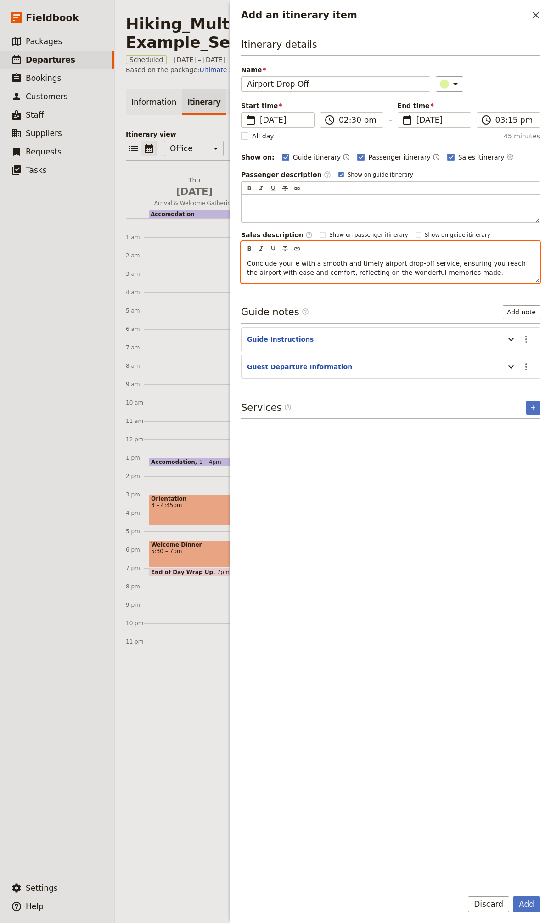
click at [289, 263] on span "Conclude your e with a smooth and timely airport drop-off service, ensuring you…" at bounding box center [387, 268] width 281 height 17
click at [293, 263] on span "Conclude your e with a smooth and timely airport drop-off service, ensuring you…" at bounding box center [387, 268] width 281 height 17
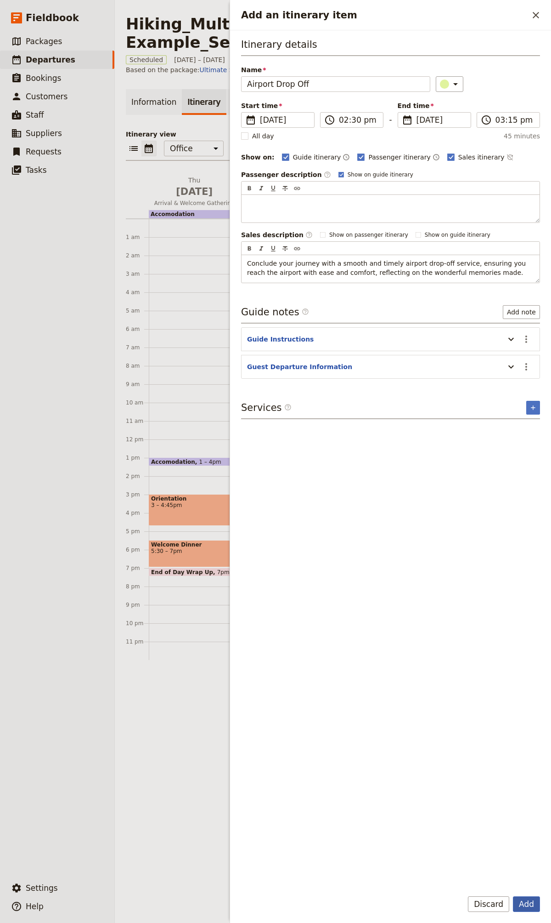
click at [522, 901] on button "Add" at bounding box center [526, 904] width 27 height 16
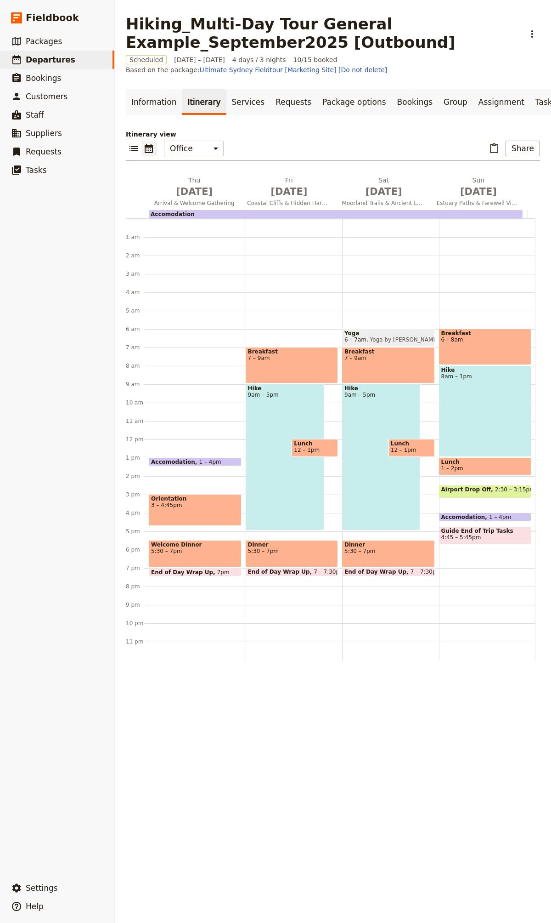
click at [447, 493] on span "Airport Drop Off" at bounding box center [469, 489] width 54 height 6
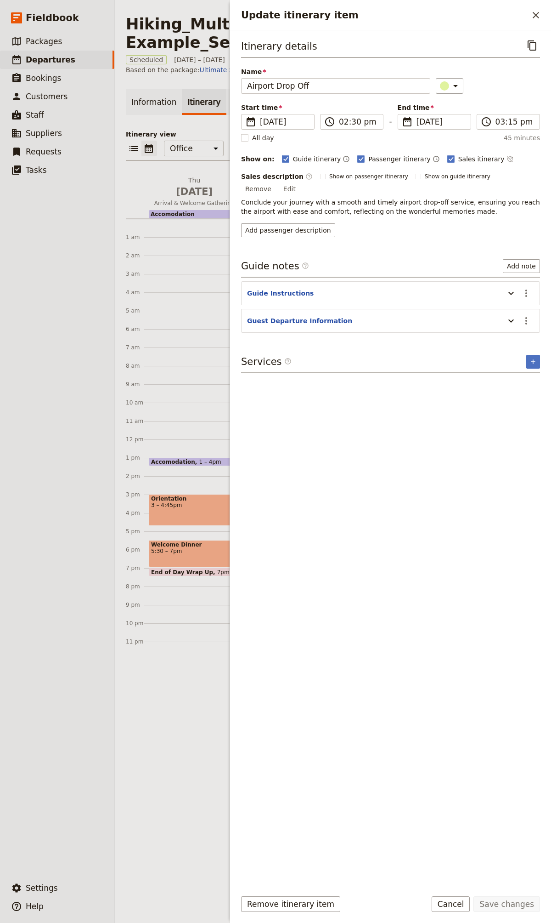
click at [535, 17] on icon "Close drawer" at bounding box center [536, 15] width 11 height 11
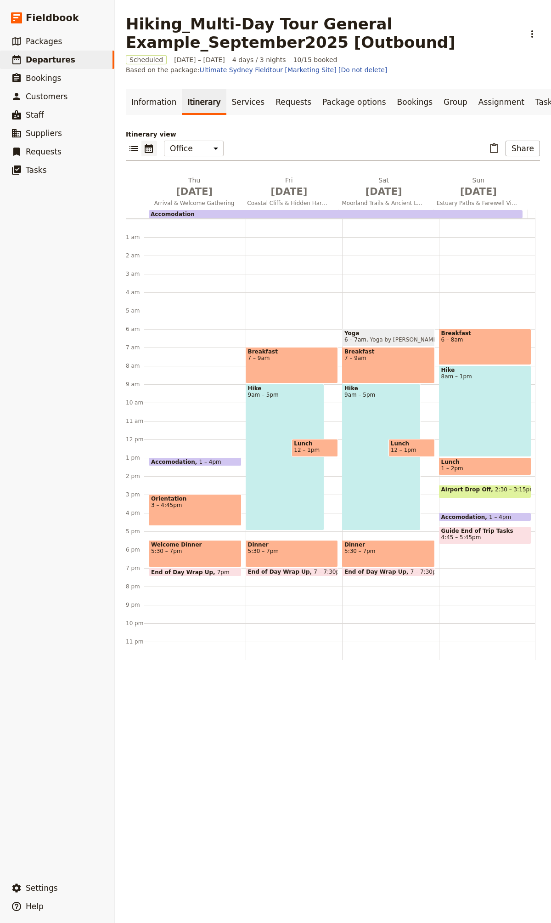
click at [455, 471] on span "1 – 2pm" at bounding box center [486, 468] width 88 height 6
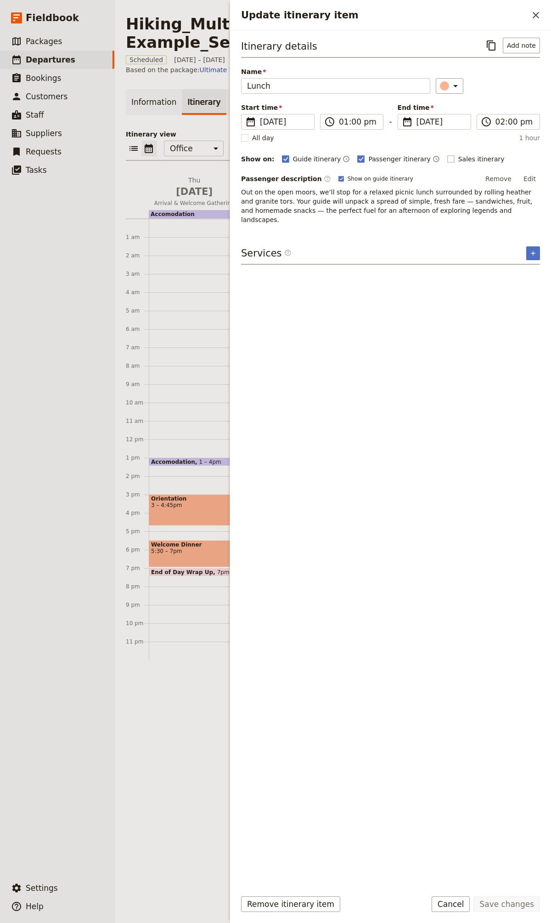
click at [459, 159] on span "Sales itinerary" at bounding box center [482, 158] width 46 height 9
click at [447, 154] on input "Sales itinerary" at bounding box center [447, 154] width 0 height 0
checkbox input "true"
click at [347, 202] on span "Out on the open moors, we’ll stop for a relaxed picnic lunch surrounded by roll…" at bounding box center [388, 205] width 294 height 35
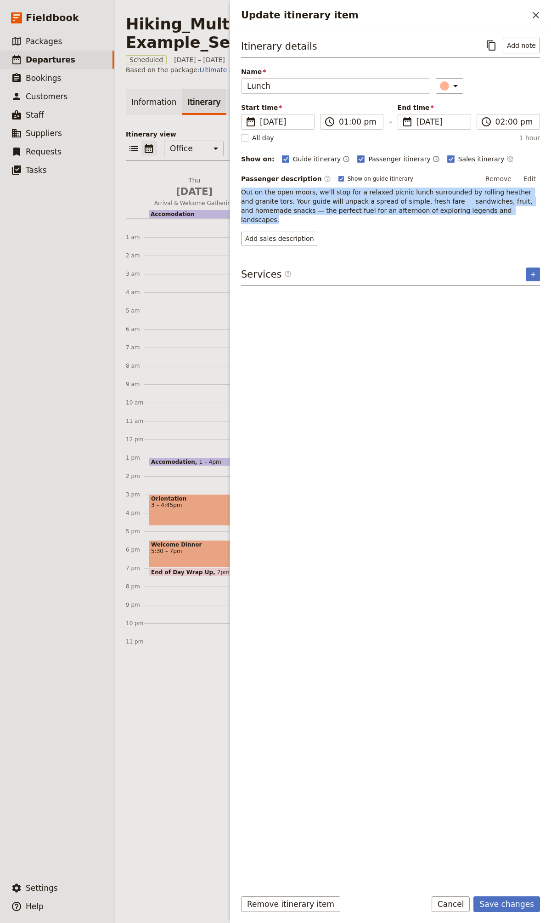
click at [347, 202] on span "Out on the open moors, we’ll stop for a relaxed picnic lunch surrounded by roll…" at bounding box center [388, 205] width 294 height 35
copy span "Out on the open moors, we’ll stop for a relaxed picnic lunch surrounded by roll…"
click at [290, 232] on button "Add sales description" at bounding box center [279, 239] width 77 height 14
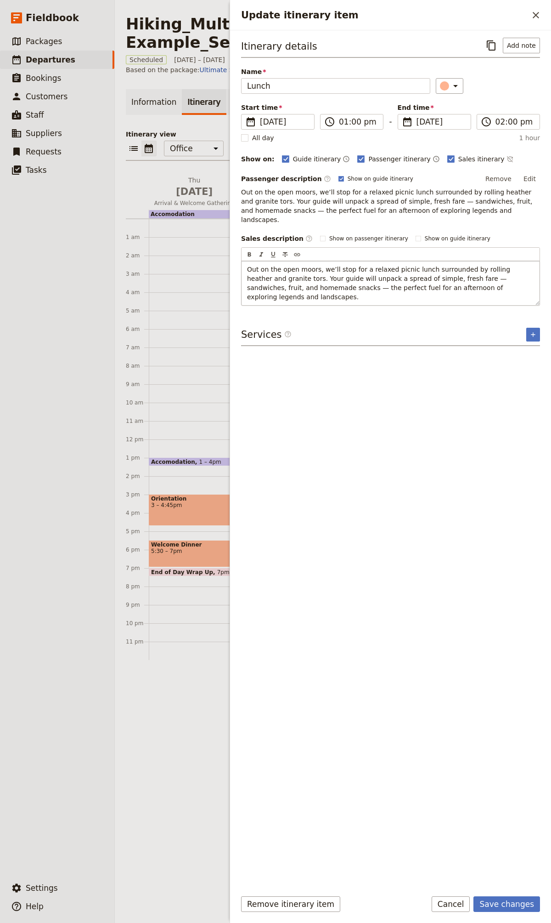
click at [445, 268] on span "Out on the open moors, we’ll stop for a relaxed picnic lunch surrounded by roll…" at bounding box center [380, 283] width 266 height 35
click at [310, 278] on span "Out on the open moors, we’ll stop for a relaxed picnic lunch surrounded by roll…" at bounding box center [380, 283] width 266 height 35
click at [497, 903] on button "Save changes" at bounding box center [507, 904] width 67 height 16
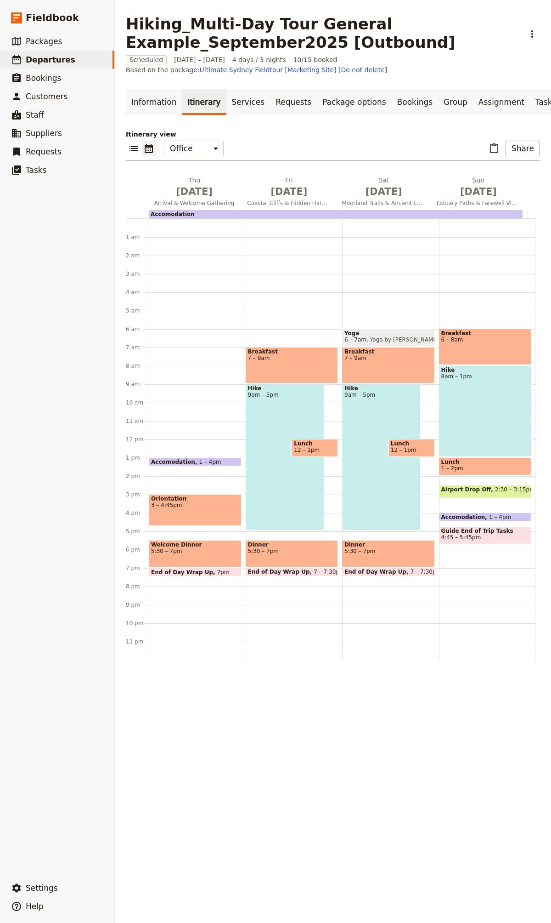
click at [193, 508] on span "3 – 4:45pm" at bounding box center [195, 505] width 88 height 6
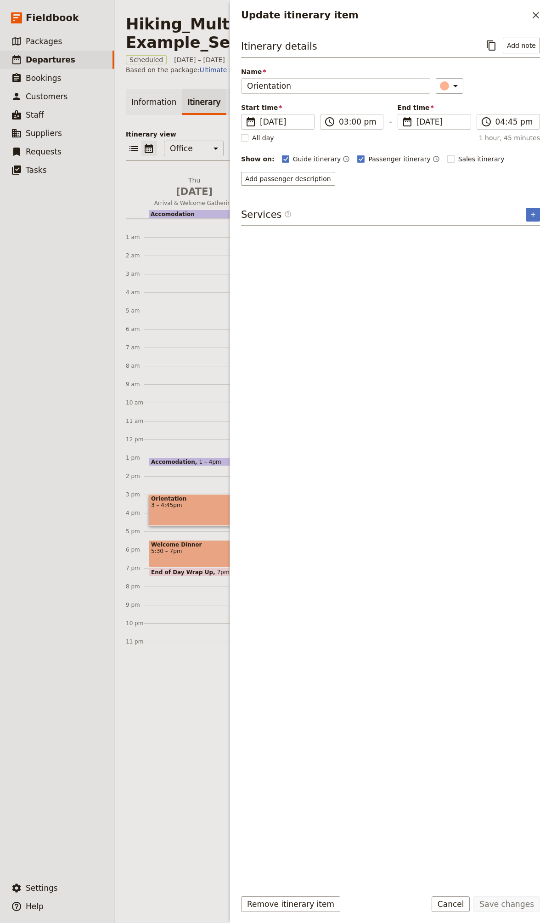
click at [460, 153] on div "Sales itinerary ​" at bounding box center [481, 158] width 67 height 11
click at [459, 156] on span "Sales itinerary" at bounding box center [482, 158] width 46 height 9
click at [448, 154] on input "Sales itinerary" at bounding box center [447, 154] width 0 height 0
checkbox input "true"
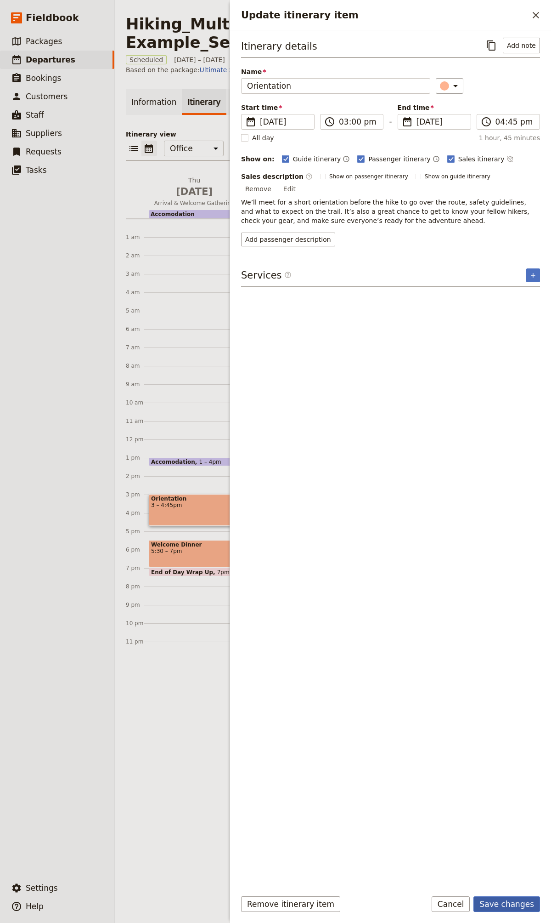
click at [504, 906] on button "Save changes" at bounding box center [507, 904] width 67 height 16
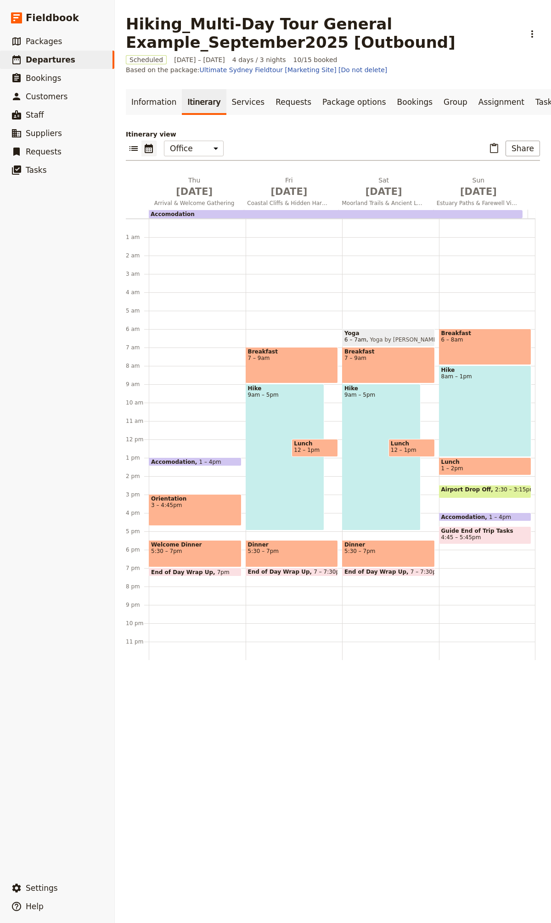
click at [363, 559] on div "Dinner 5:30 – 7pm" at bounding box center [388, 553] width 93 height 27
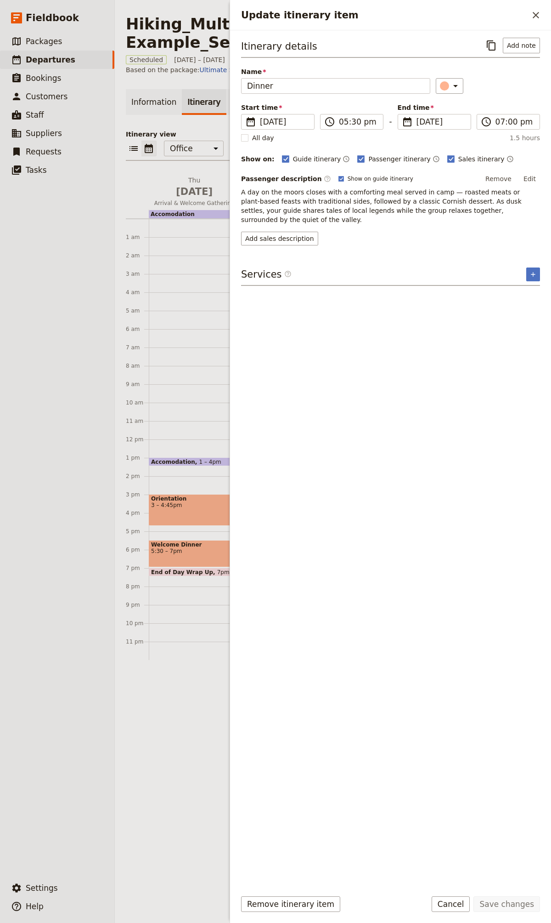
click at [325, 191] on span "A day on the moors closes with a comforting meal served in camp — roasted meats…" at bounding box center [382, 205] width 283 height 35
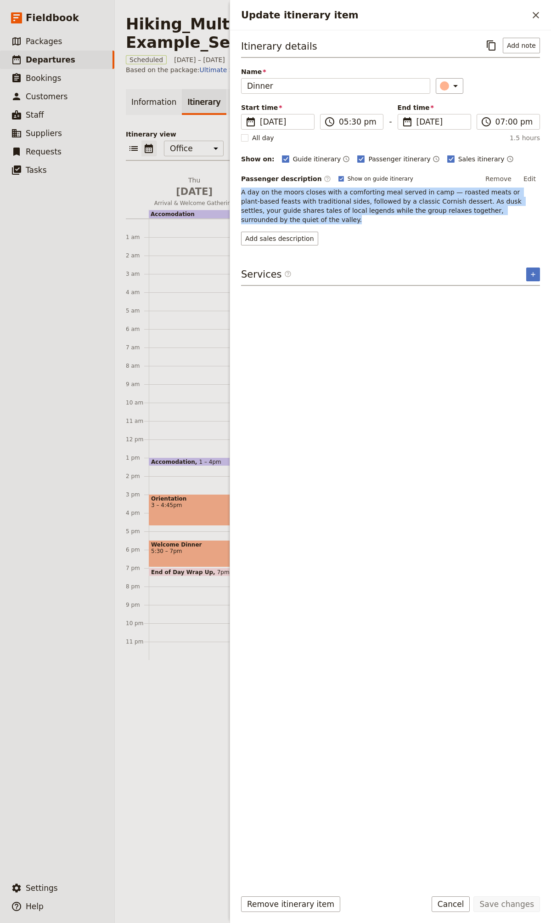
click at [325, 191] on span "A day on the moors closes with a comforting meal served in camp — roasted meats…" at bounding box center [382, 205] width 283 height 35
copy span "A day on the moors closes with a comforting meal served in camp — roasted meats…"
click at [283, 232] on button "Add sales description" at bounding box center [279, 239] width 77 height 14
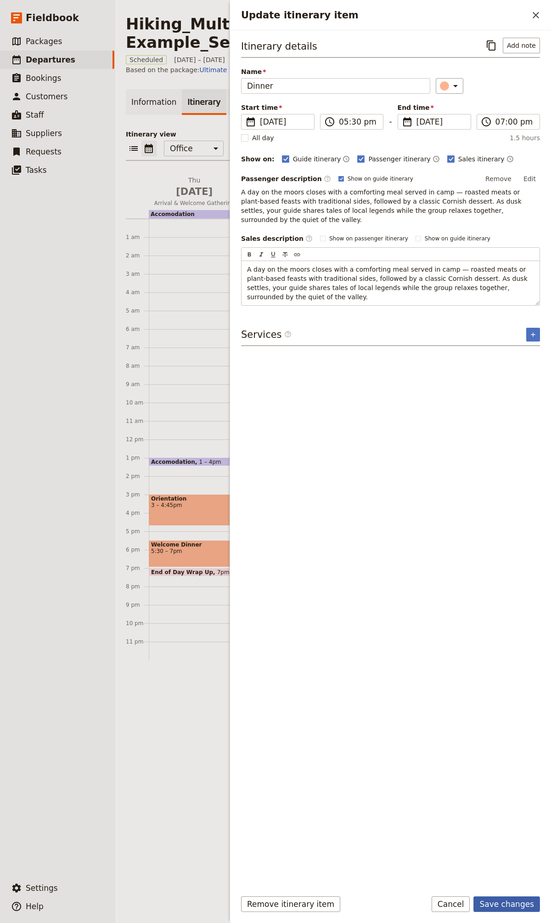
click at [511, 898] on button "Save changes" at bounding box center [507, 904] width 67 height 16
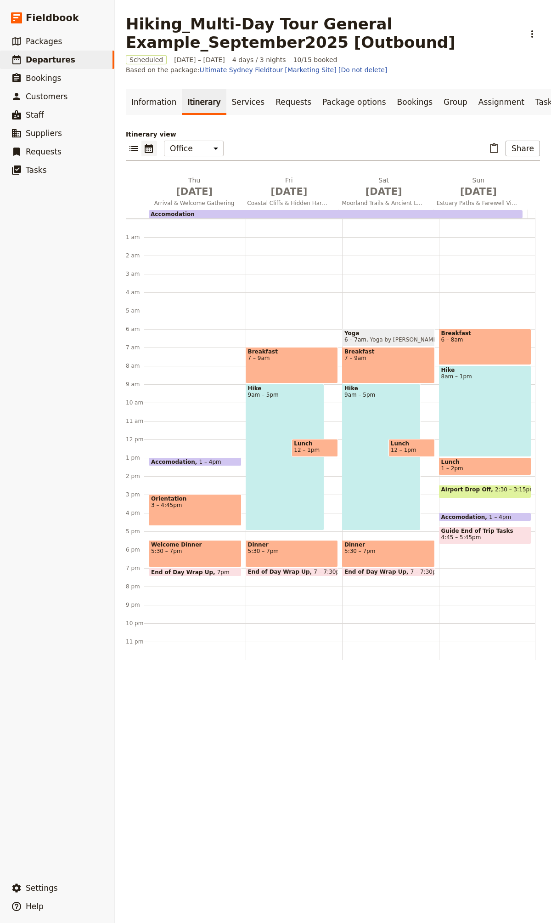
click at [297, 565] on div "Dinner 5:30 – 7pm" at bounding box center [292, 553] width 93 height 27
click at [351, 554] on span "5:30 – 7pm" at bounding box center [389, 551] width 88 height 6
click at [260, 548] on span "Dinner" at bounding box center [292, 544] width 88 height 6
click at [369, 548] on span "Dinner" at bounding box center [389, 544] width 88 height 6
click at [390, 554] on span "5:30 – 7pm" at bounding box center [389, 551] width 88 height 6
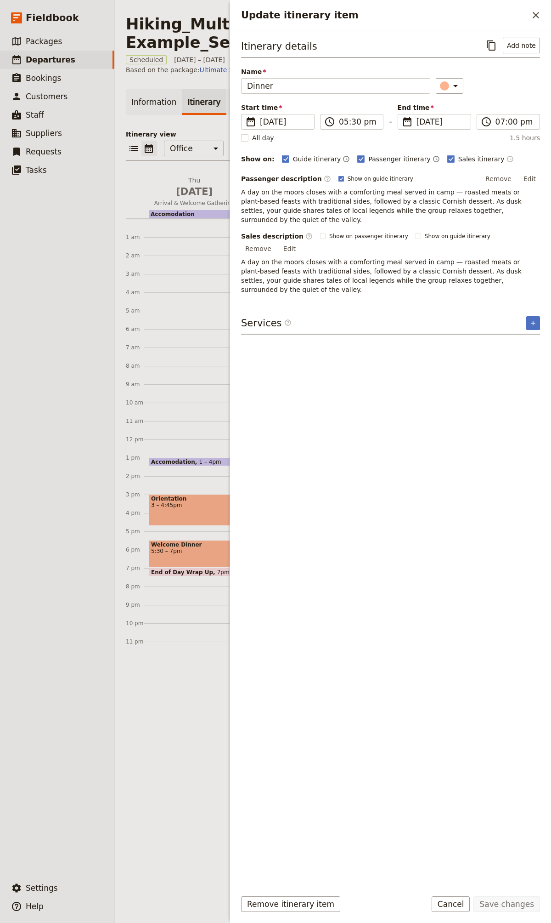
click at [510, 159] on icon "Time shown on sales itinerary" at bounding box center [511, 159] width 2 height 3
click at [519, 905] on button "Save changes" at bounding box center [507, 904] width 67 height 16
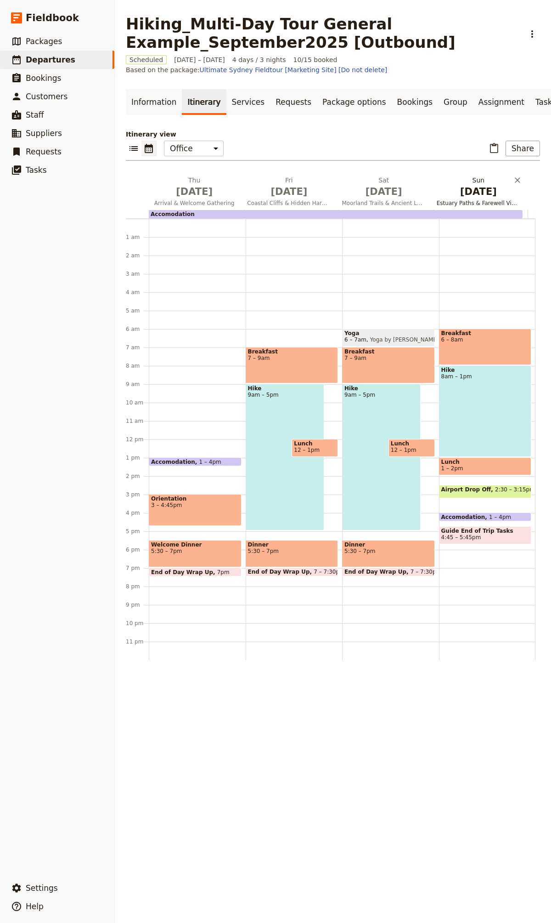
click at [458, 191] on span "[DATE]" at bounding box center [479, 192] width 84 height 14
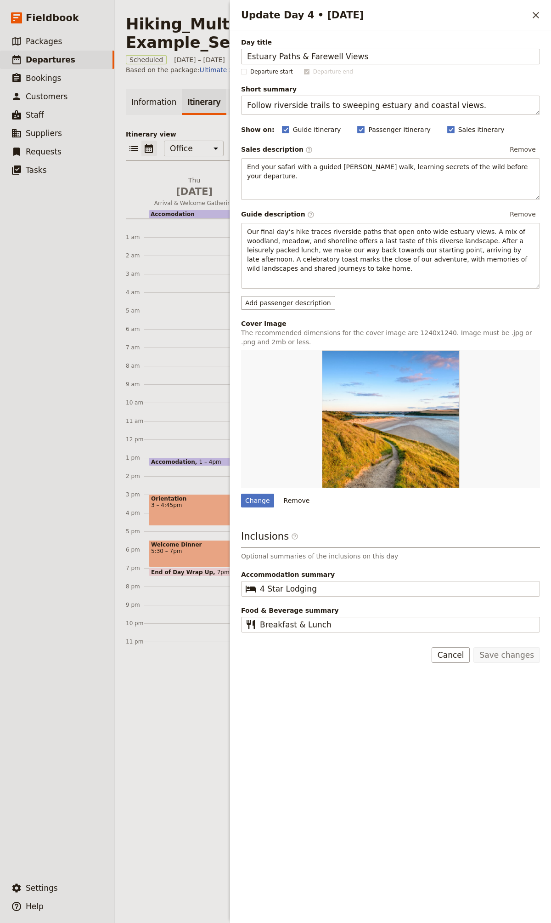
click at [247, 482] on div "Update Day 4 • 31 Jan" at bounding box center [390, 419] width 299 height 138
click at [247, 499] on div "Change" at bounding box center [257, 500] width 33 height 14
click at [241, 493] on input "Change" at bounding box center [241, 493] width 0 height 0
type input "C:\fakepath\[PERSON_NAME]-_8kGZ7WT3HQ-unsplash.jpg"
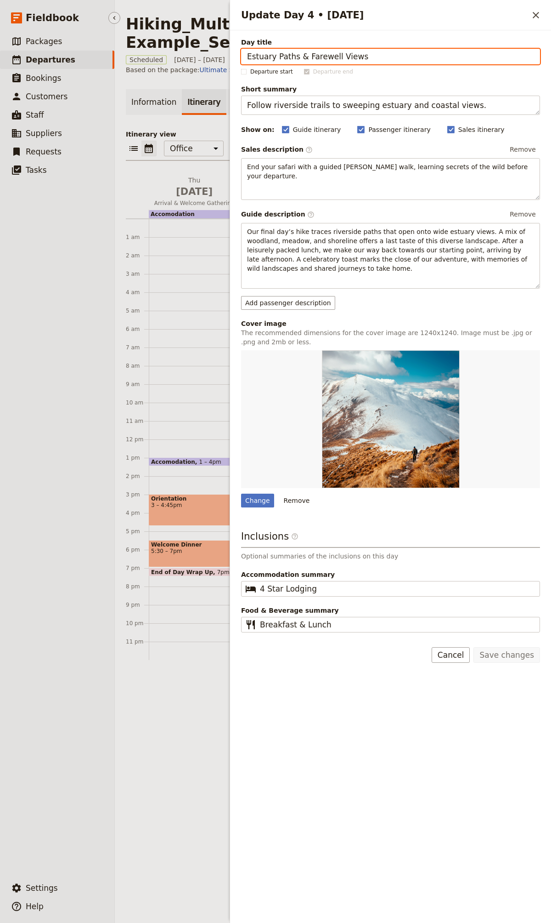
click at [66, 55] on span "Departures" at bounding box center [51, 59] width 50 height 9
select select "CREATED_AT"
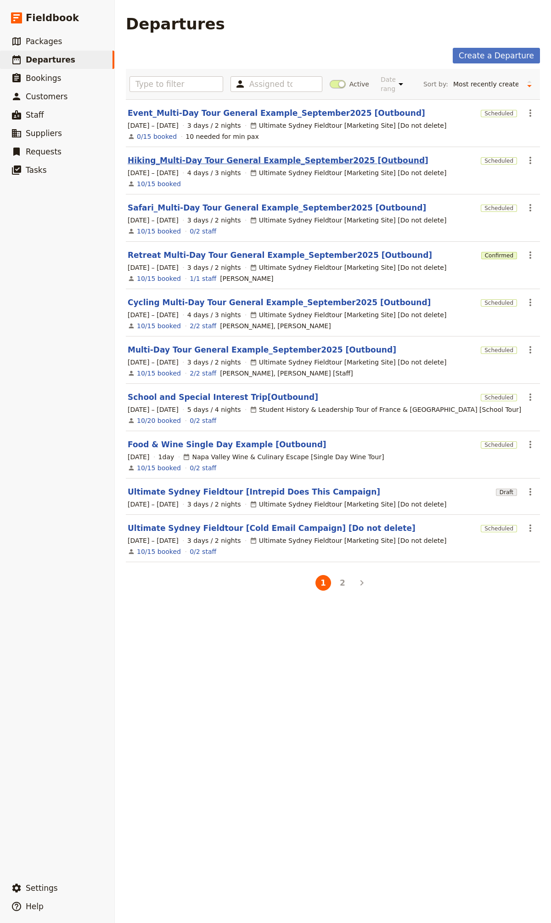
click at [191, 162] on link "Hiking_Multi-Day Tour General Example_September2025 [Outbound]" at bounding box center [278, 160] width 301 height 11
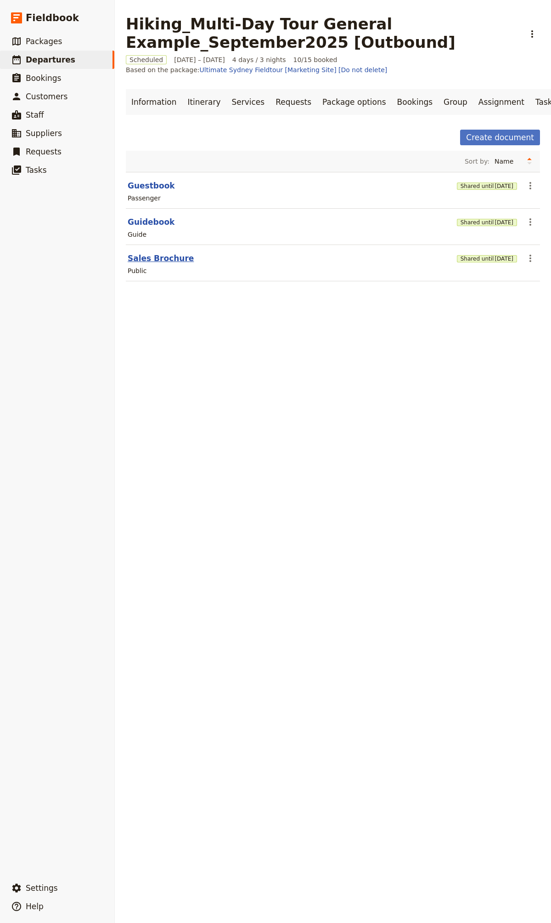
click at [159, 264] on button "Sales Brochure" at bounding box center [161, 258] width 66 height 11
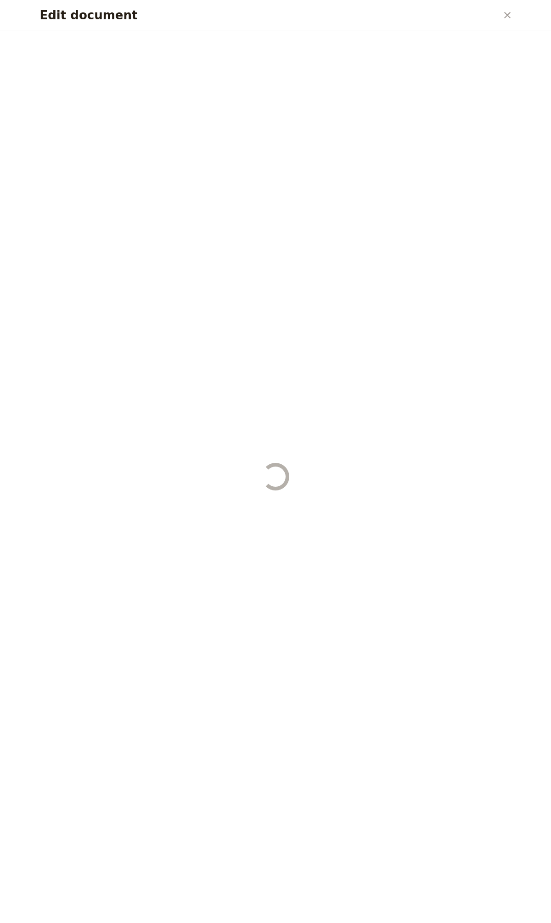
select select "DEFAULT"
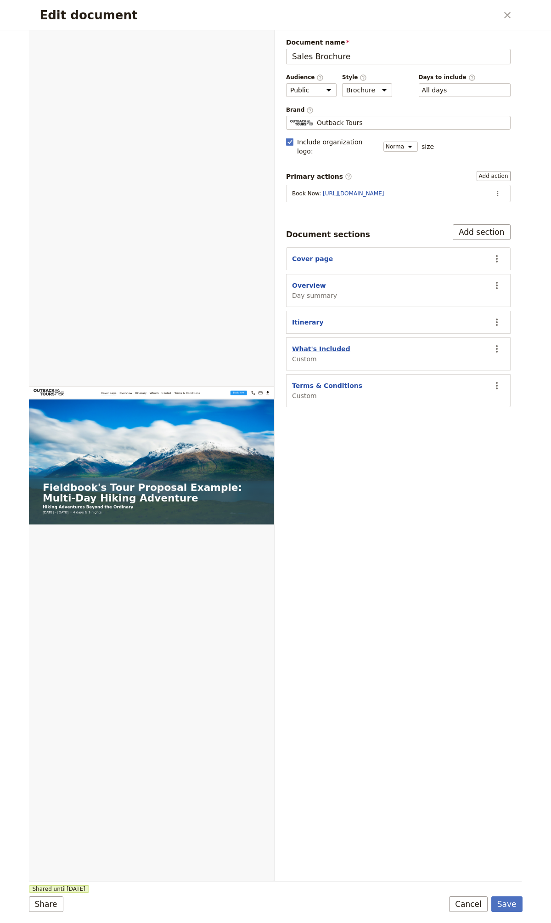
click at [318, 344] on button "What's Included" at bounding box center [321, 348] width 58 height 9
select select "CUSTOM"
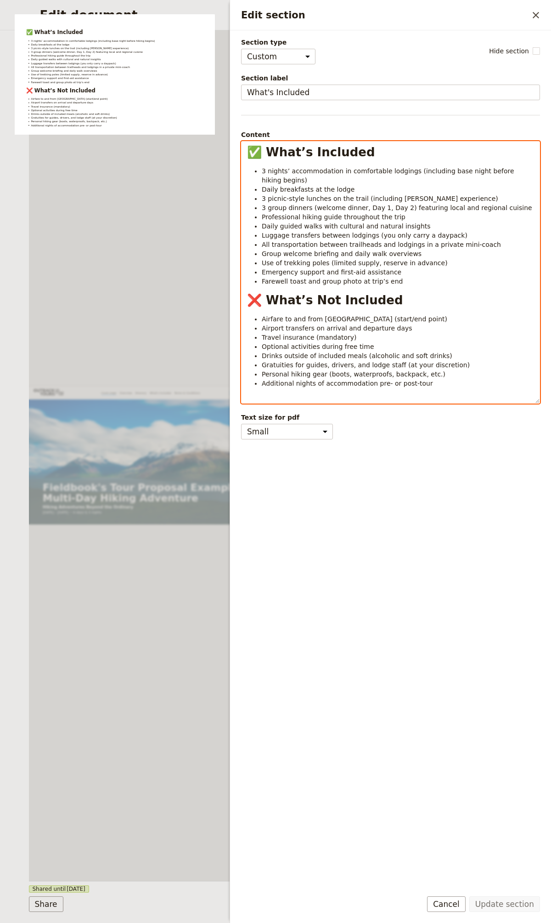
click at [410, 183] on li "3 nights’ accommodation in comfortable lodgings (including base night before hi…" at bounding box center [398, 175] width 272 height 18
select select "h1"
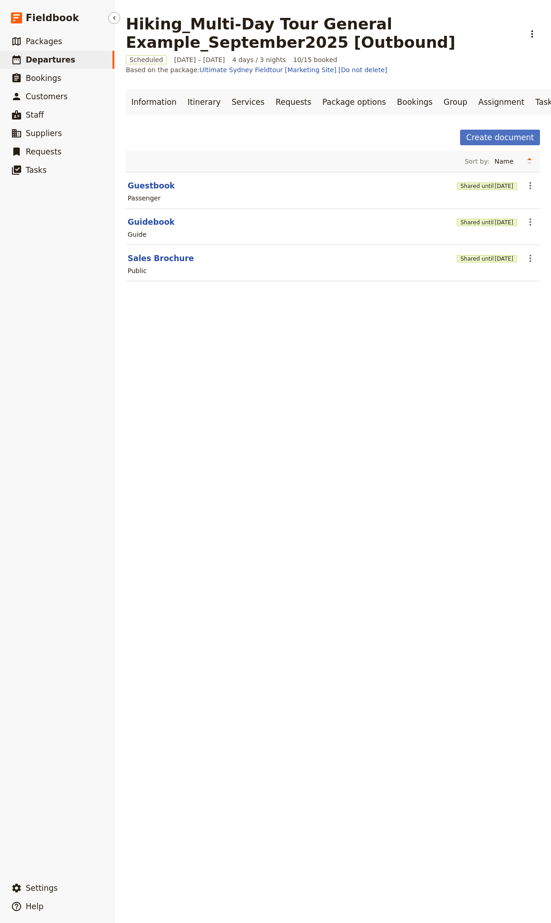
click at [50, 59] on span "Departures" at bounding box center [51, 59] width 50 height 9
select select "CREATED_AT"
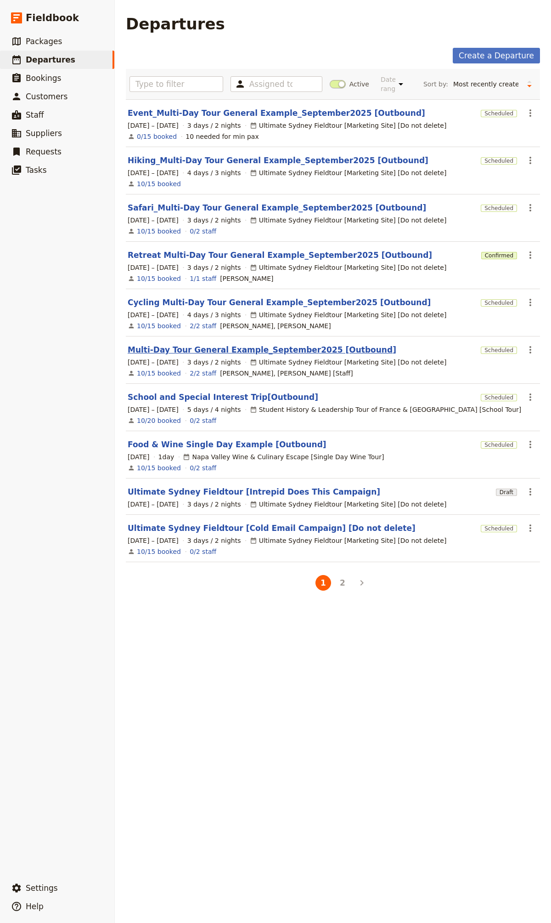
click at [188, 350] on link "Multi-Day Tour General Example_September2025 [Outbound]" at bounding box center [262, 349] width 269 height 11
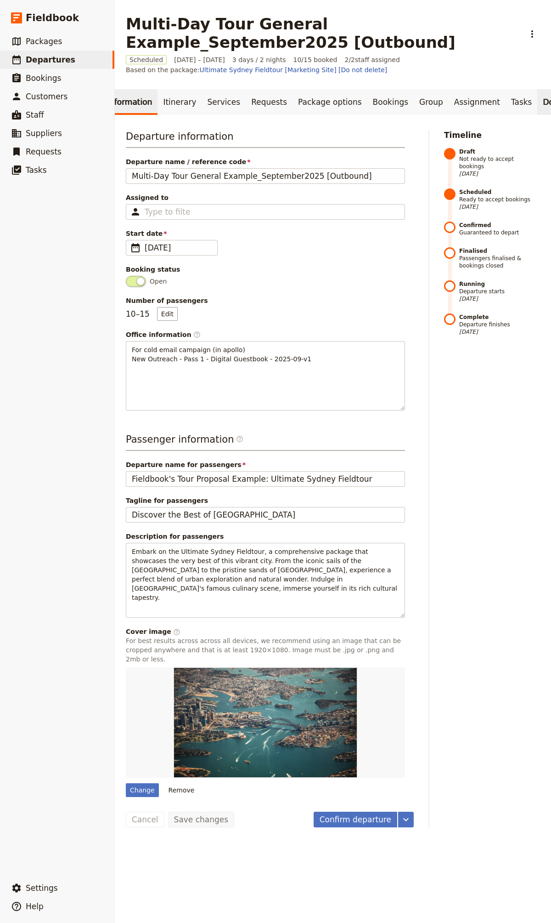
scroll to position [0, 47]
click at [515, 101] on link "Documents" at bounding box center [543, 102] width 56 height 26
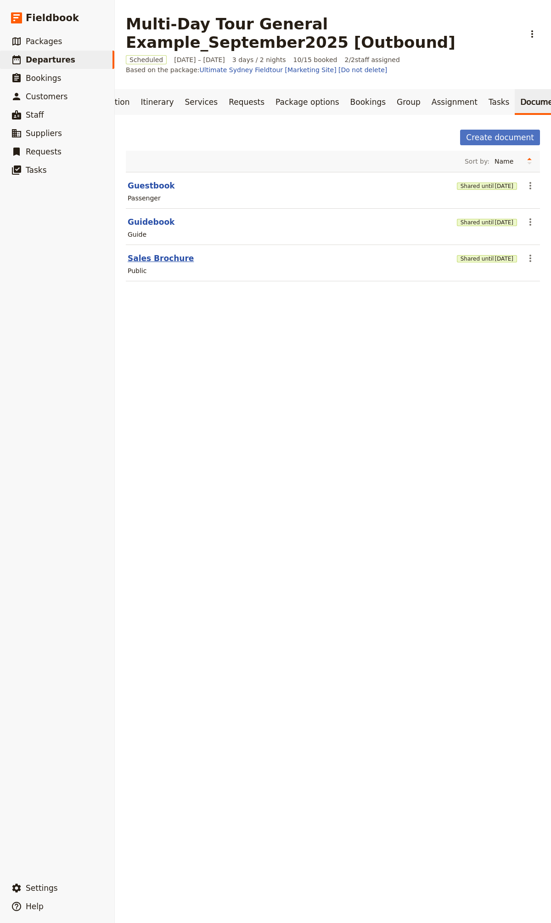
click at [155, 262] on button "Sales Brochure" at bounding box center [161, 258] width 66 height 11
select select "DEFAULT"
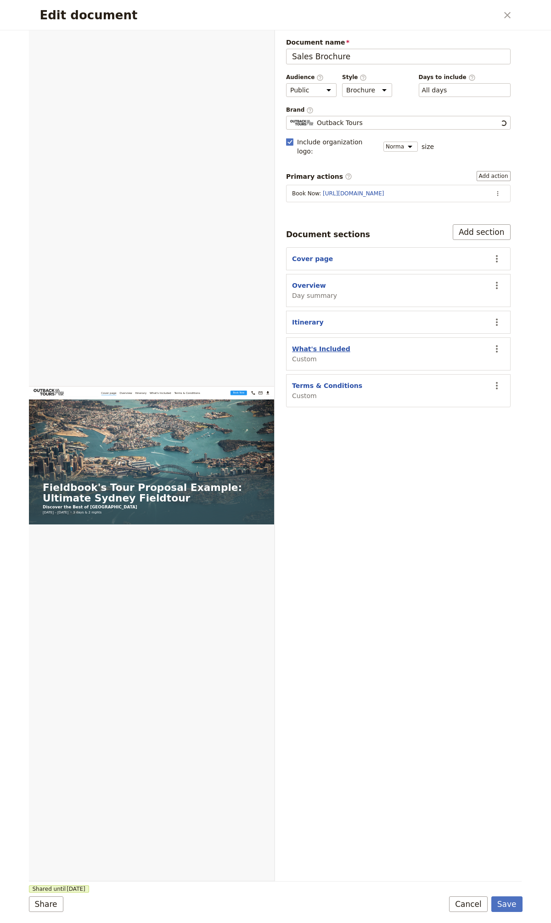
click at [317, 344] on button "What's Included" at bounding box center [321, 348] width 58 height 9
select select "CUSTOM"
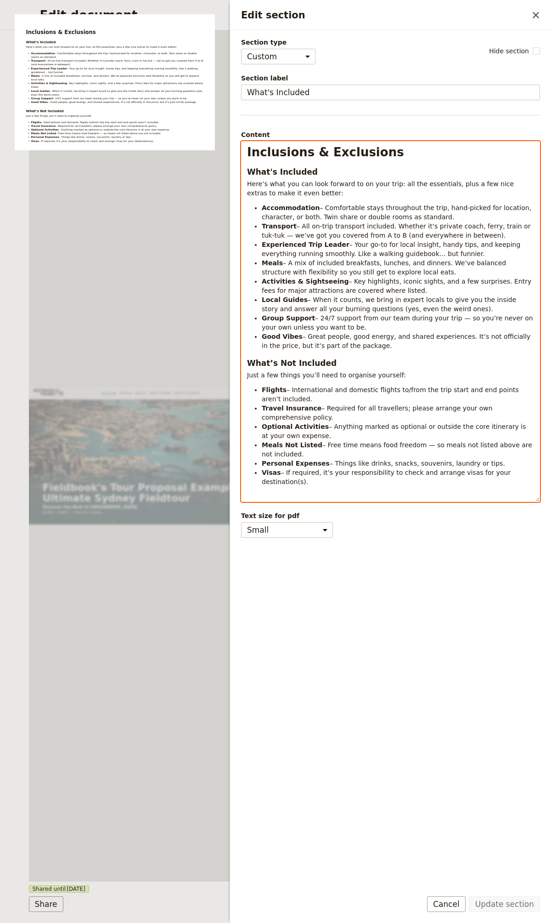
click at [329, 243] on strong "Experienced Trip Leader" at bounding box center [306, 244] width 88 height 7
select select "h1"
copy div "Loremipsum & Dolorsitam Cons'a Elitsedd Eius’t inci utl etd magn aliquae ad mi …"
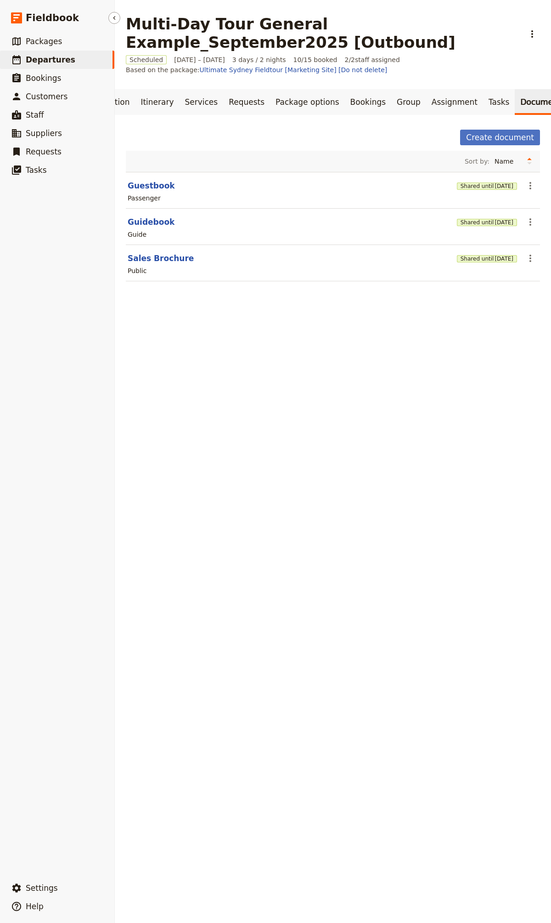
click at [63, 55] on span "Departures" at bounding box center [51, 59] width 50 height 9
select select "CREATED_AT"
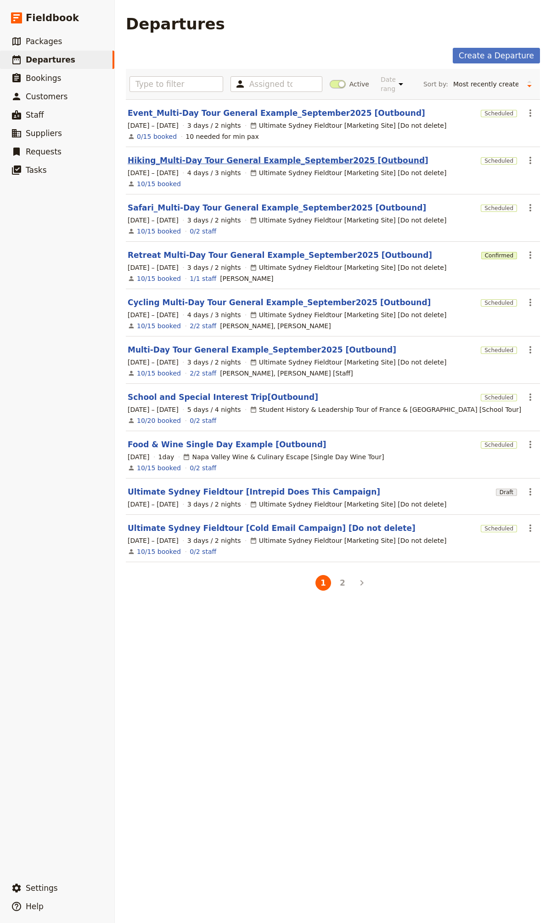
click at [204, 158] on link "Hiking_Multi-Day Tour General Example_September2025 [Outbound]" at bounding box center [278, 160] width 301 height 11
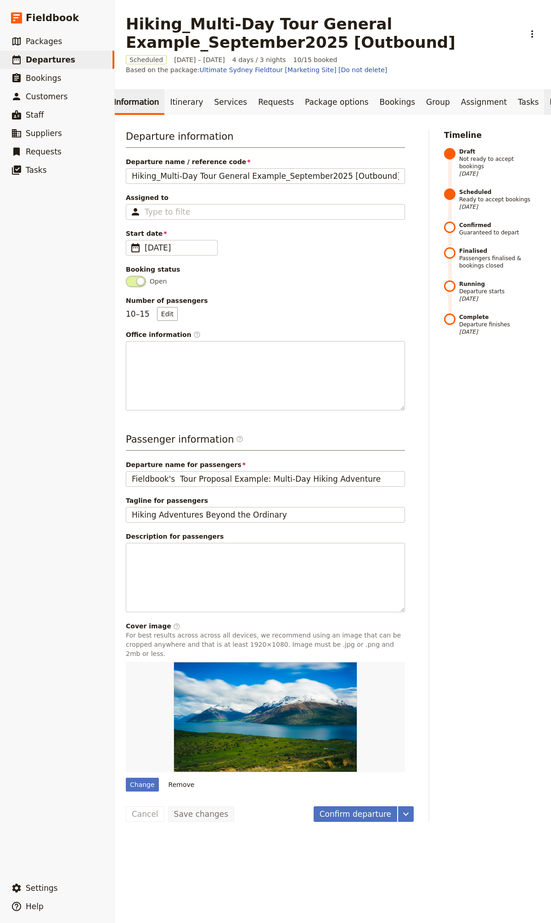
scroll to position [0, 47]
click at [515, 102] on link "Documents" at bounding box center [543, 102] width 56 height 26
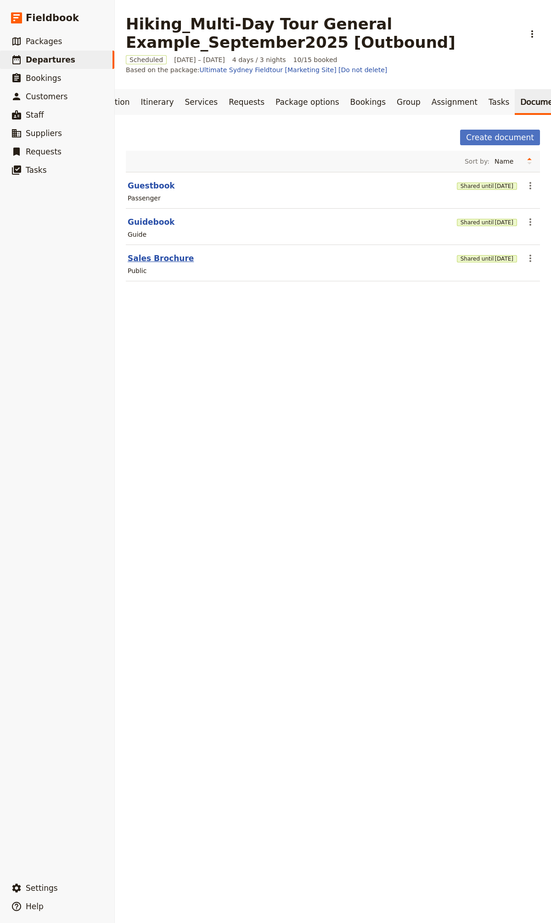
click at [165, 261] on button "Sales Brochure" at bounding box center [161, 258] width 66 height 11
select select "DEFAULT"
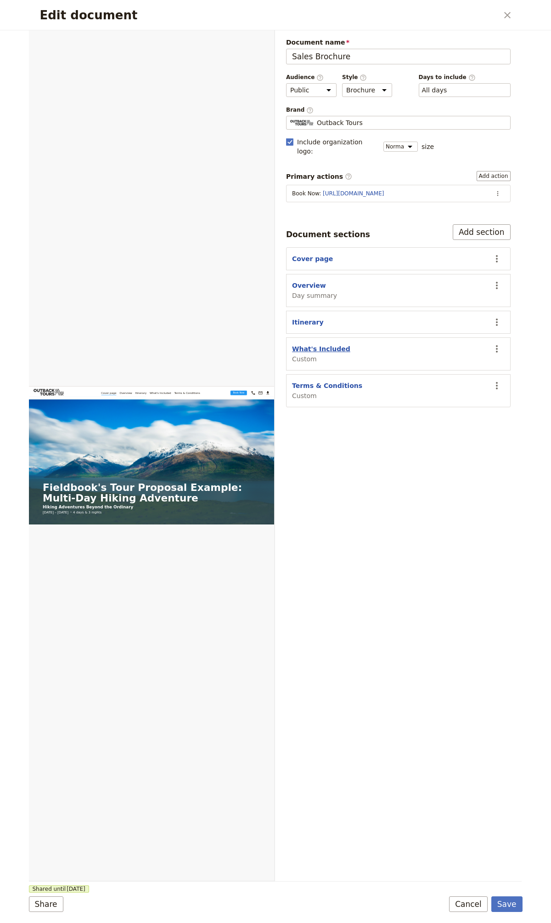
click at [323, 344] on button "What's Included" at bounding box center [321, 348] width 58 height 9
select select "CUSTOM"
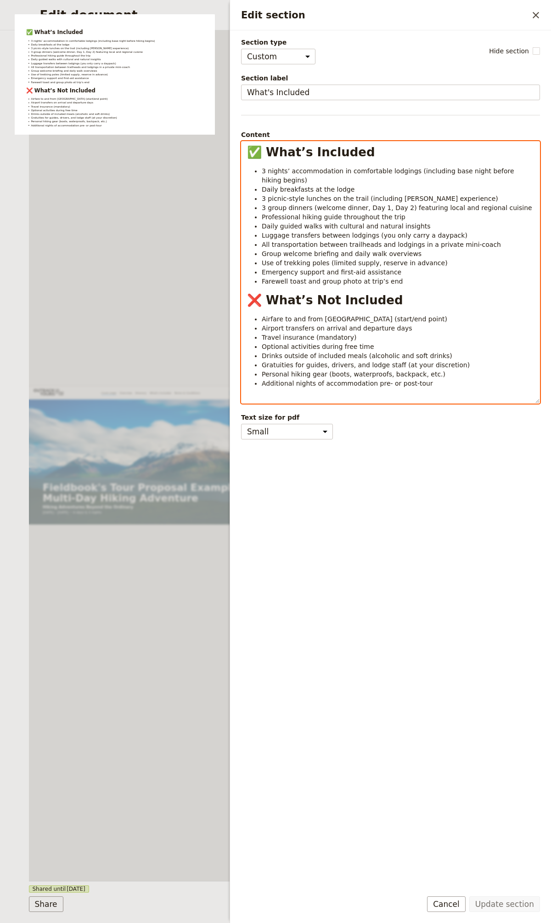
click at [382, 283] on span "Farewell toast and group photo at trip’s end" at bounding box center [332, 281] width 141 height 7
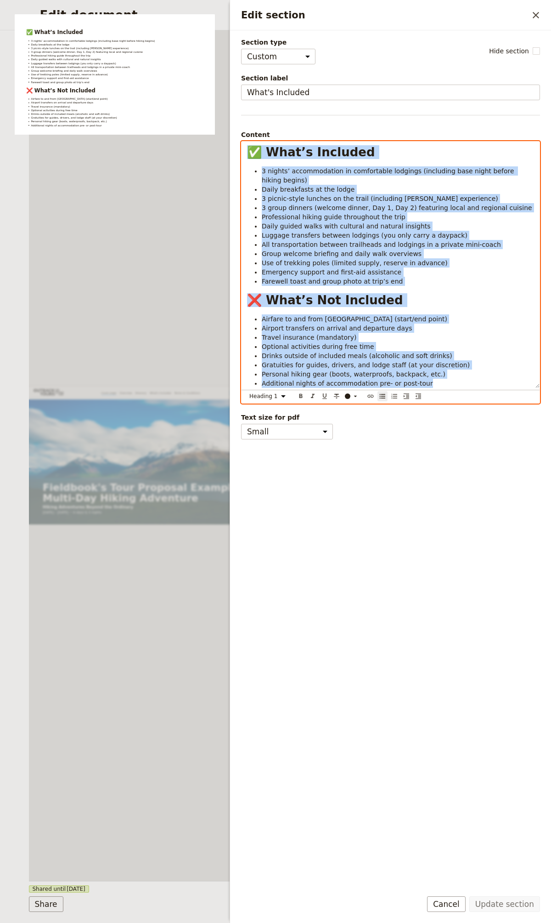
select select "paragraph"
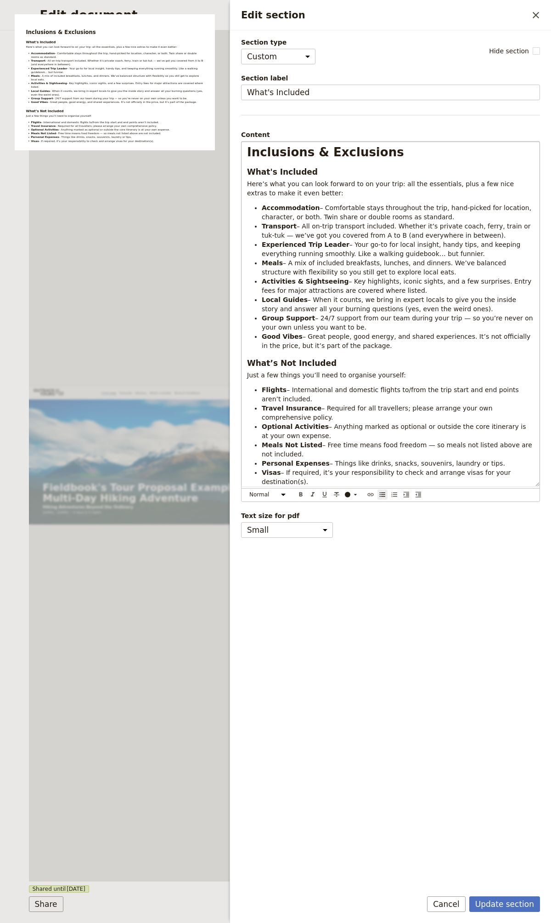
drag, startPoint x: 494, startPoint y: 904, endPoint x: 505, endPoint y: 891, distance: 17.0
click at [494, 904] on button "Update section" at bounding box center [505, 904] width 71 height 16
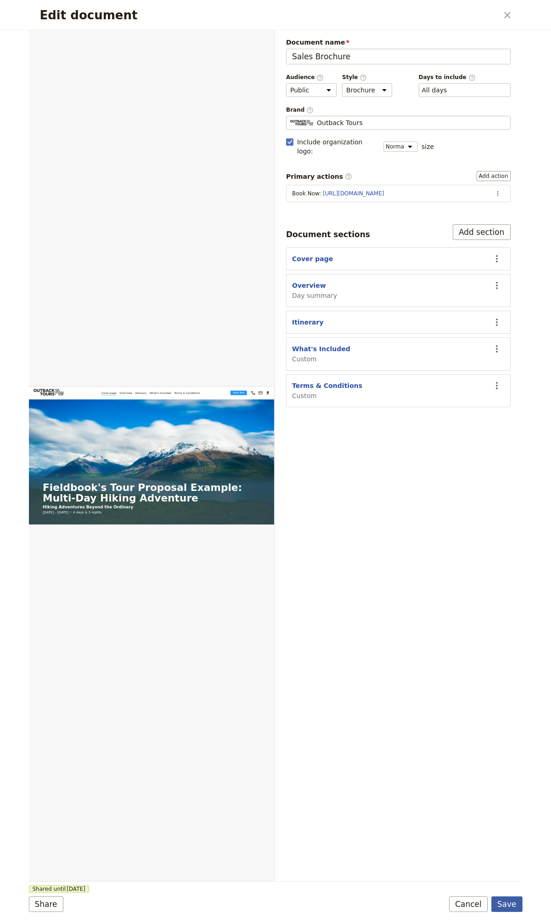
click at [504, 900] on button "Save" at bounding box center [507, 904] width 31 height 16
